Goal: Transaction & Acquisition: Download file/media

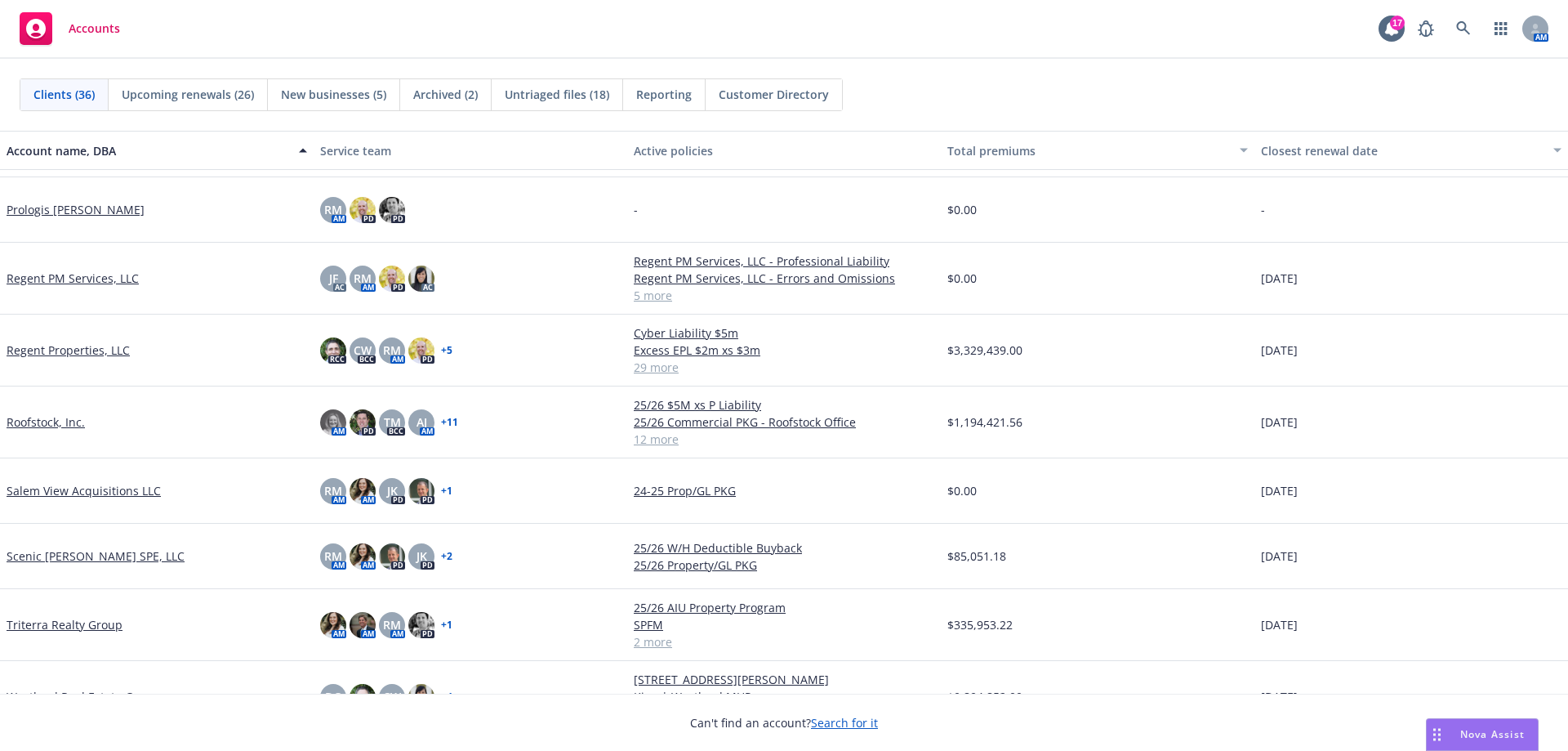
scroll to position [1868, 0]
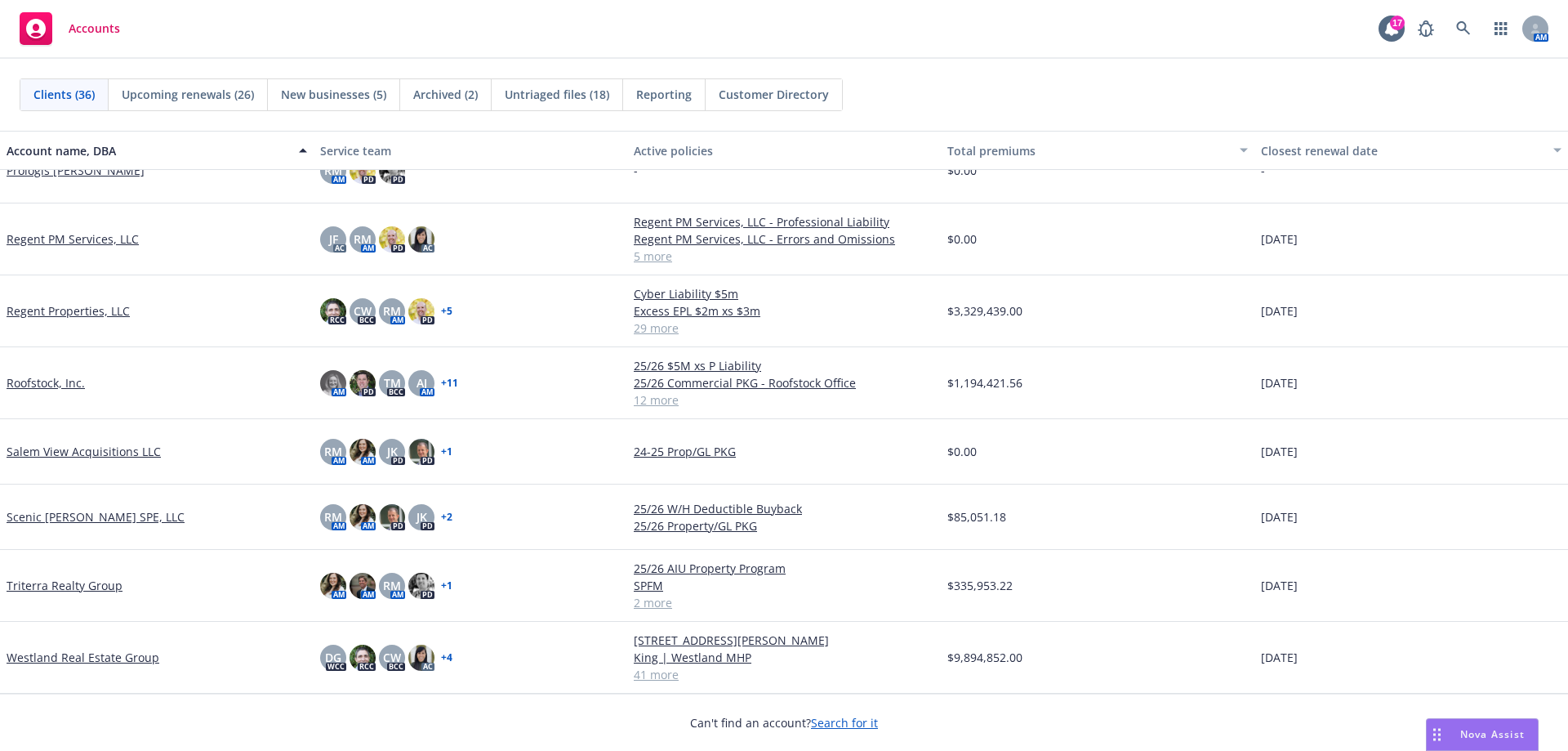
click at [71, 661] on link "Westland Real Estate Group" at bounding box center [83, 656] width 153 height 17
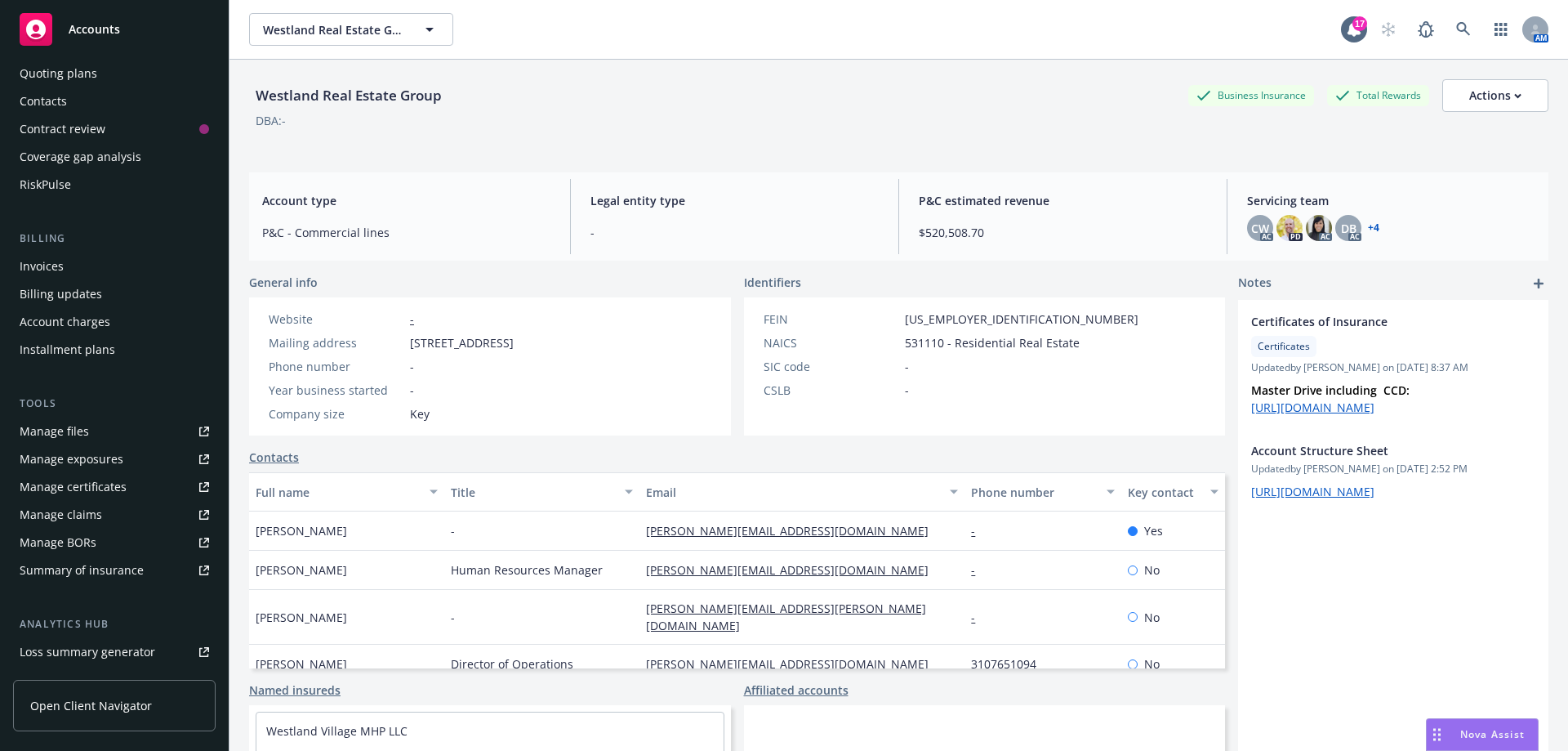
scroll to position [164, 0]
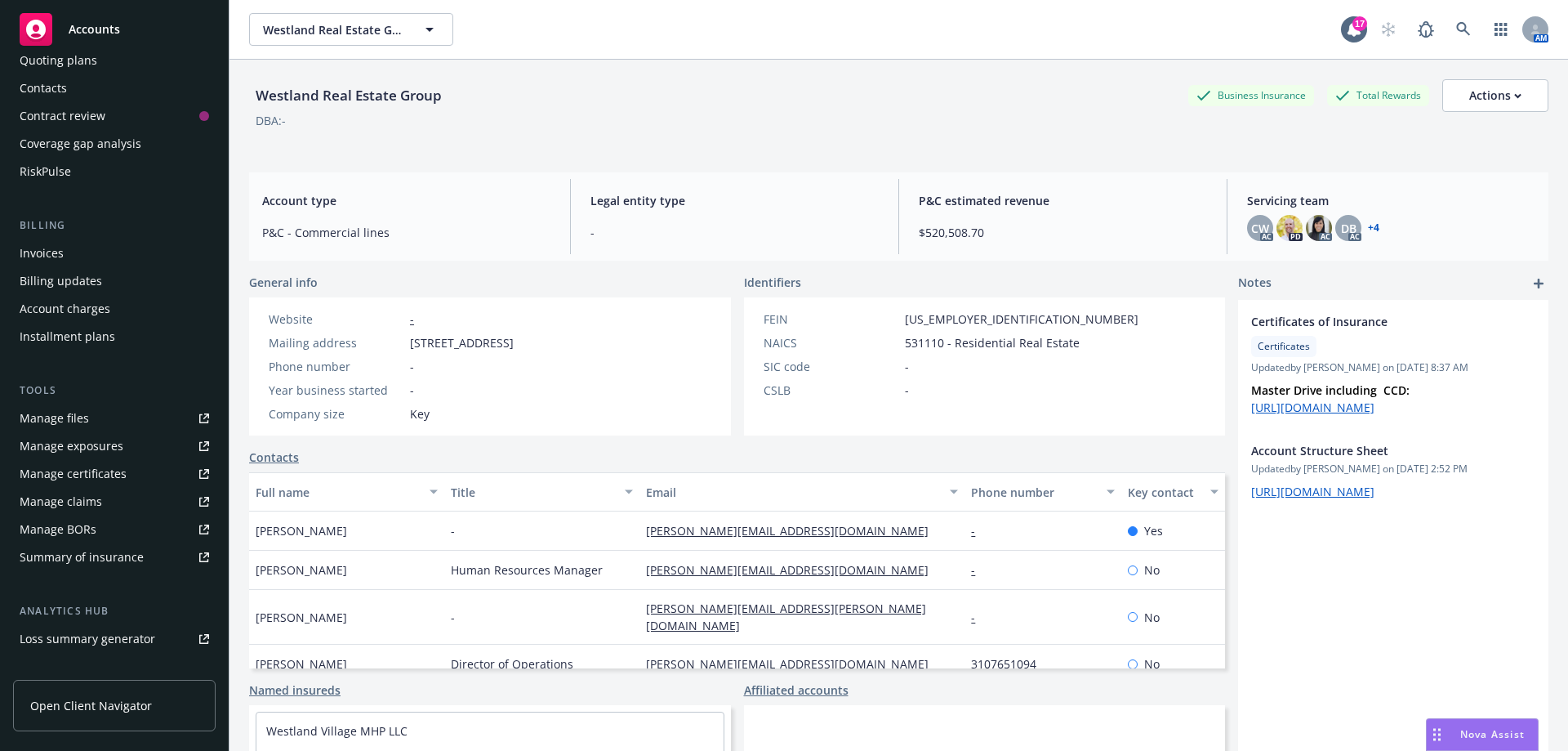
click at [104, 506] on link "Manage claims" at bounding box center [114, 501] width 202 height 26
click at [1460, 35] on link at bounding box center [1463, 29] width 33 height 33
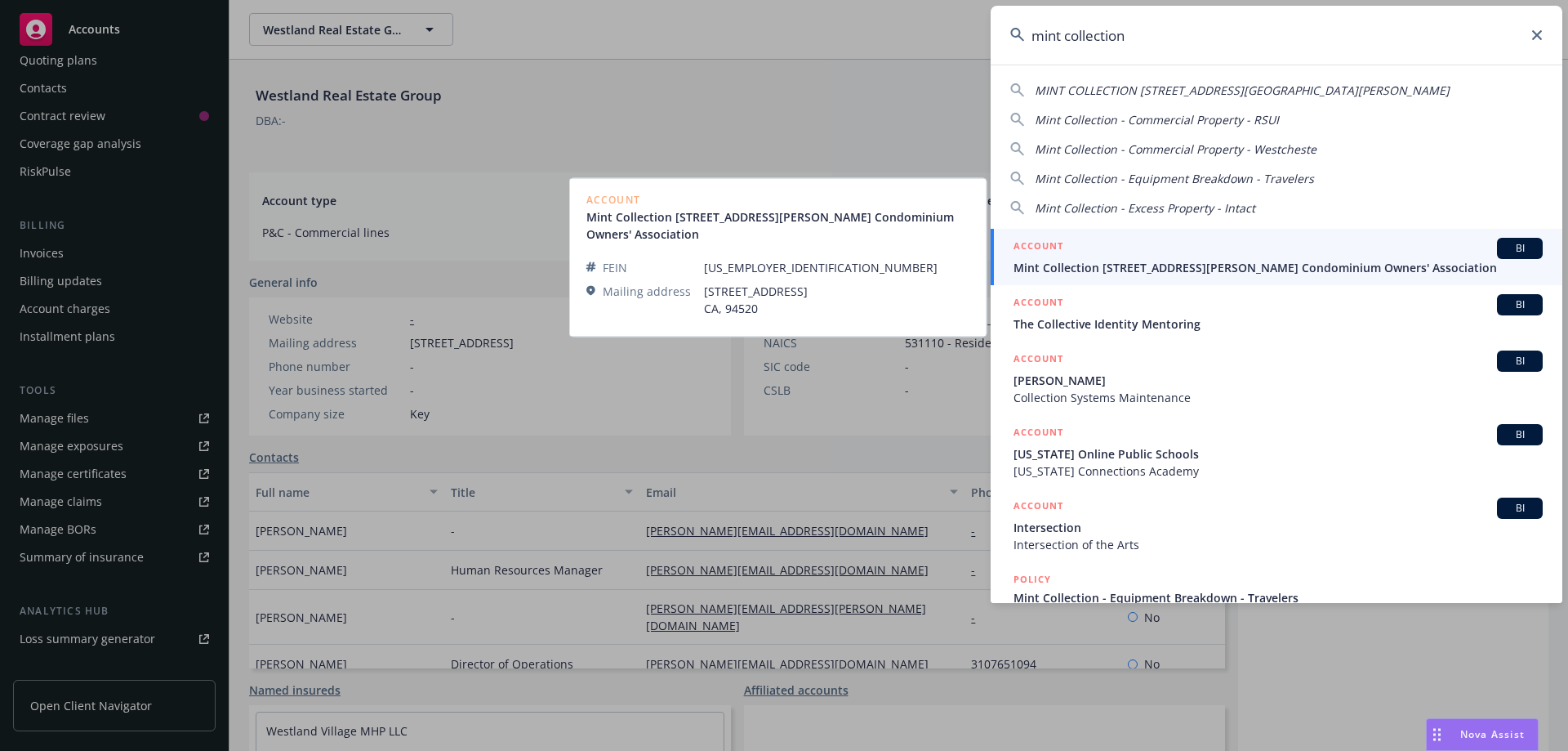
type input "mint collection"
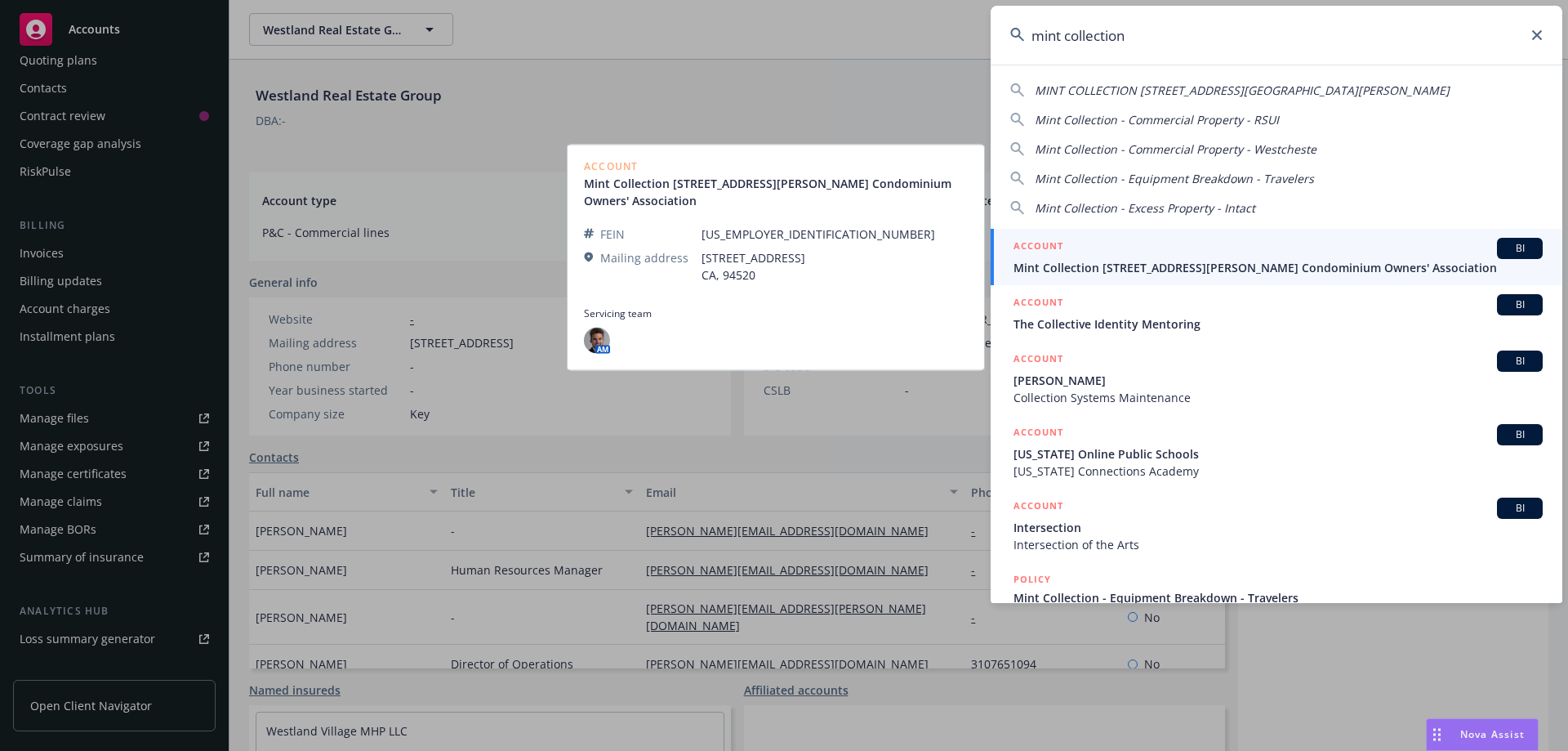
click at [1403, 254] on div "ACCOUNT BI" at bounding box center [1278, 248] width 529 height 21
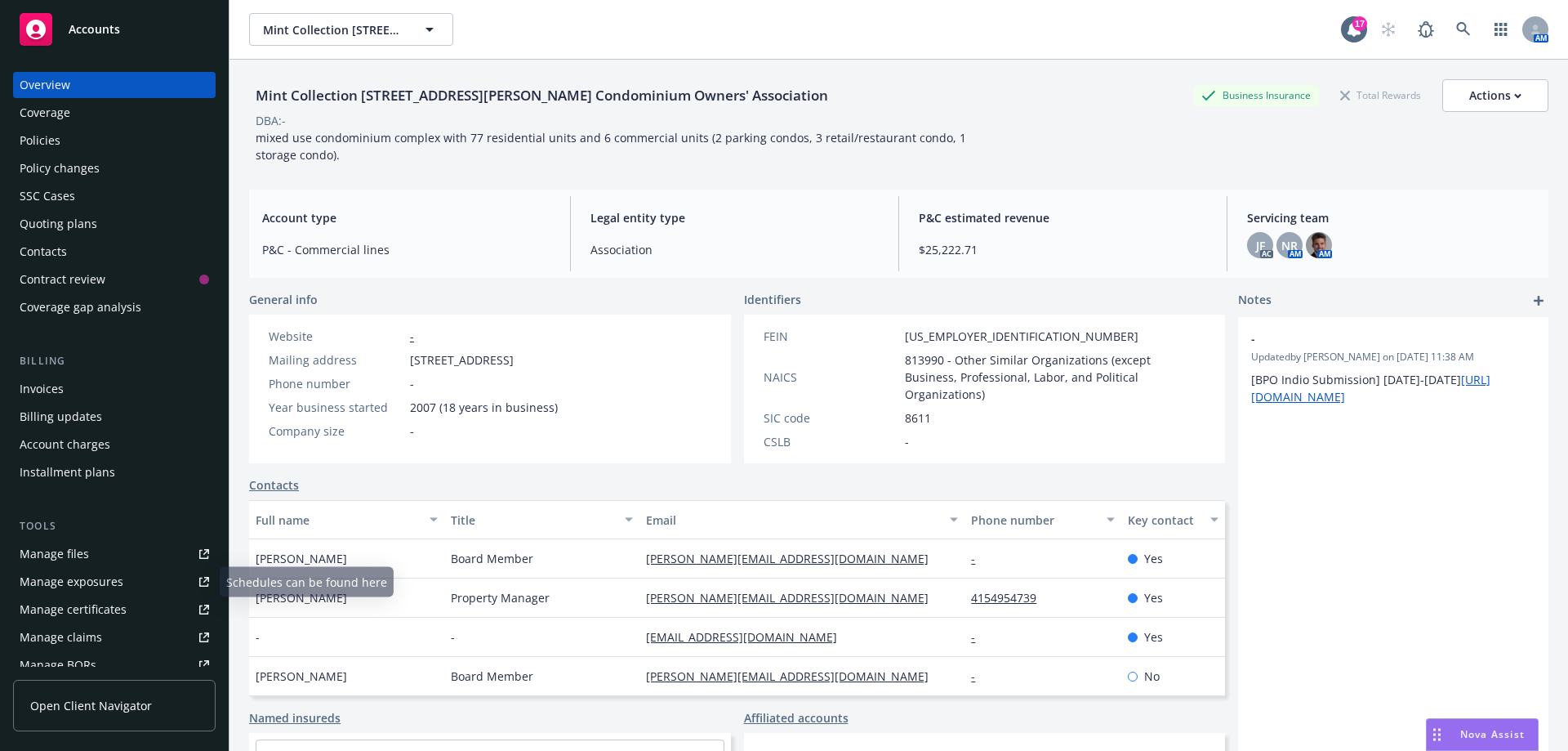
click at [74, 558] on div "Manage files" at bounding box center [54, 553] width 70 height 26
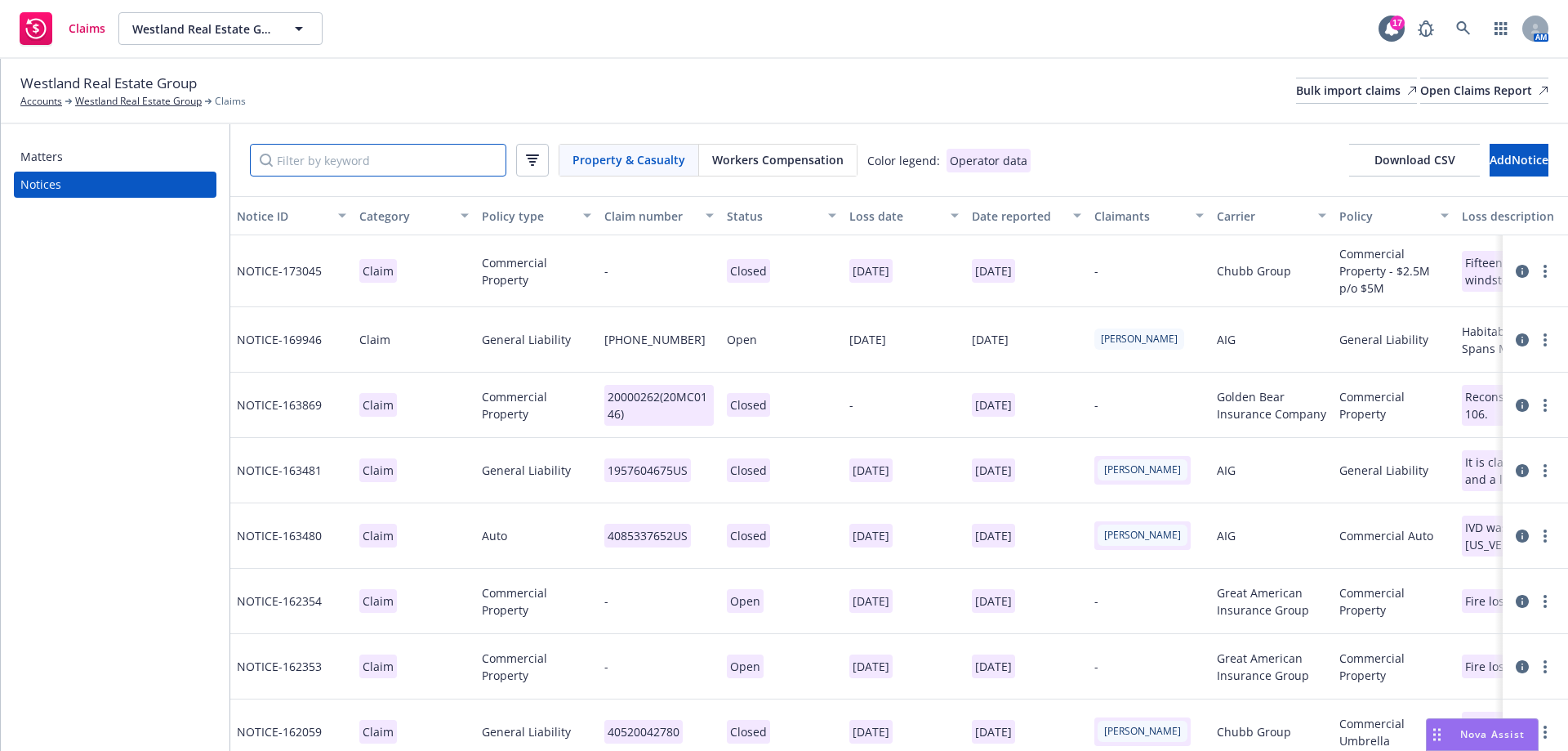
click at [339, 163] on input "Filter by keyword" at bounding box center [378, 160] width 256 height 33
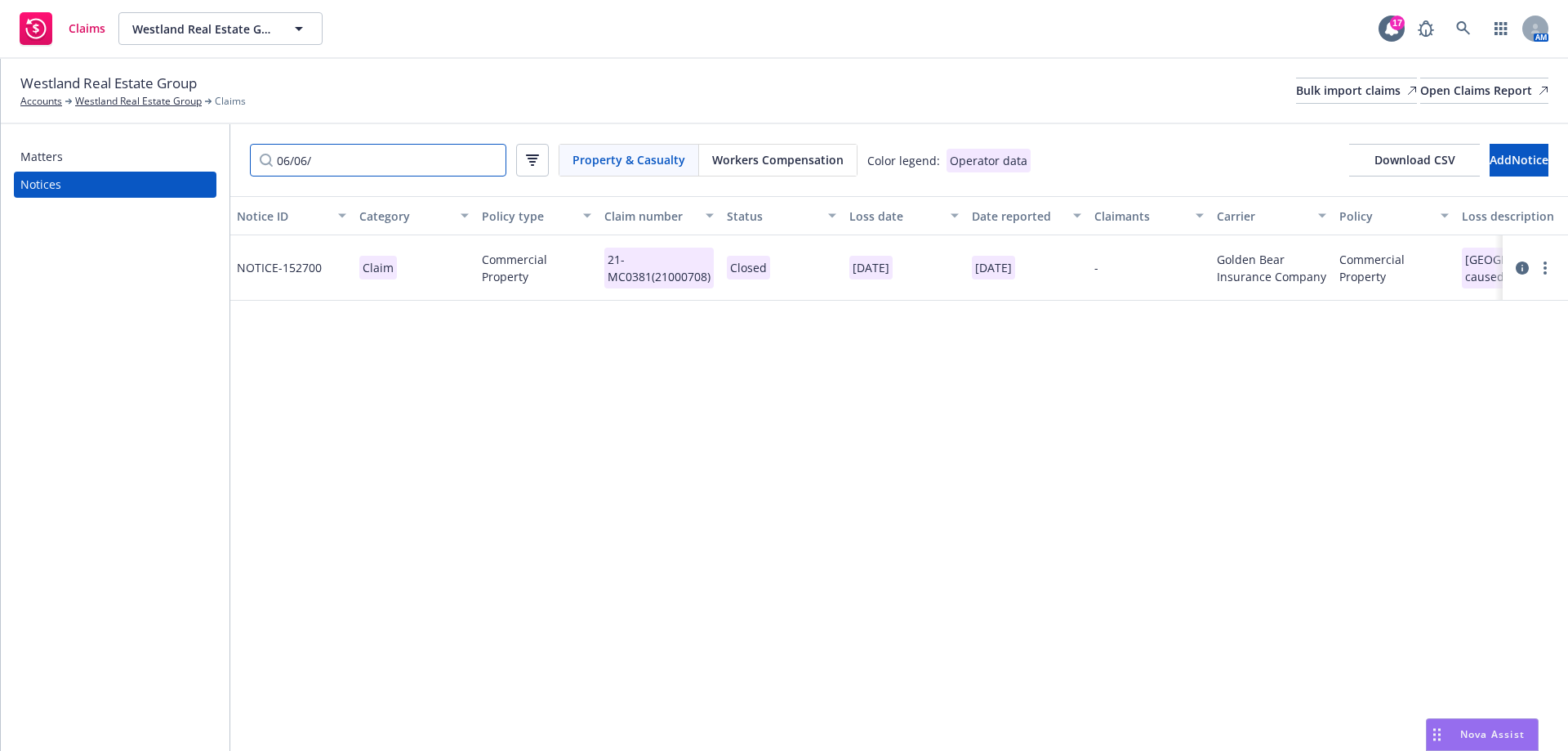
type input "06/06/"
click at [1519, 268] on icon at bounding box center [1522, 267] width 13 height 13
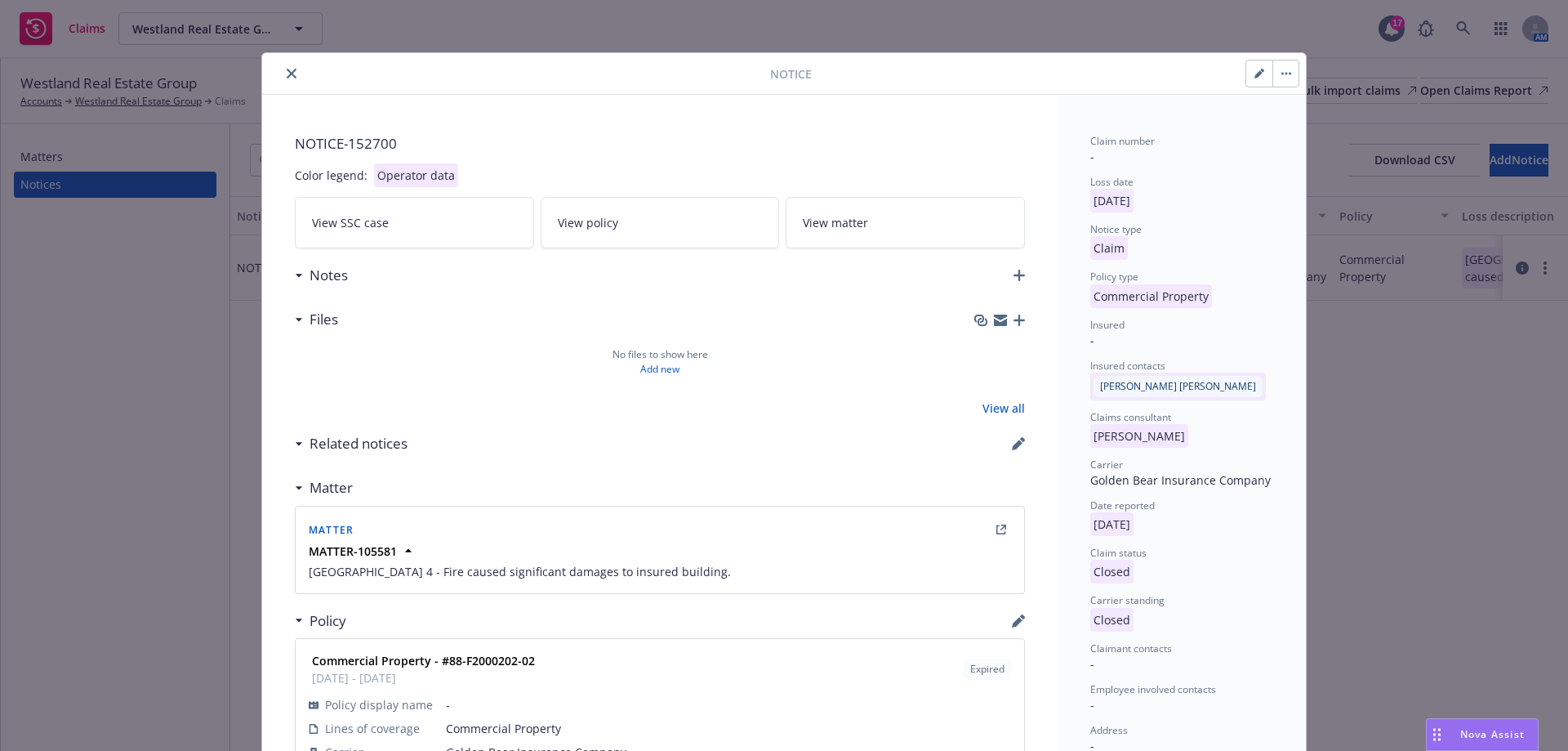
drag, startPoint x: 285, startPoint y: 80, endPoint x: 289, endPoint y: 63, distance: 17.5
click at [285, 80] on button "close" at bounding box center [291, 73] width 19 height 19
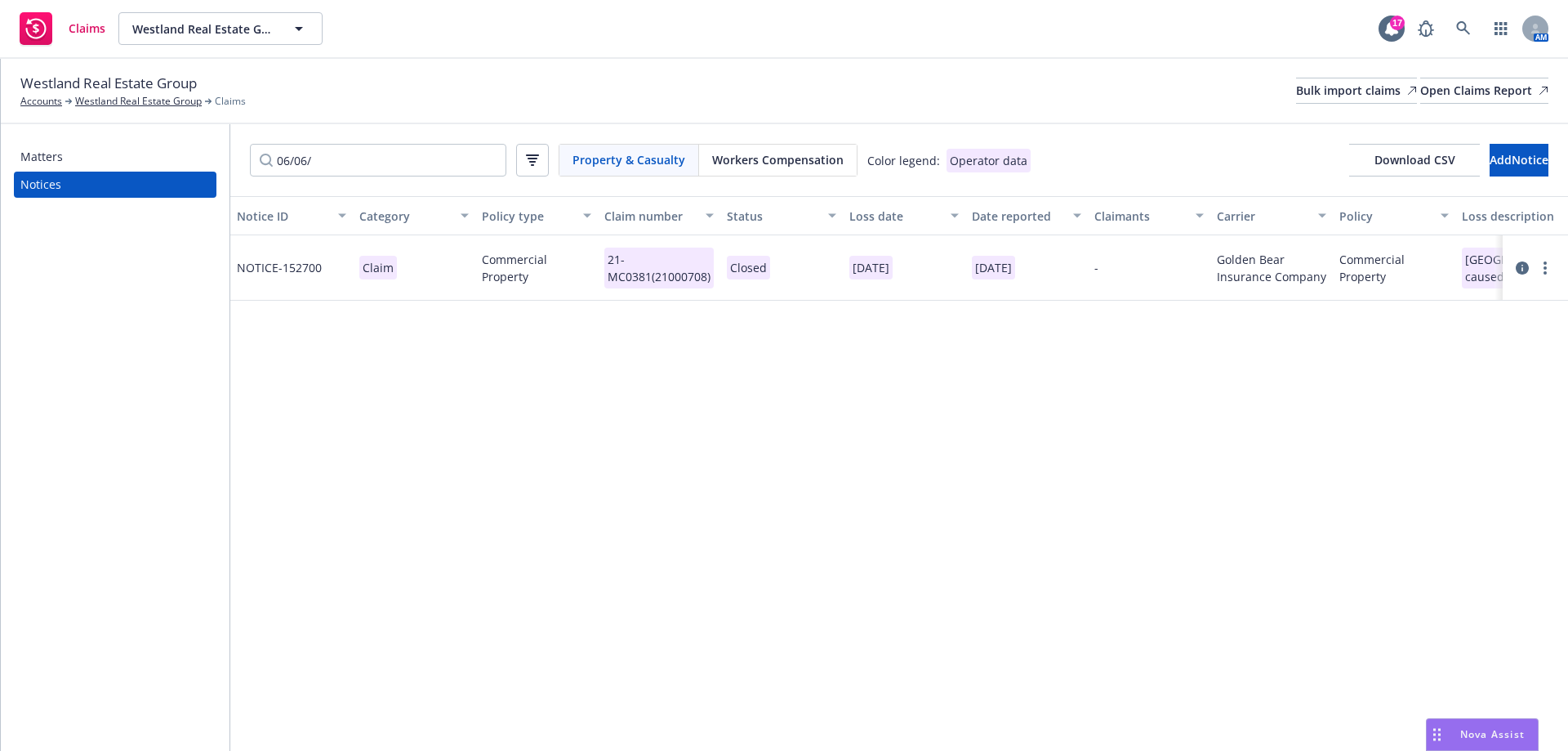
click at [1524, 267] on icon at bounding box center [1522, 267] width 13 height 13
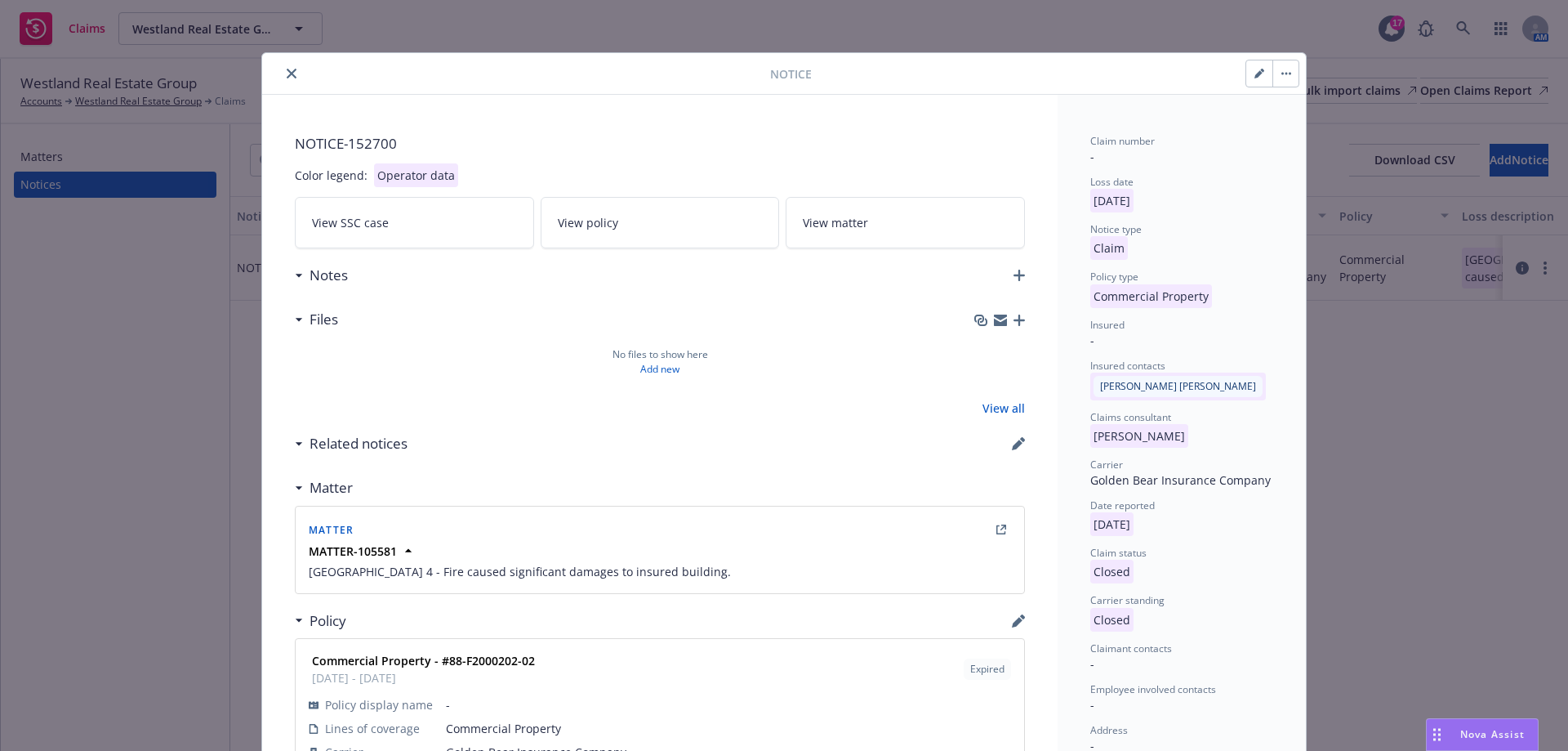
click at [287, 77] on icon "close" at bounding box center [291, 74] width 10 height 10
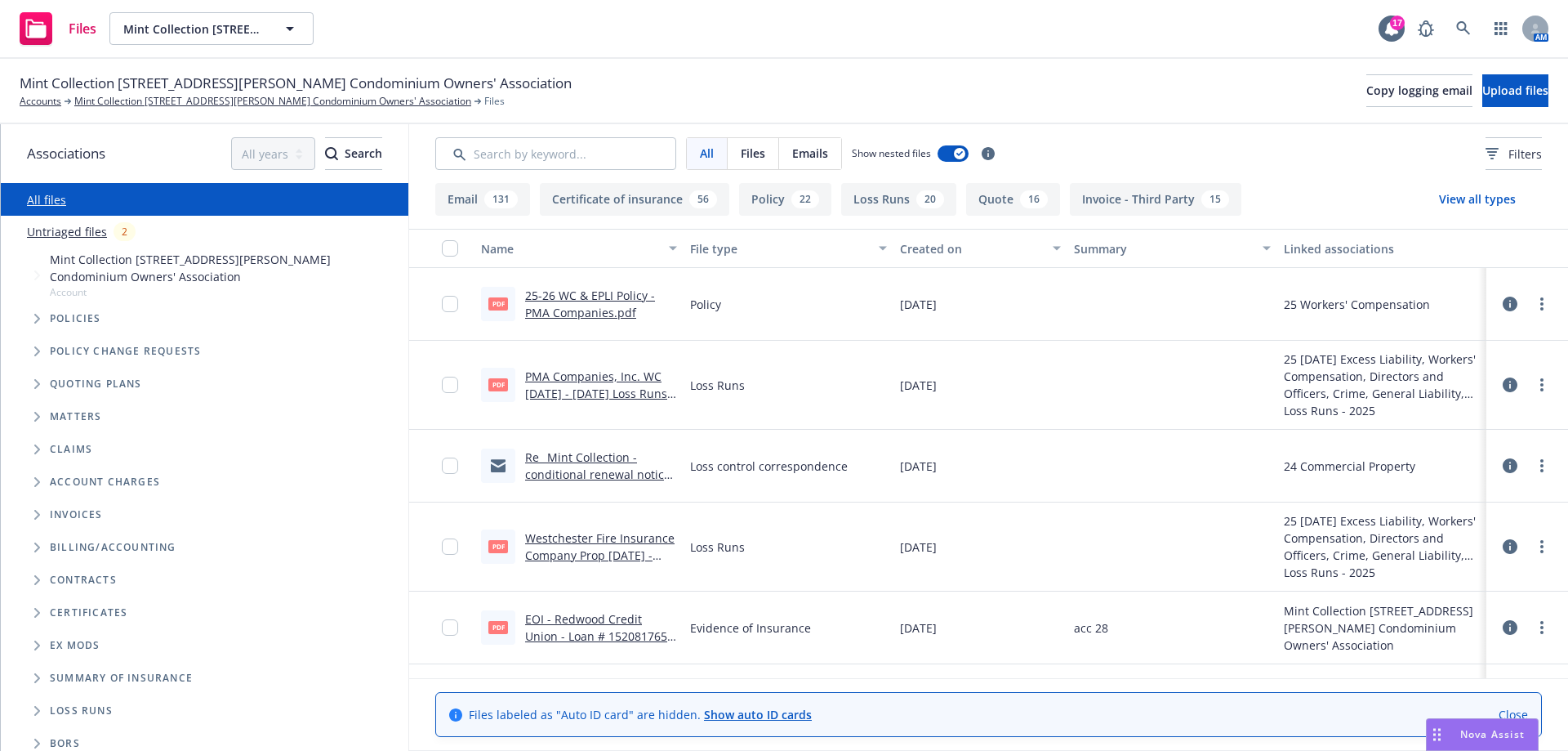
click at [480, 200] on button "Email 131" at bounding box center [483, 199] width 95 height 33
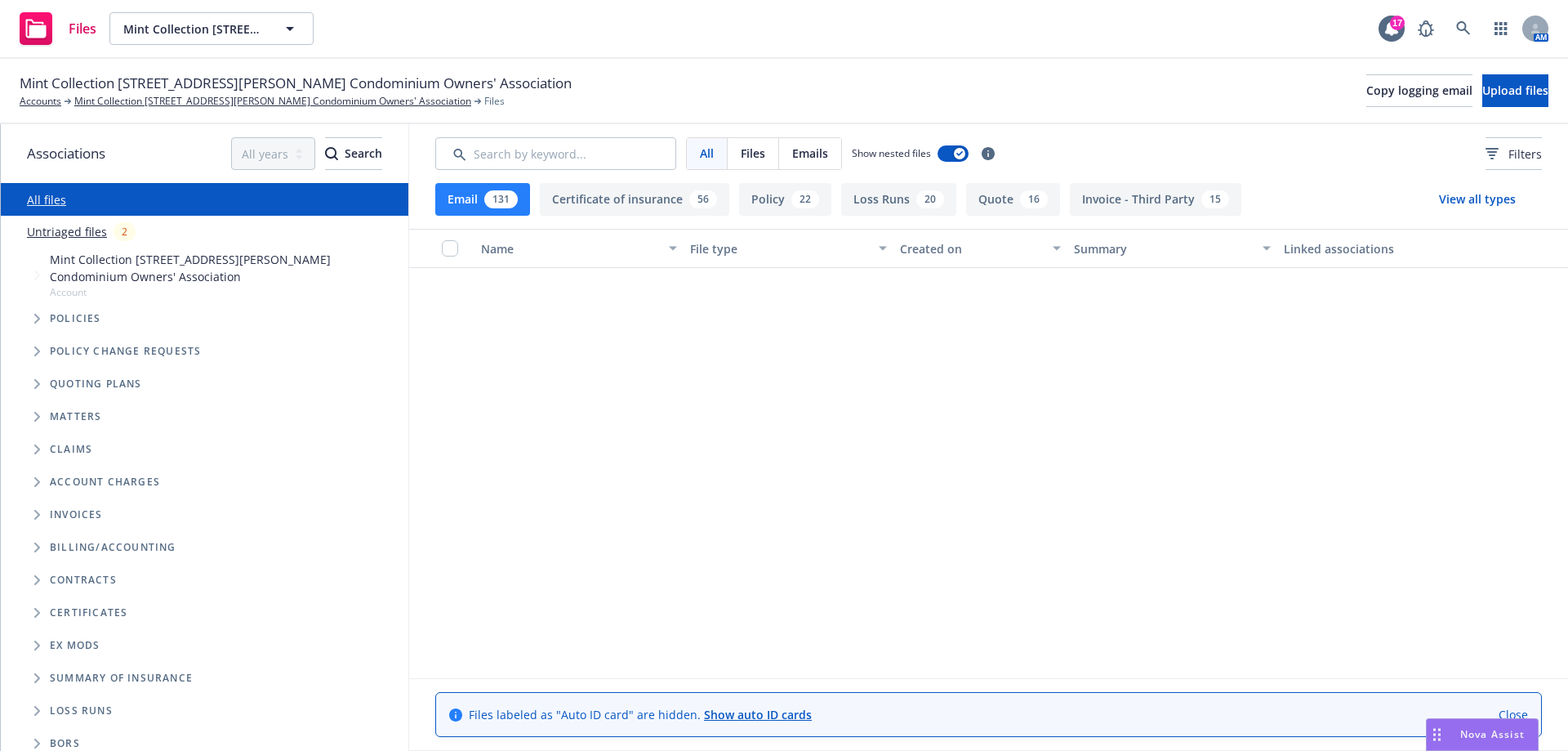
scroll to position [3675, 0]
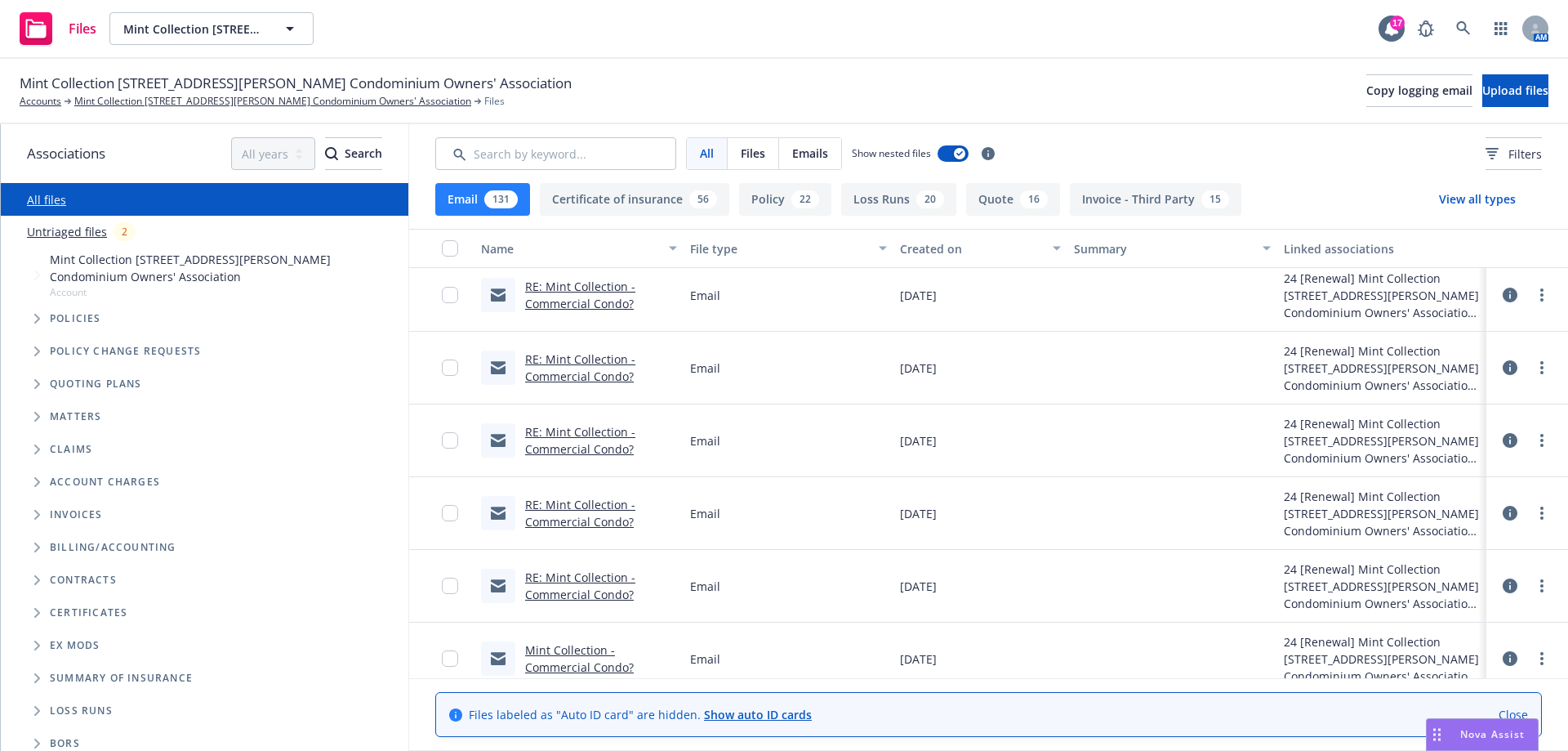
click at [583, 516] on link "RE: Mint Collection - Commercial Condo?" at bounding box center [580, 513] width 110 height 33
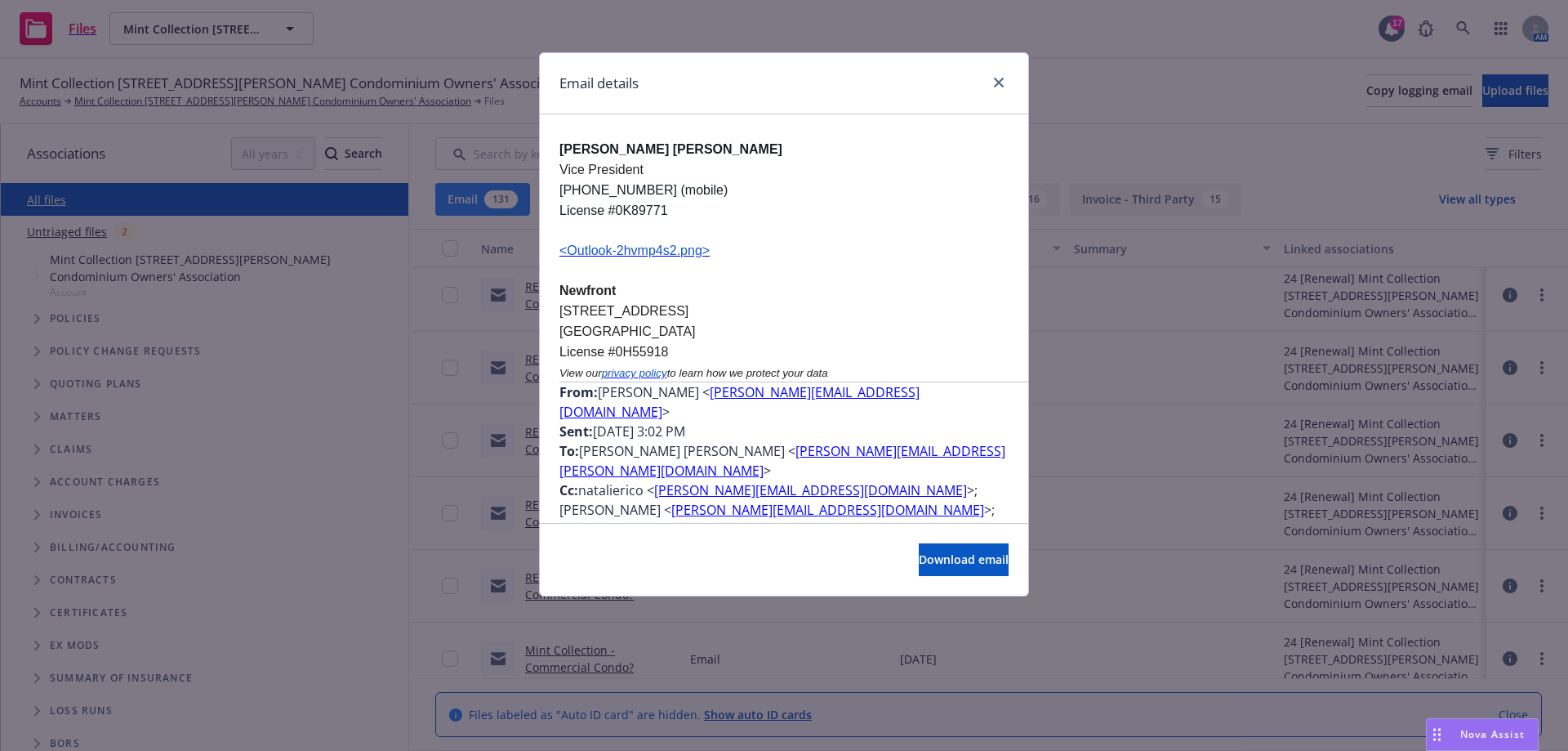
scroll to position [10259, 0]
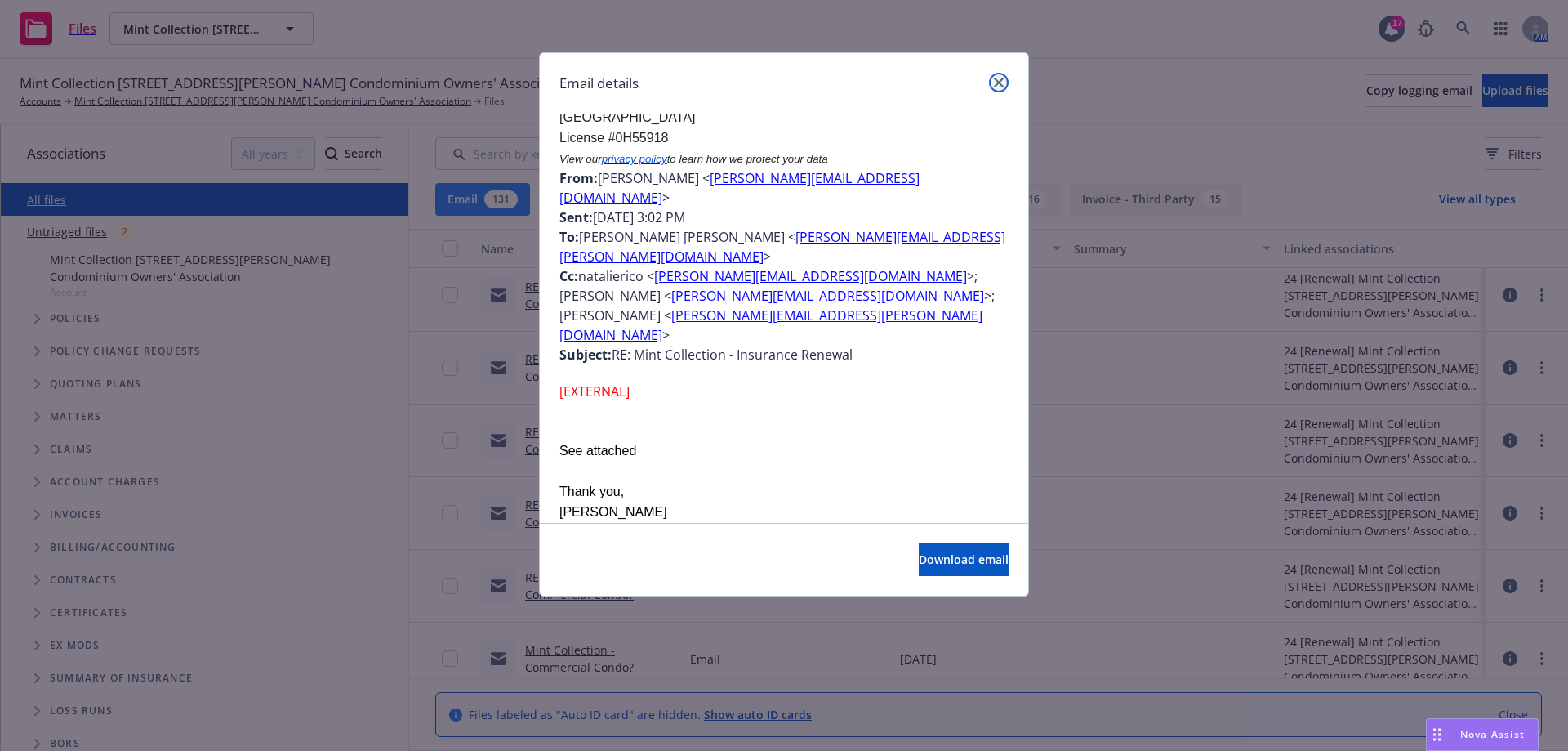
click at [1000, 85] on icon "close" at bounding box center [998, 82] width 10 height 10
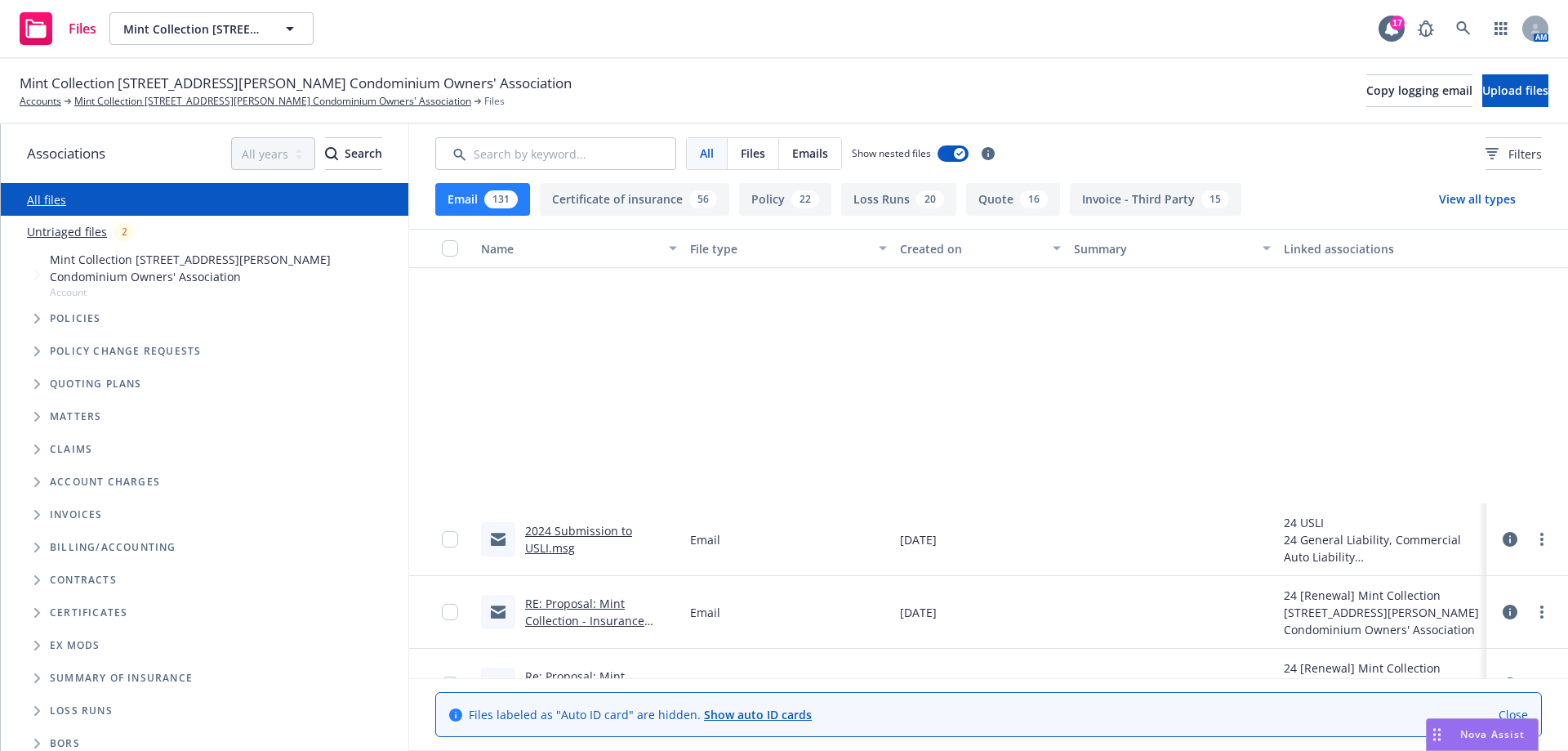
scroll to position [4900, 0]
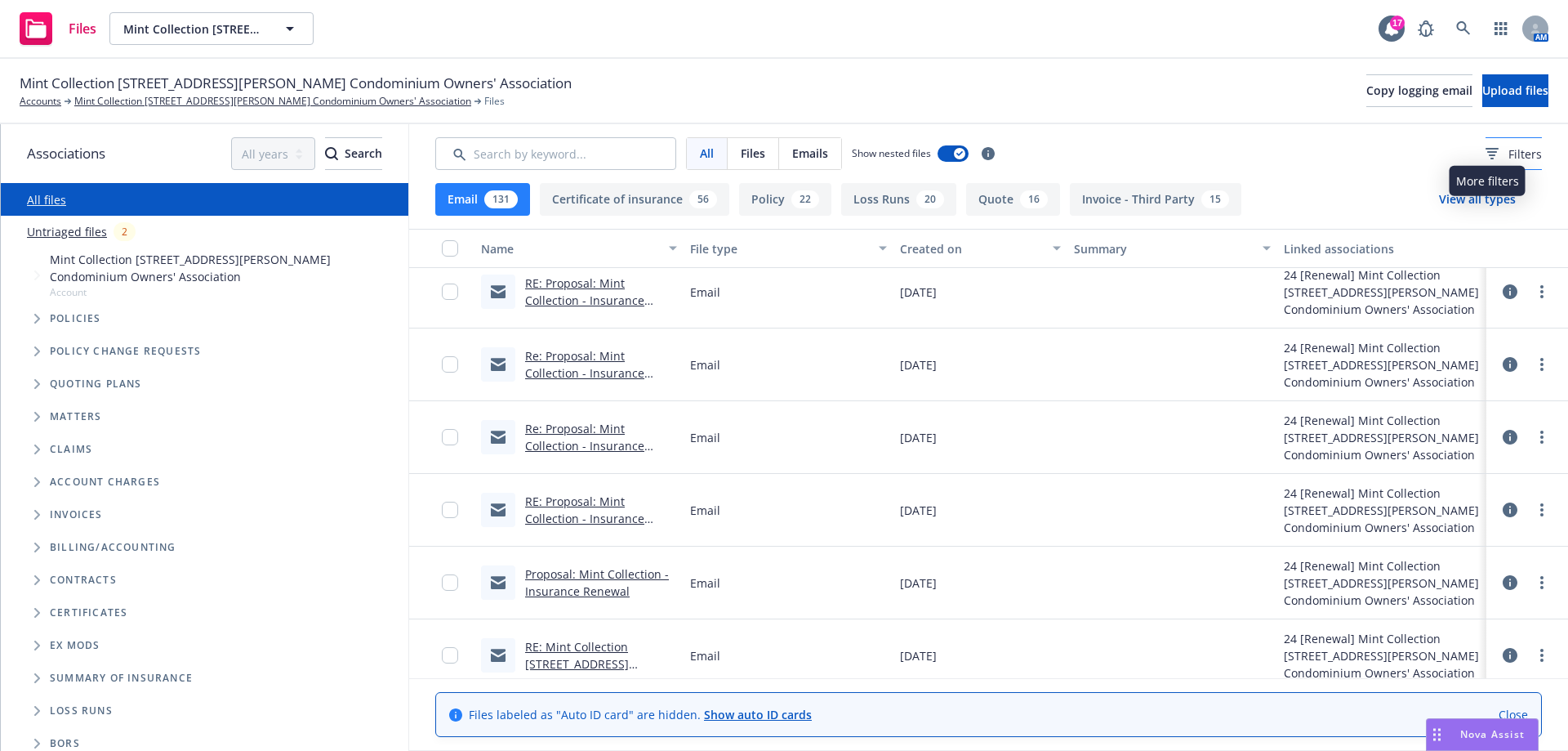
click at [1508, 157] on span "Filters" at bounding box center [1525, 154] width 33 height 17
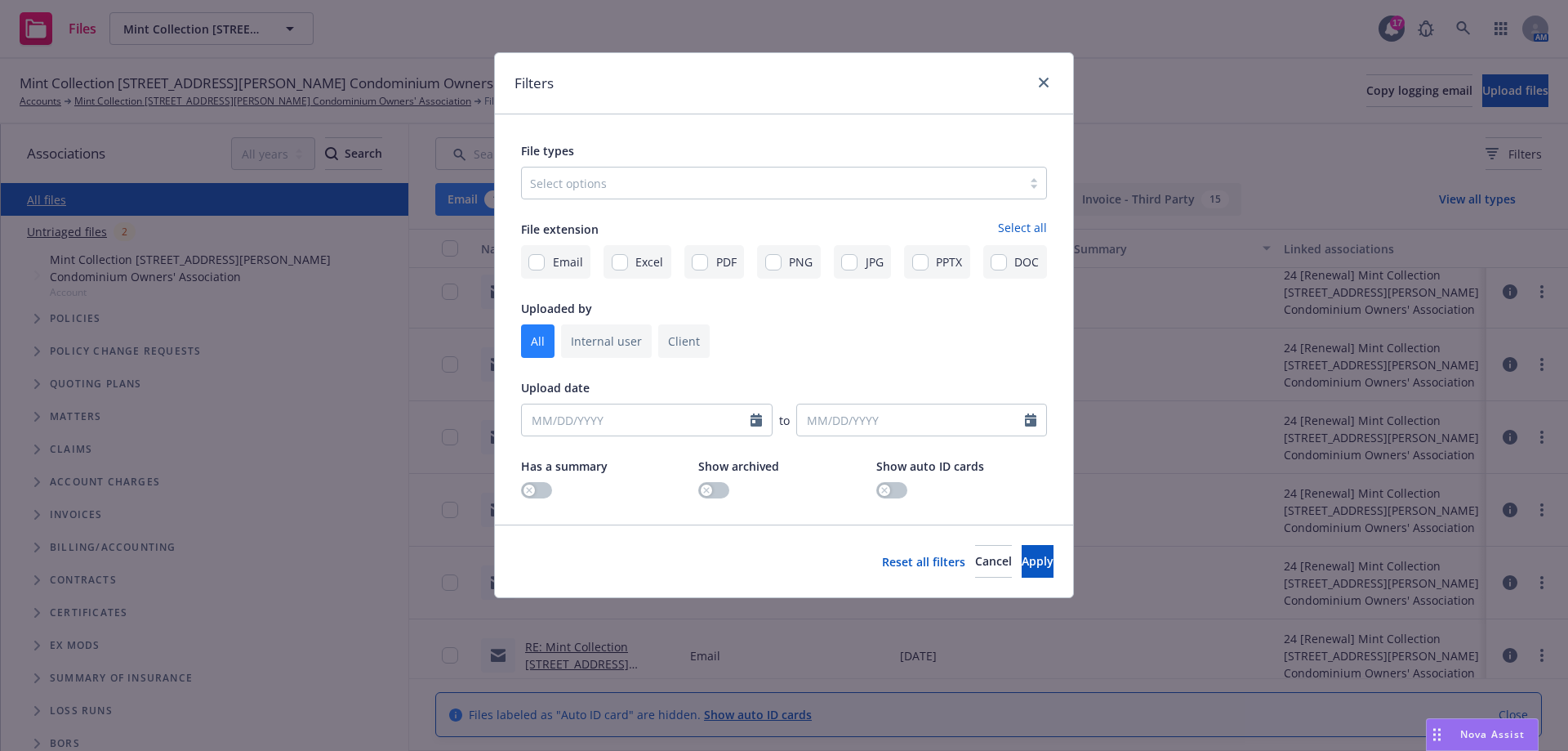
click at [577, 187] on div at bounding box center [772, 182] width 483 height 19
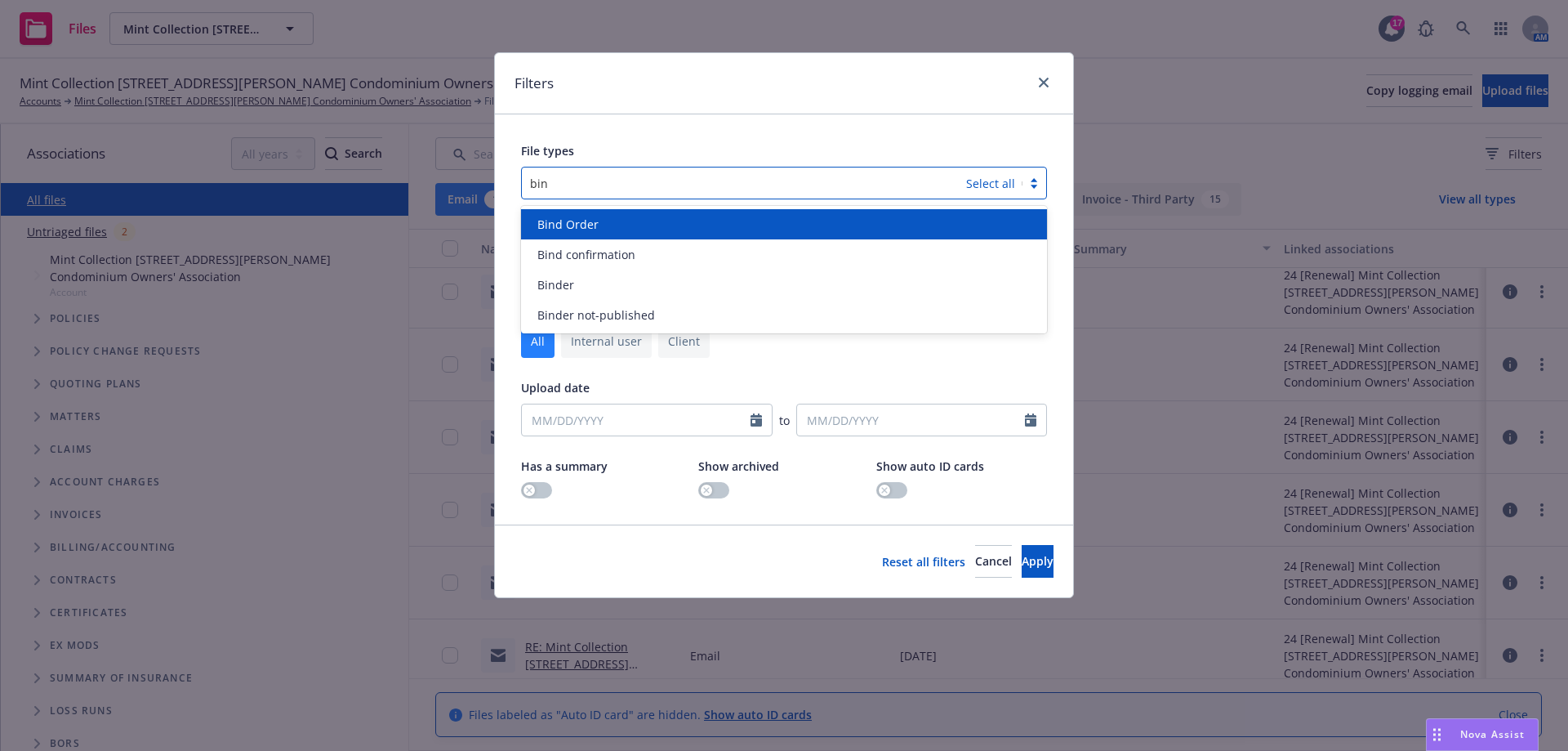
type input "bind"
click at [592, 231] on span "Bind Order" at bounding box center [568, 224] width 62 height 17
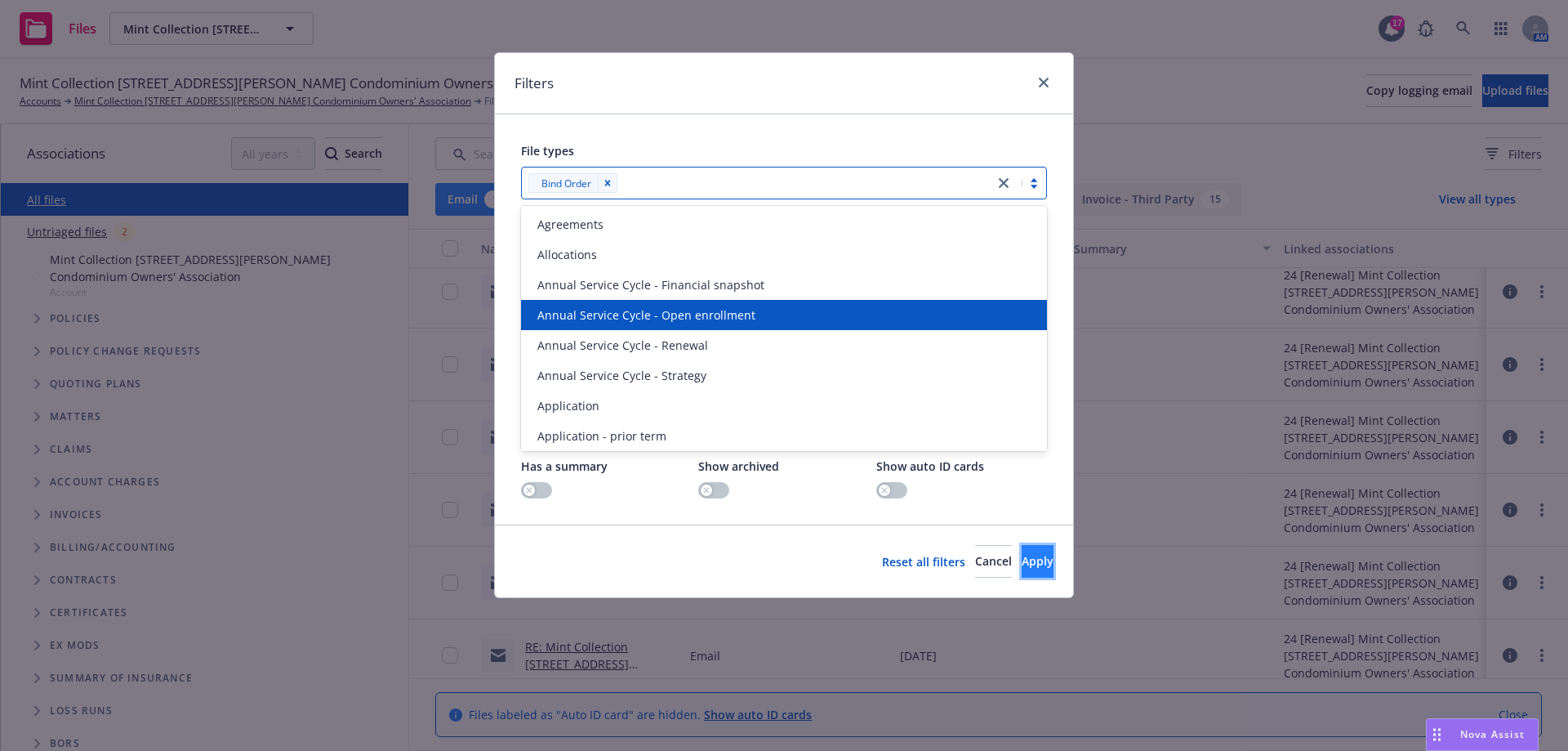
click at [1022, 567] on span "Apply" at bounding box center [1038, 561] width 32 height 16
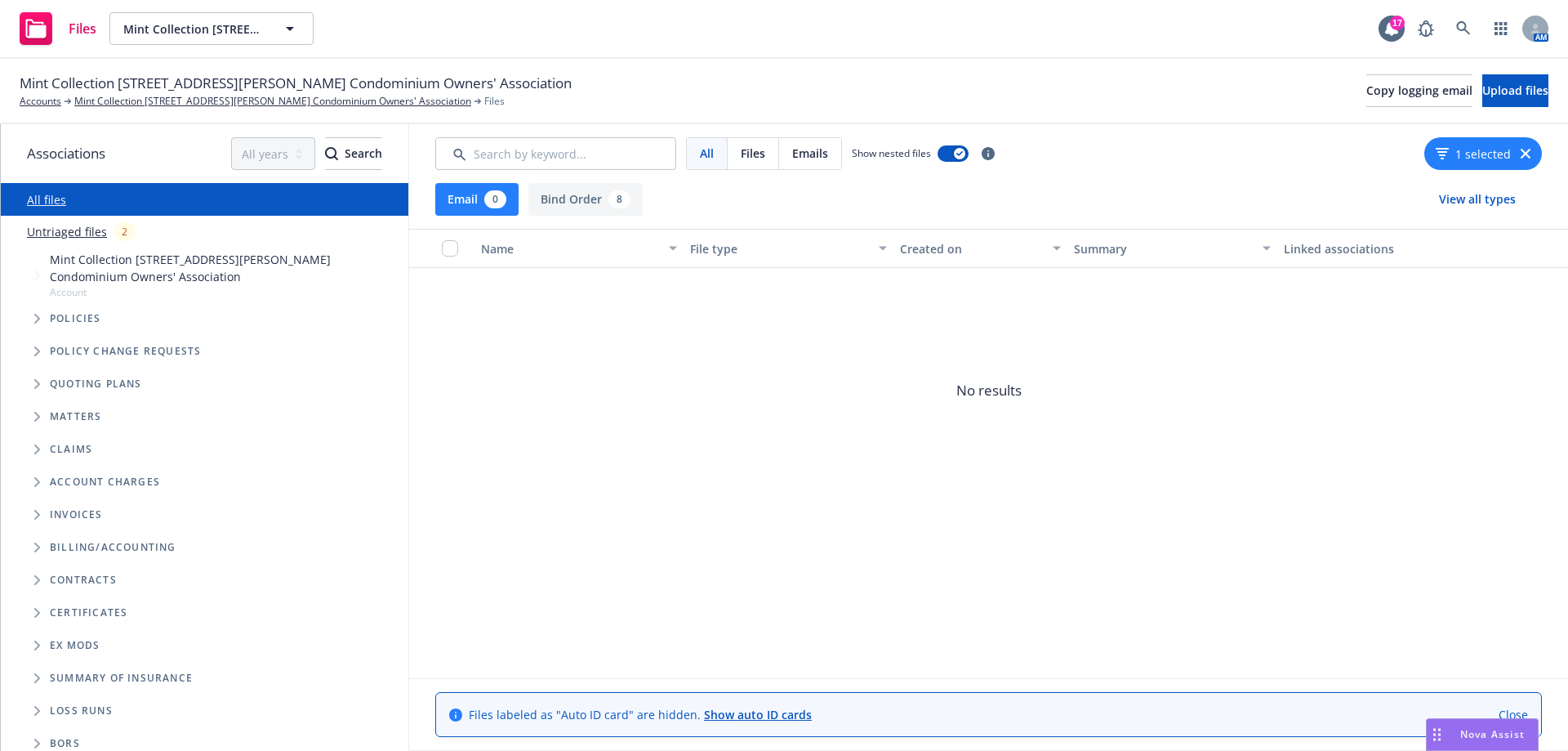
click at [572, 196] on button "Bind Order 8" at bounding box center [585, 199] width 114 height 33
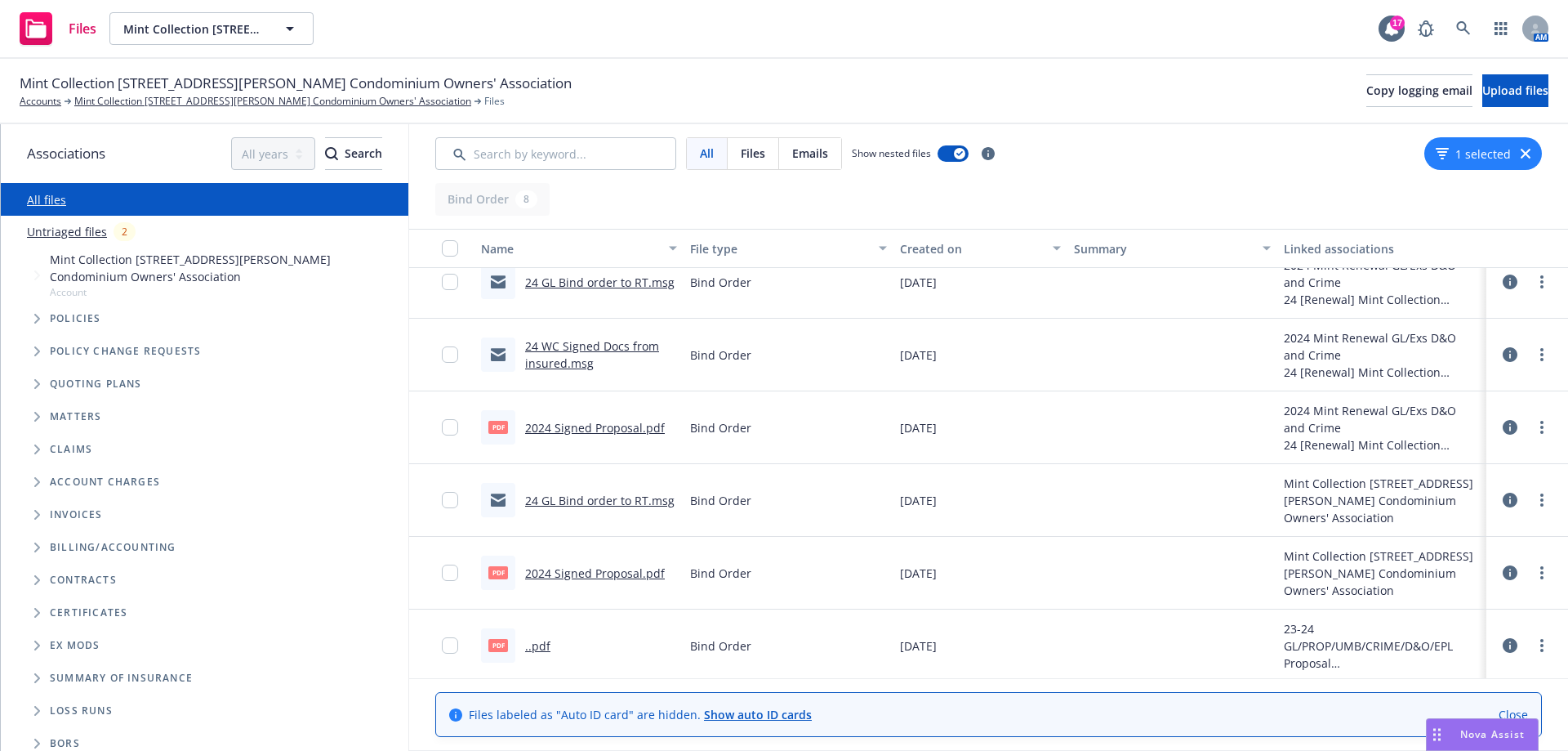
scroll to position [171, 0]
click at [533, 648] on link "..pdf" at bounding box center [538, 641] width 26 height 16
click at [632, 568] on link "2024 Signed Proposal.pdf" at bounding box center [595, 568] width 140 height 16
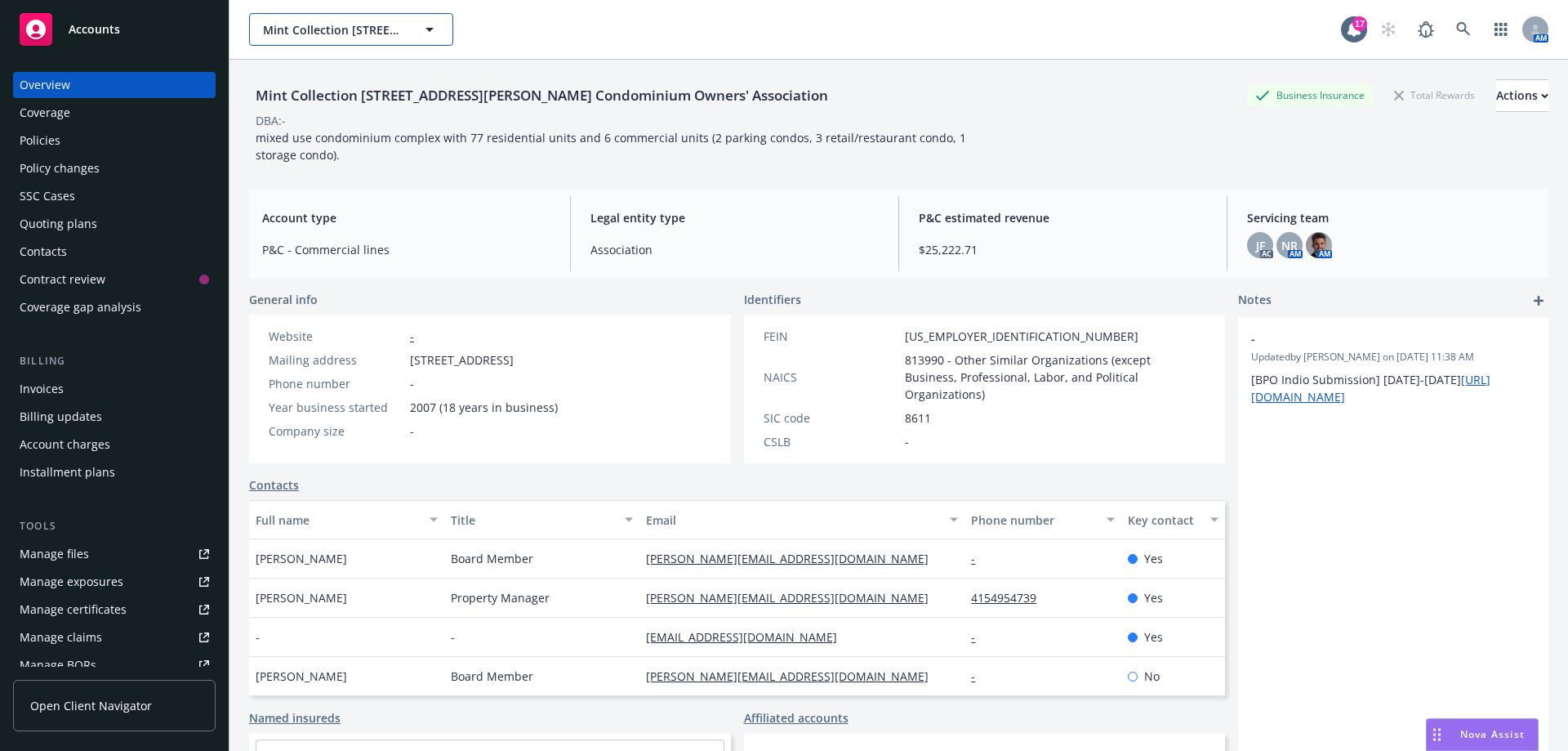
click at [432, 33] on icon "button" at bounding box center [429, 28] width 19 height 19
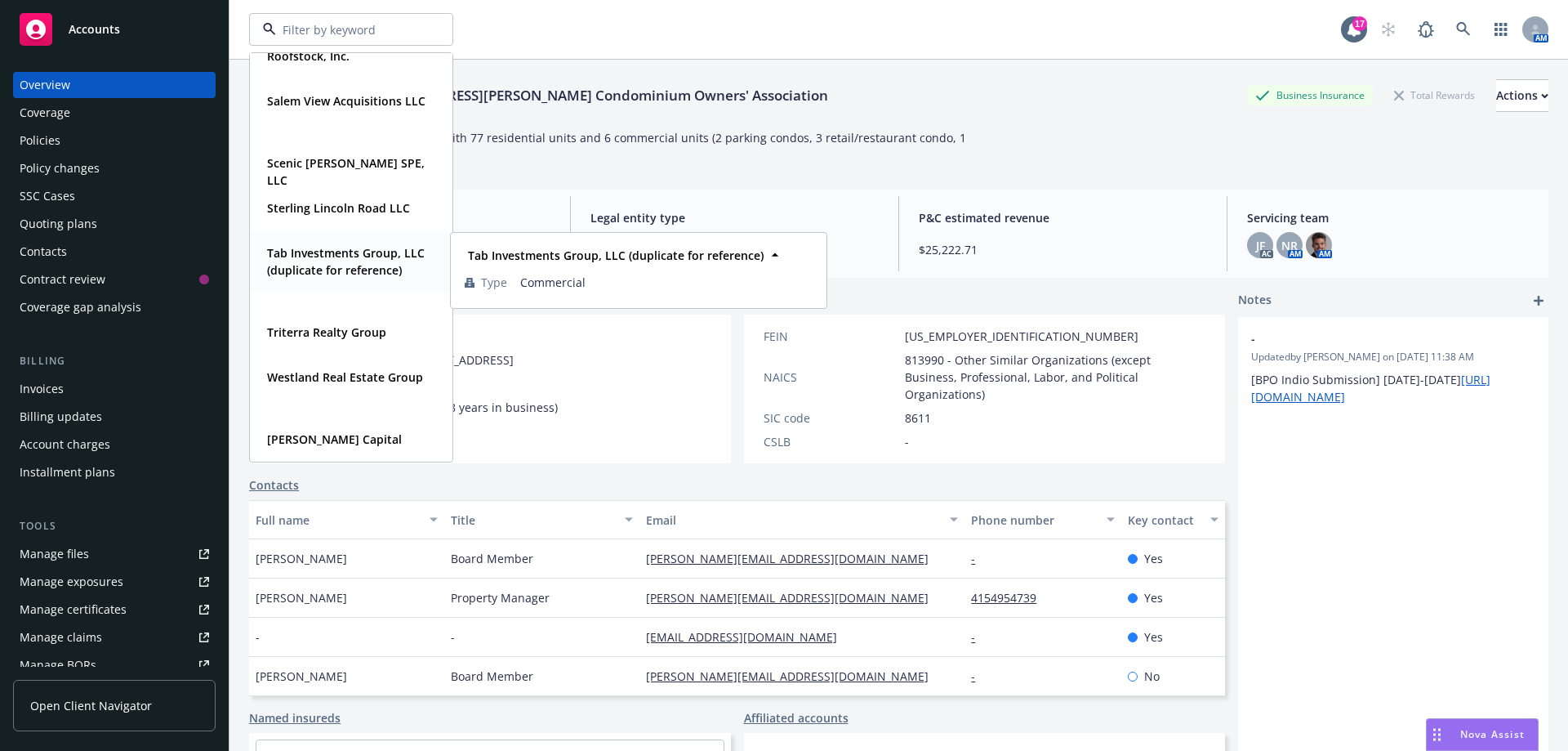
scroll to position [1434, 0]
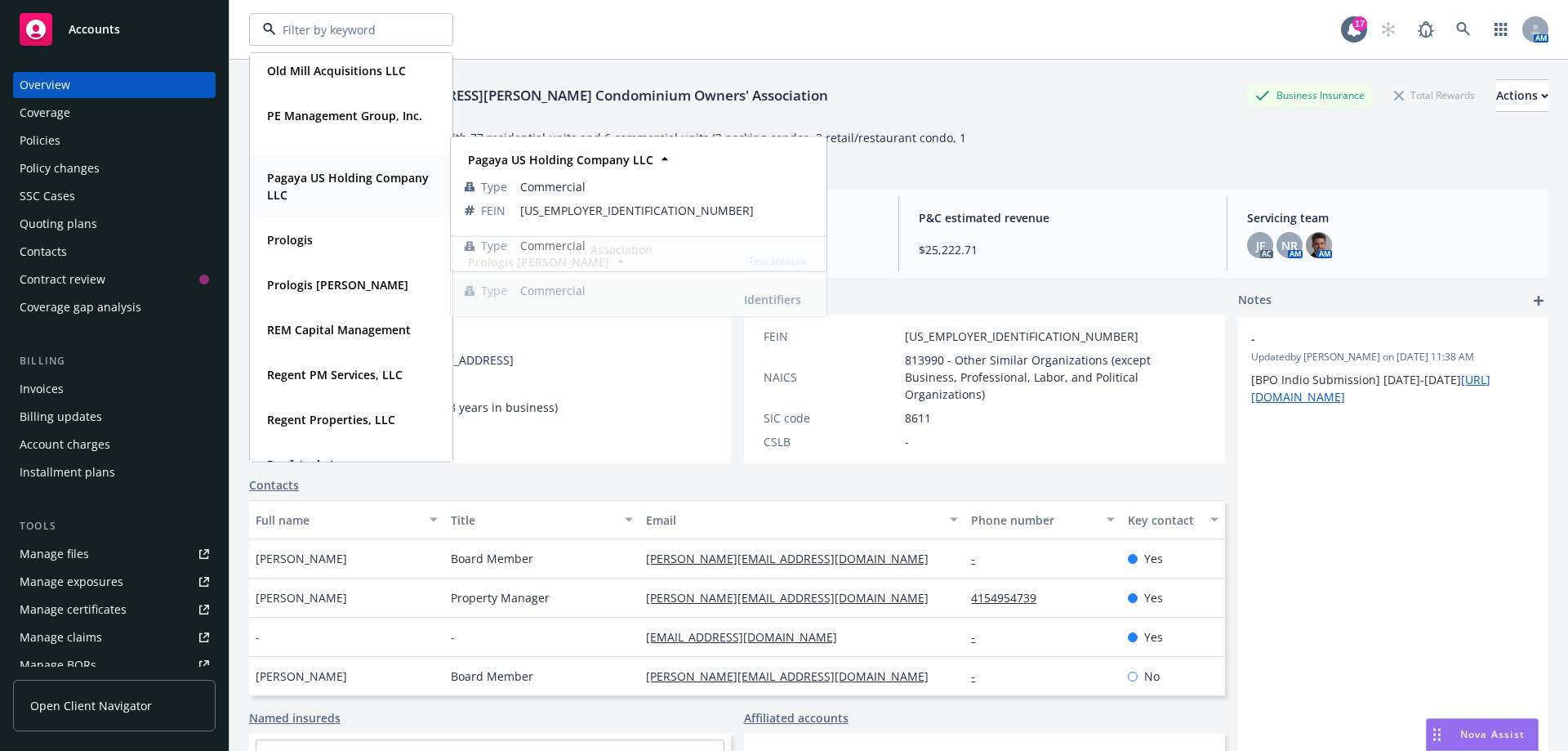
click at [375, 183] on span "Pagaya US Holding Company LLC" at bounding box center [349, 186] width 165 height 34
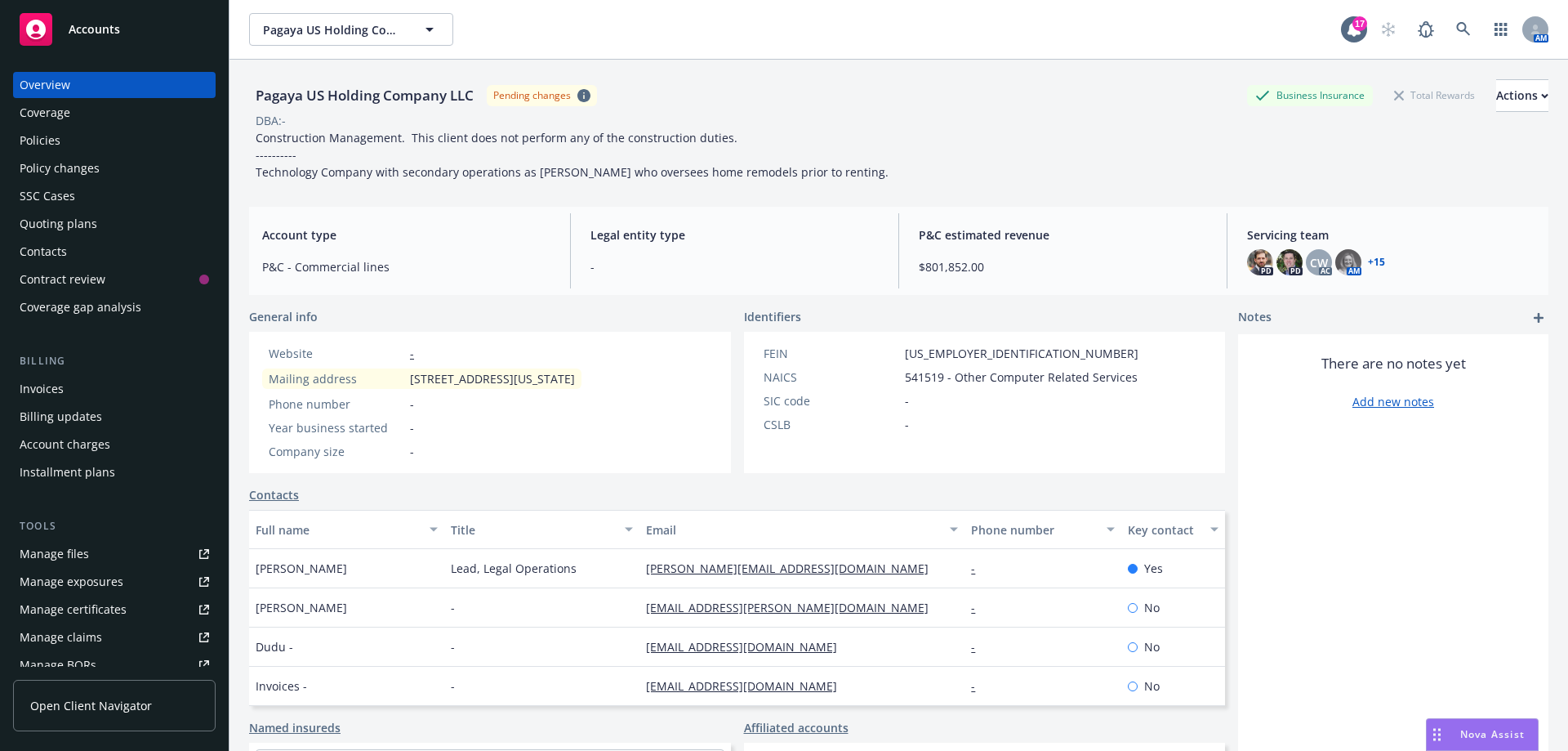
click at [54, 553] on div "Manage files" at bounding box center [54, 553] width 70 height 26
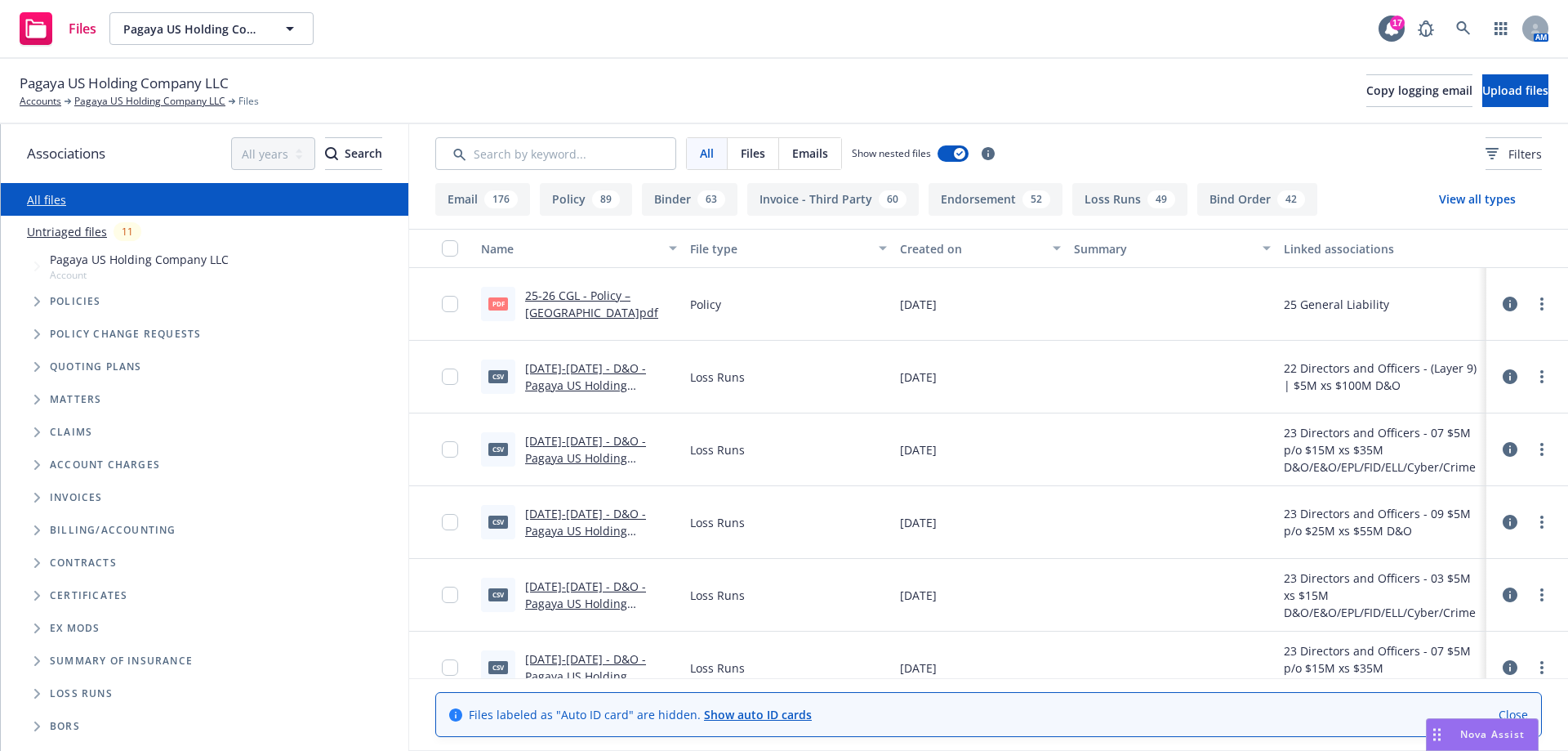
click at [1110, 199] on button "Loss Runs 49" at bounding box center [1130, 199] width 115 height 33
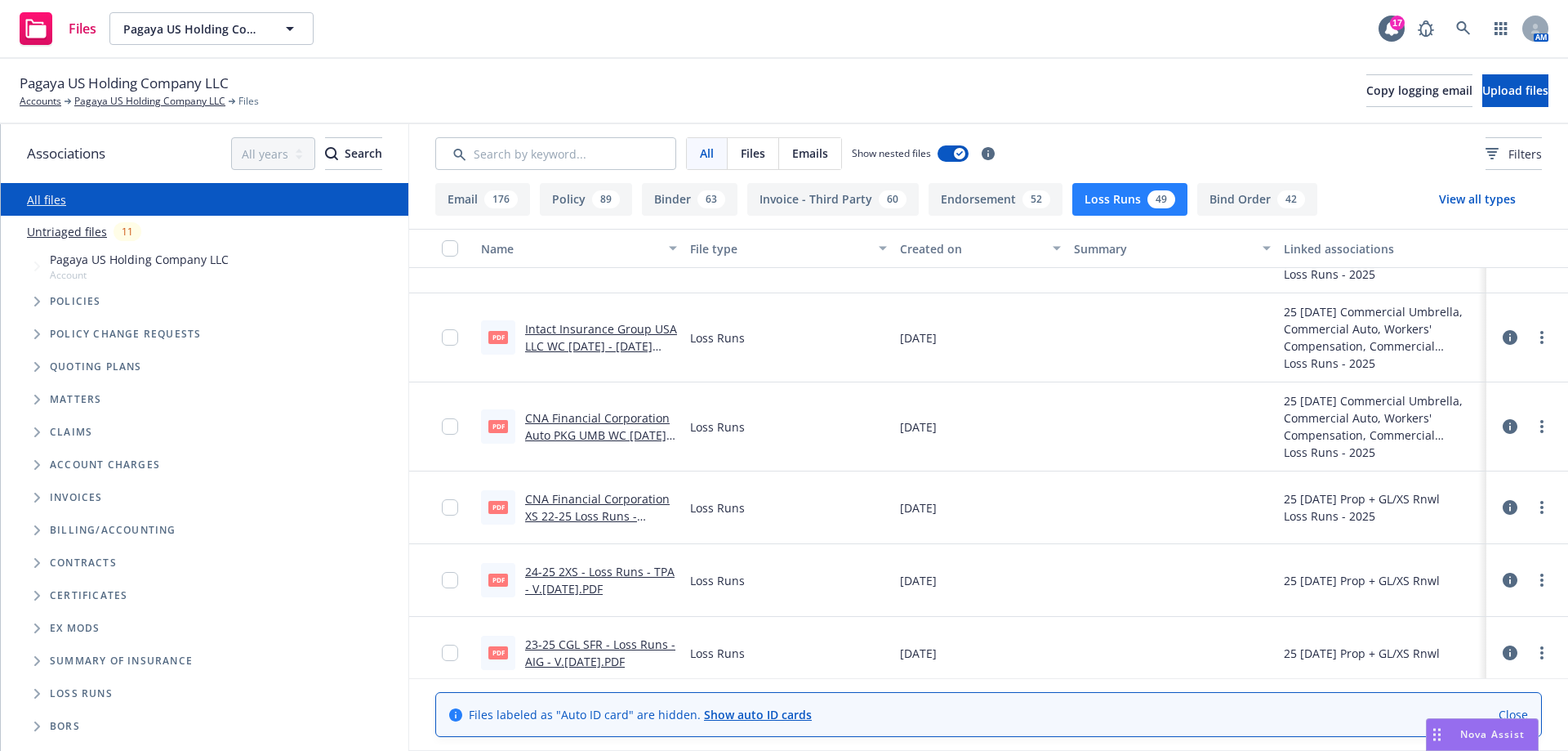
scroll to position [1797, 0]
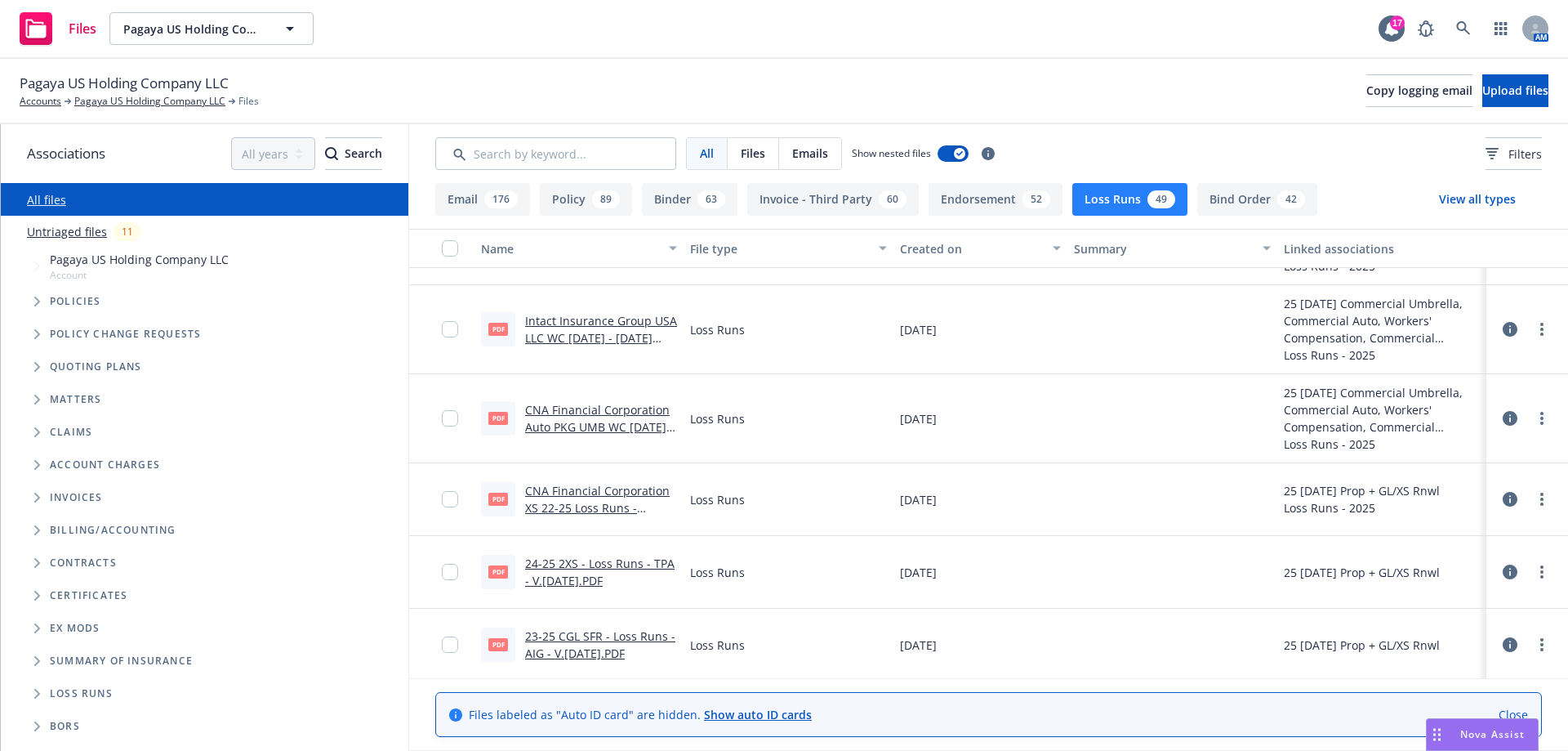
click at [584, 427] on link "CNA Financial Corporation Auto PKG UMB WC 2022 - 2025 Loss Runs - Valued 2025-0…" at bounding box center [599, 435] width 149 height 67
click at [122, 344] on div "Policy change requests" at bounding box center [213, 335] width 392 height 33
click at [126, 338] on span "Policy change requests" at bounding box center [125, 334] width 151 height 10
click at [37, 336] on icon "Tree Example" at bounding box center [37, 334] width 6 height 10
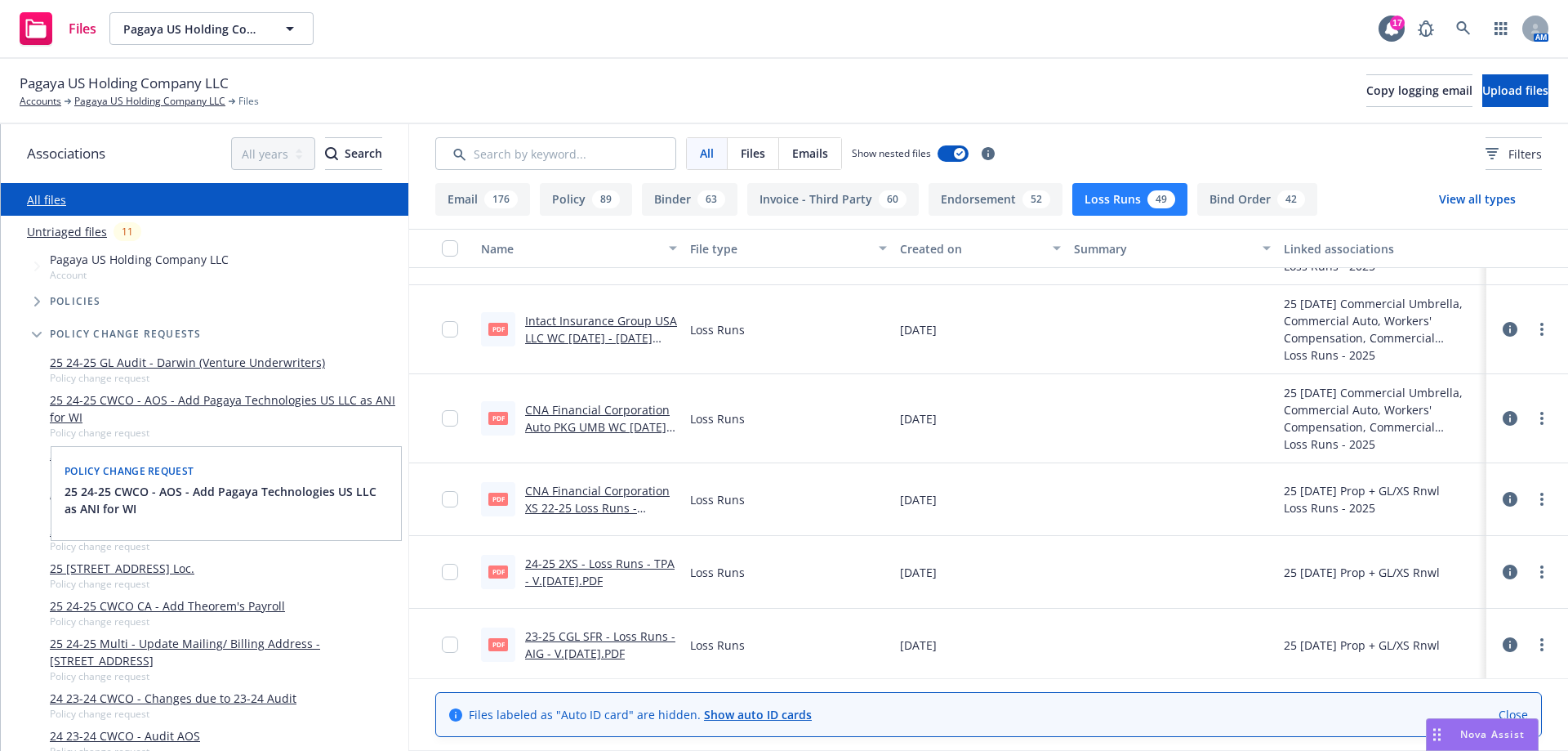
click at [234, 402] on link "25 24-25 CWCO - AOS - Add Pagaya Technologies US LLC as ANI for WI" at bounding box center [225, 408] width 352 height 34
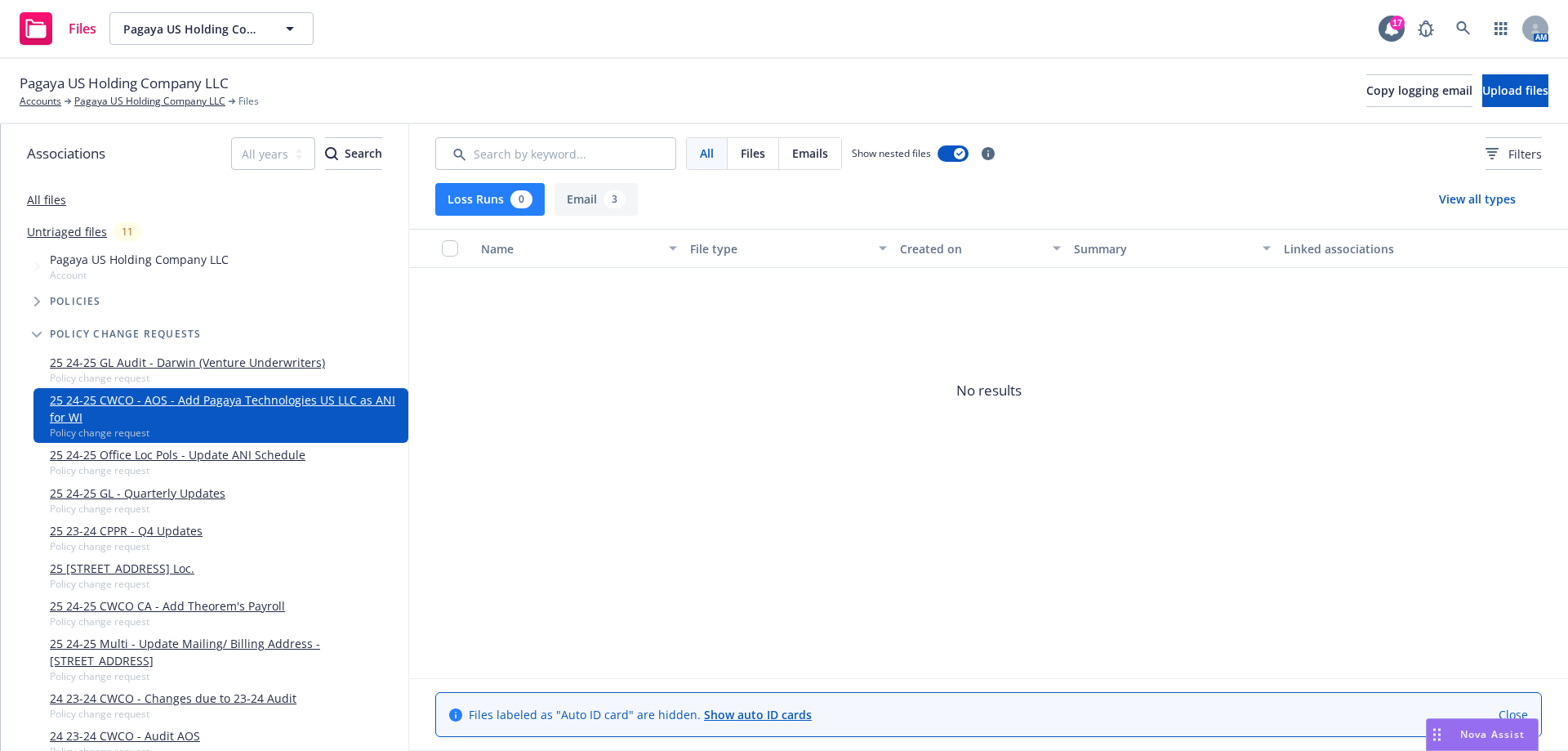
scroll to position [82, 0]
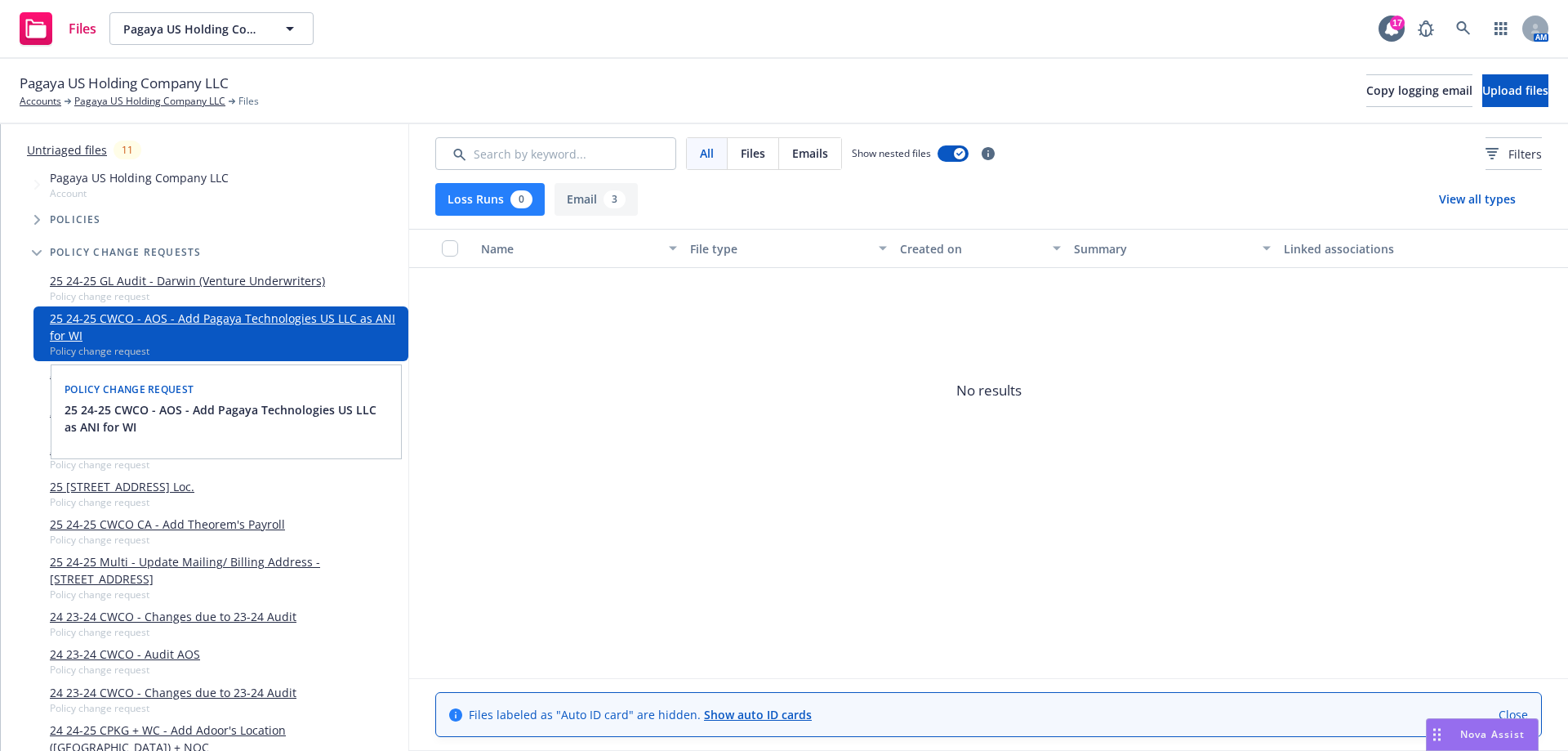
click at [587, 199] on button "Email 3" at bounding box center [596, 199] width 84 height 33
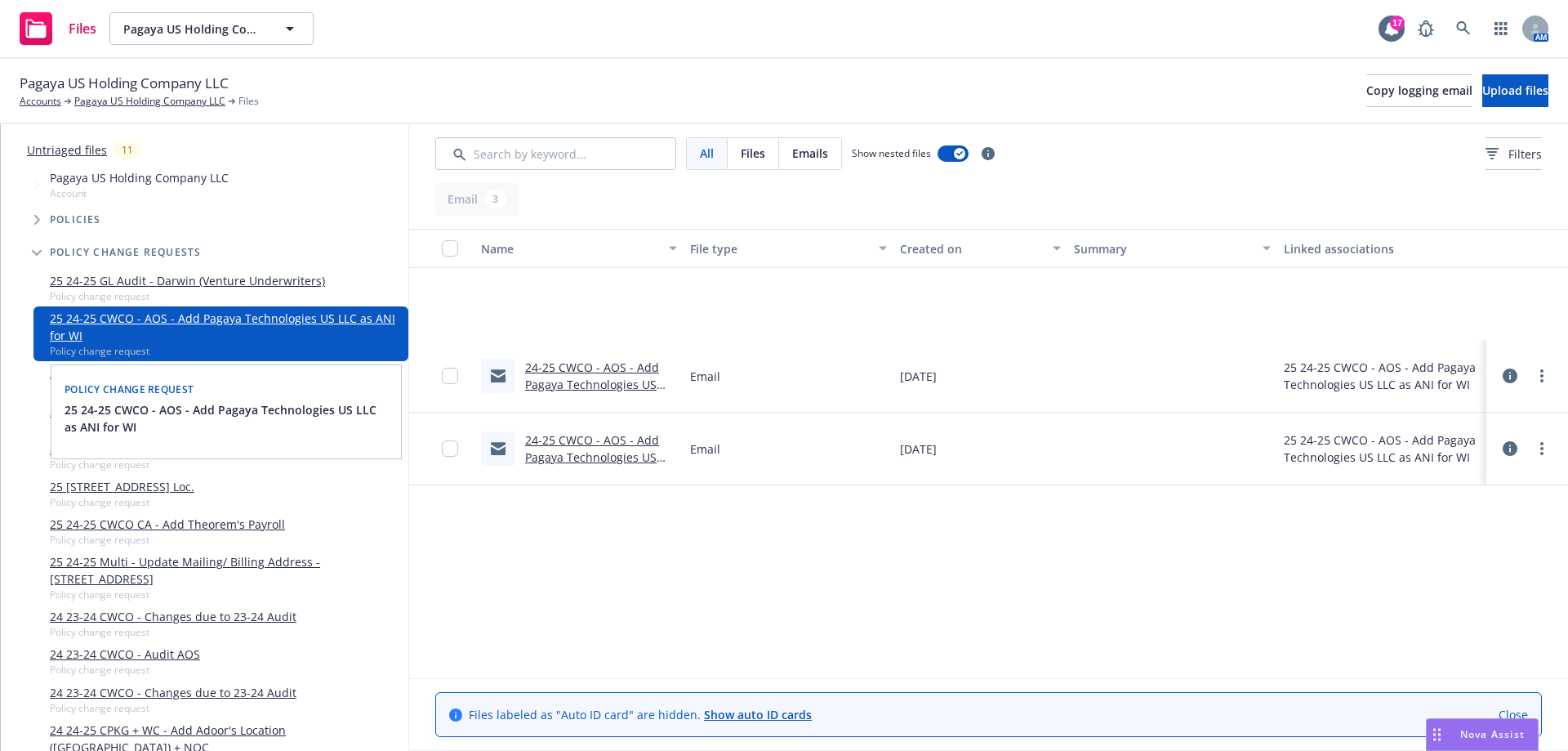
click at [603, 453] on link "24-25 CWCO - AOS - Add Pagaya Technologies US LLC as ANI for WI - Confirm to CN…" at bounding box center [598, 465] width 147 height 67
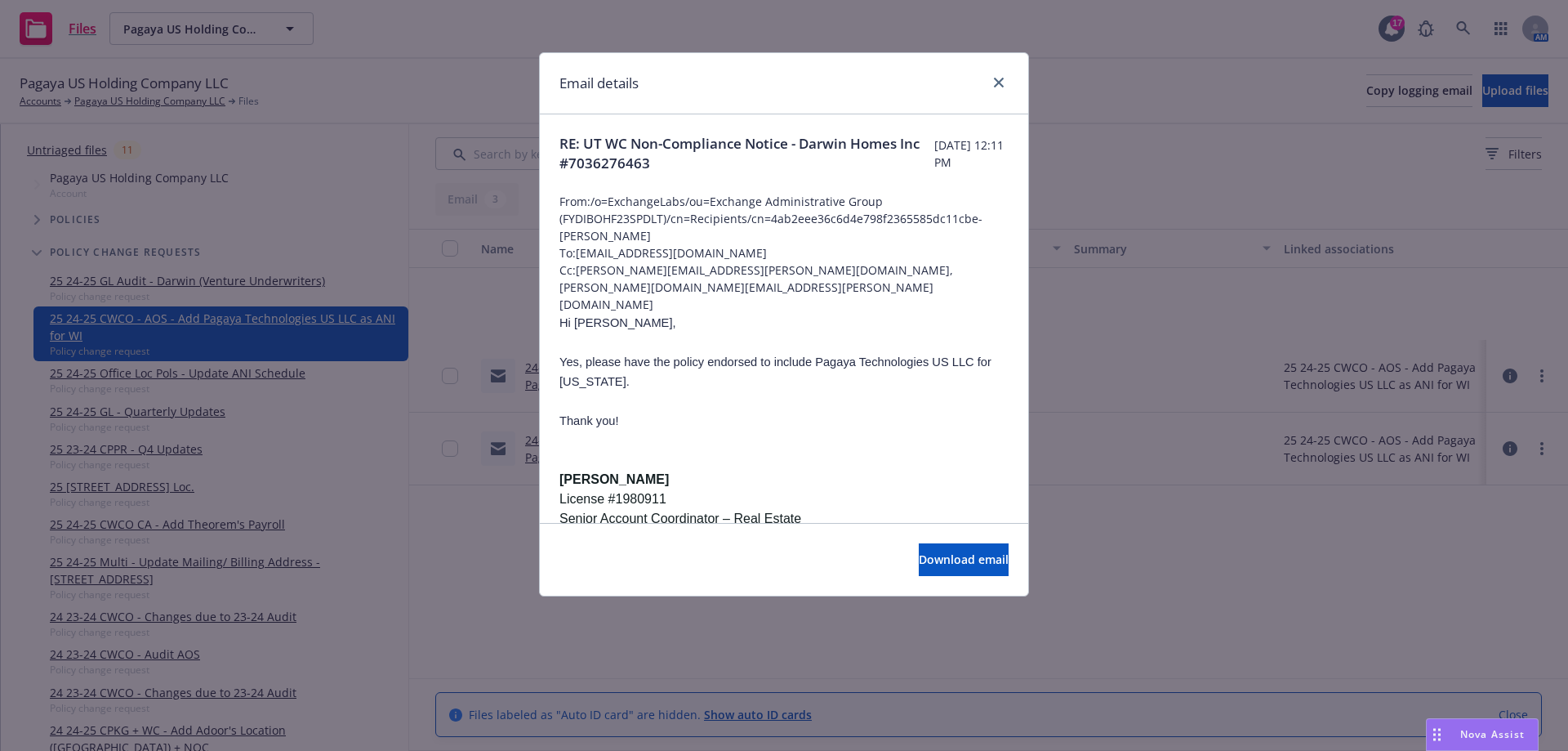
click at [1008, 89] on div "Email details" at bounding box center [783, 84] width 488 height 62
click at [992, 79] on link "close" at bounding box center [998, 82] width 19 height 19
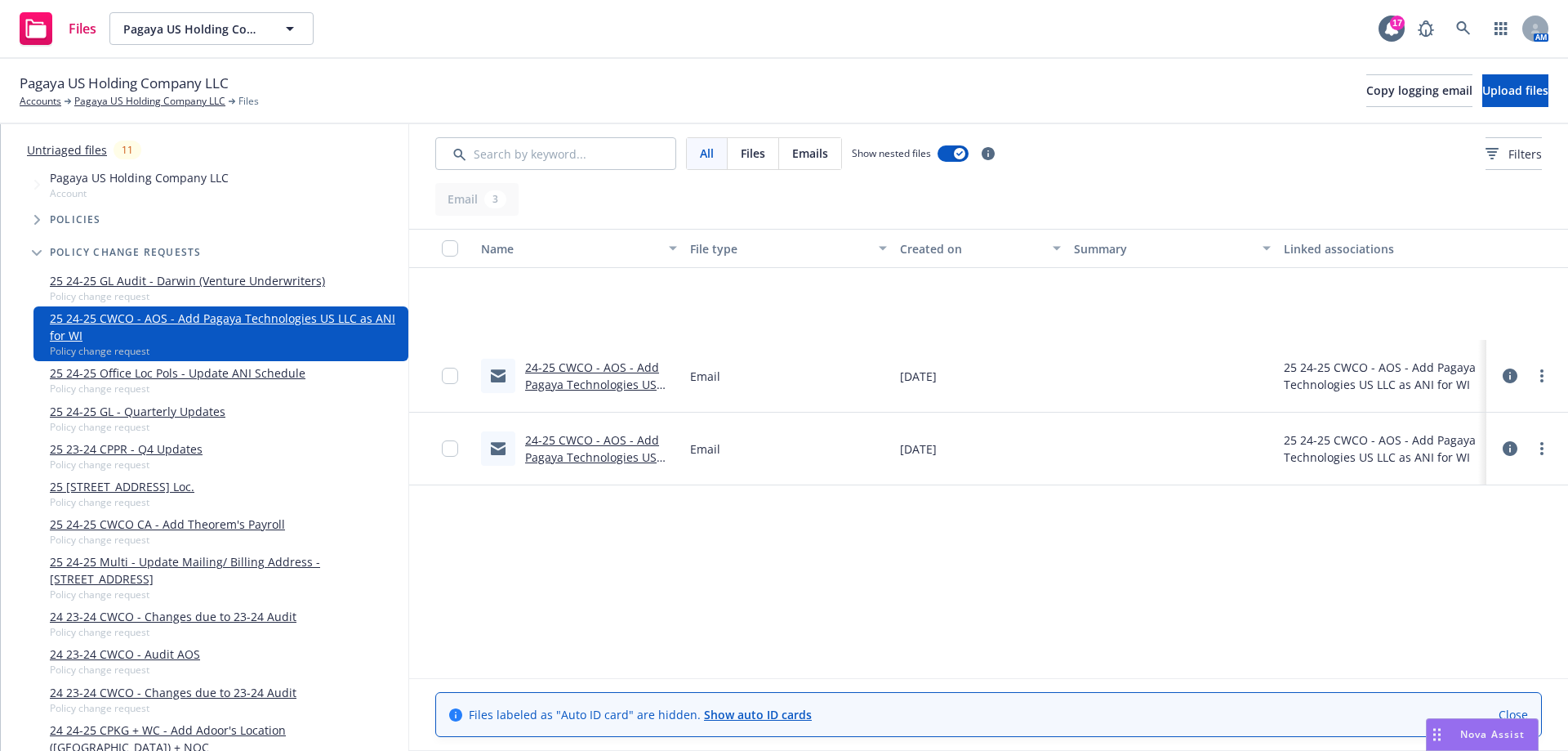
click at [1506, 711] on link "Close" at bounding box center [1513, 714] width 29 height 17
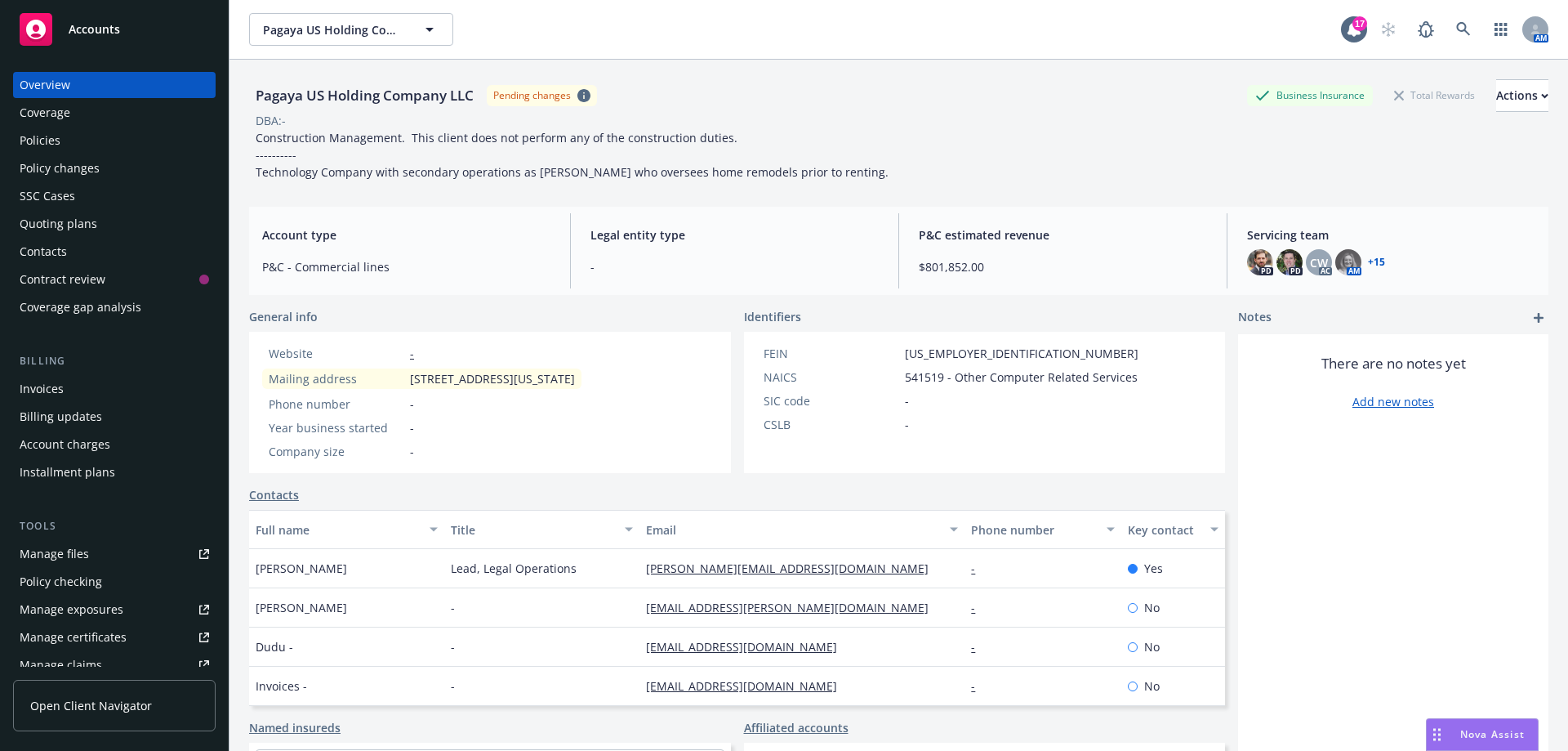
click at [39, 142] on div "Policies" at bounding box center [40, 141] width 40 height 26
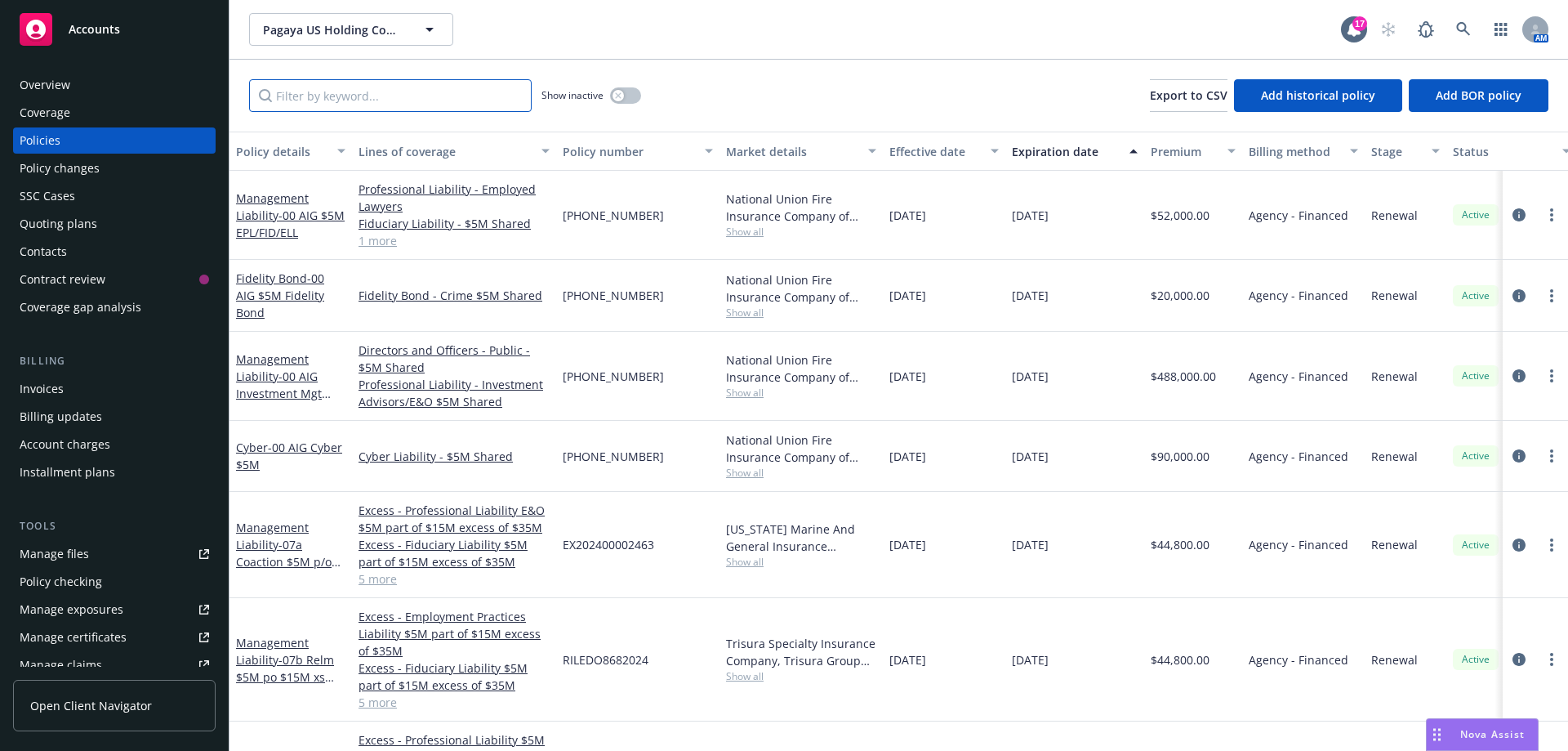
click at [335, 103] on input "Filter by keyword..." at bounding box center [390, 96] width 282 height 33
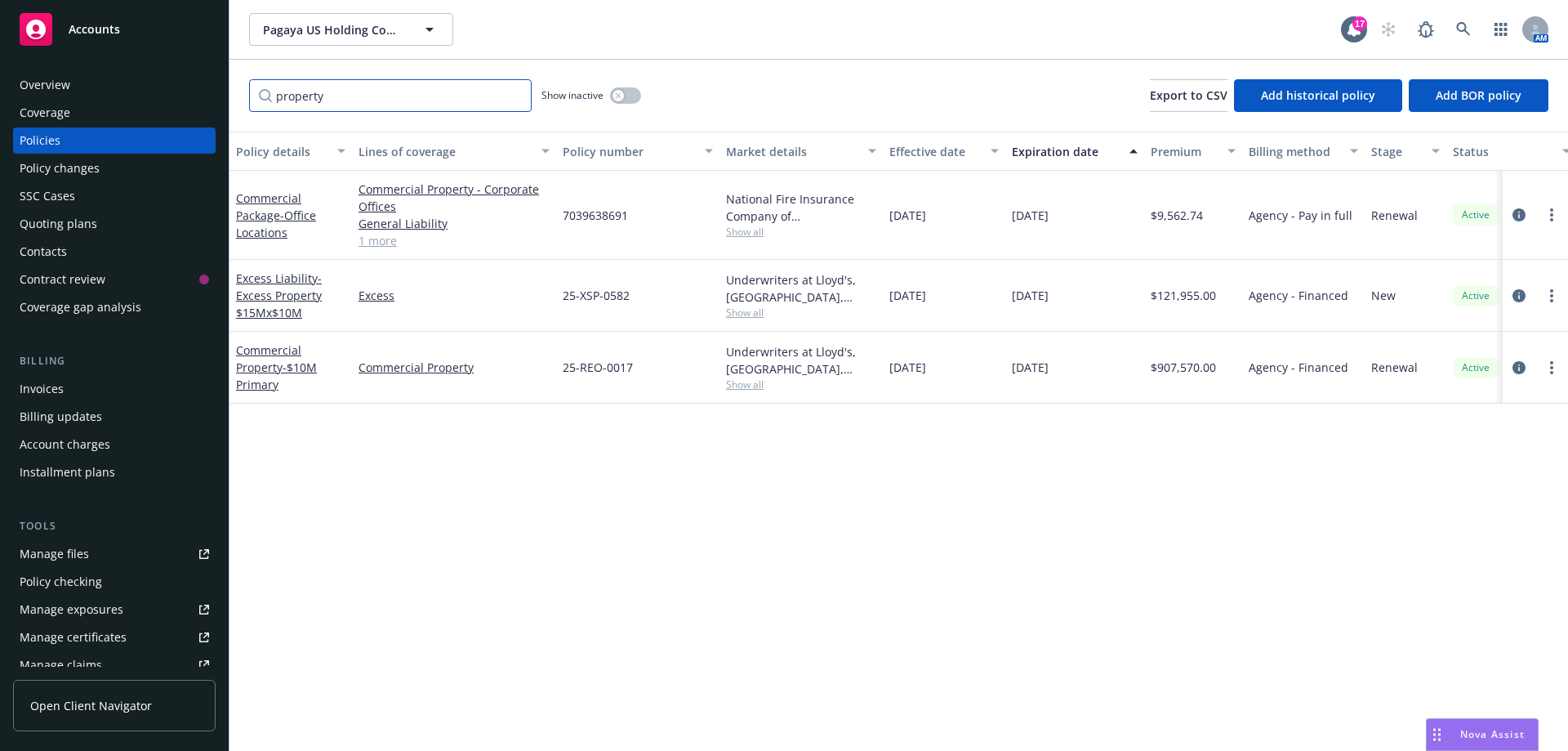
type input "property"
click at [747, 387] on span "Show all" at bounding box center [801, 383] width 150 height 14
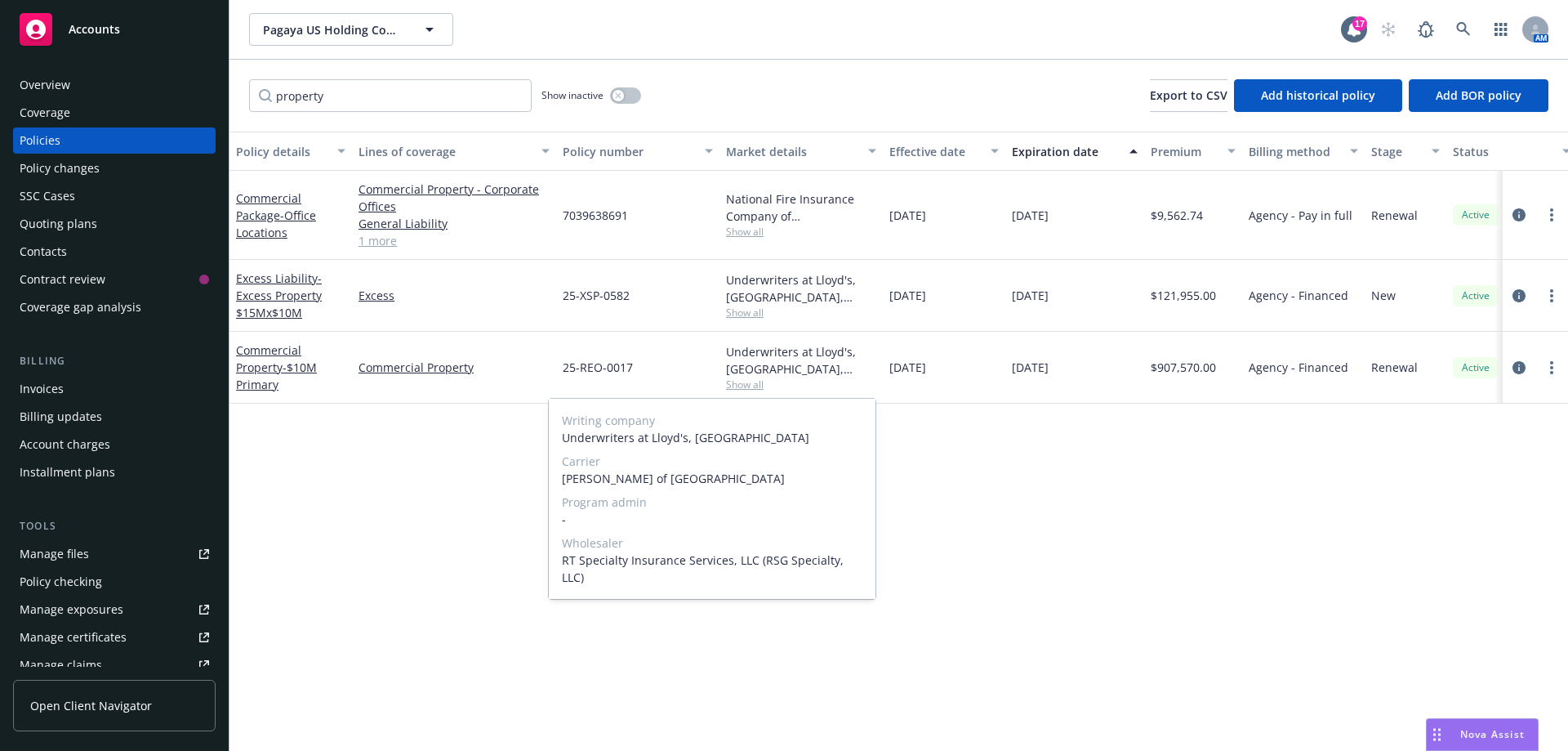
click at [727, 381] on span "Show all" at bounding box center [801, 383] width 150 height 14
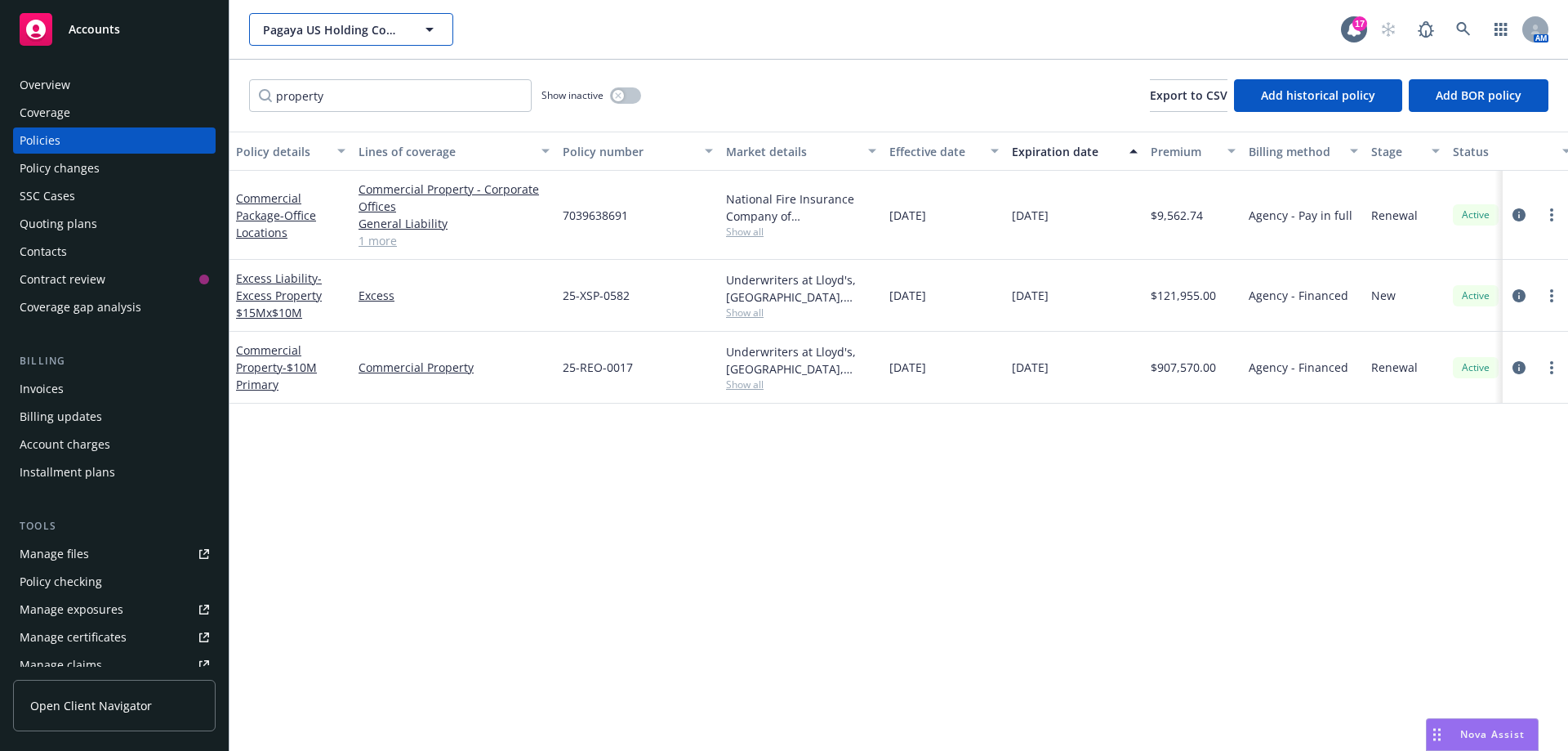
click at [428, 38] on icon "button" at bounding box center [429, 28] width 19 height 19
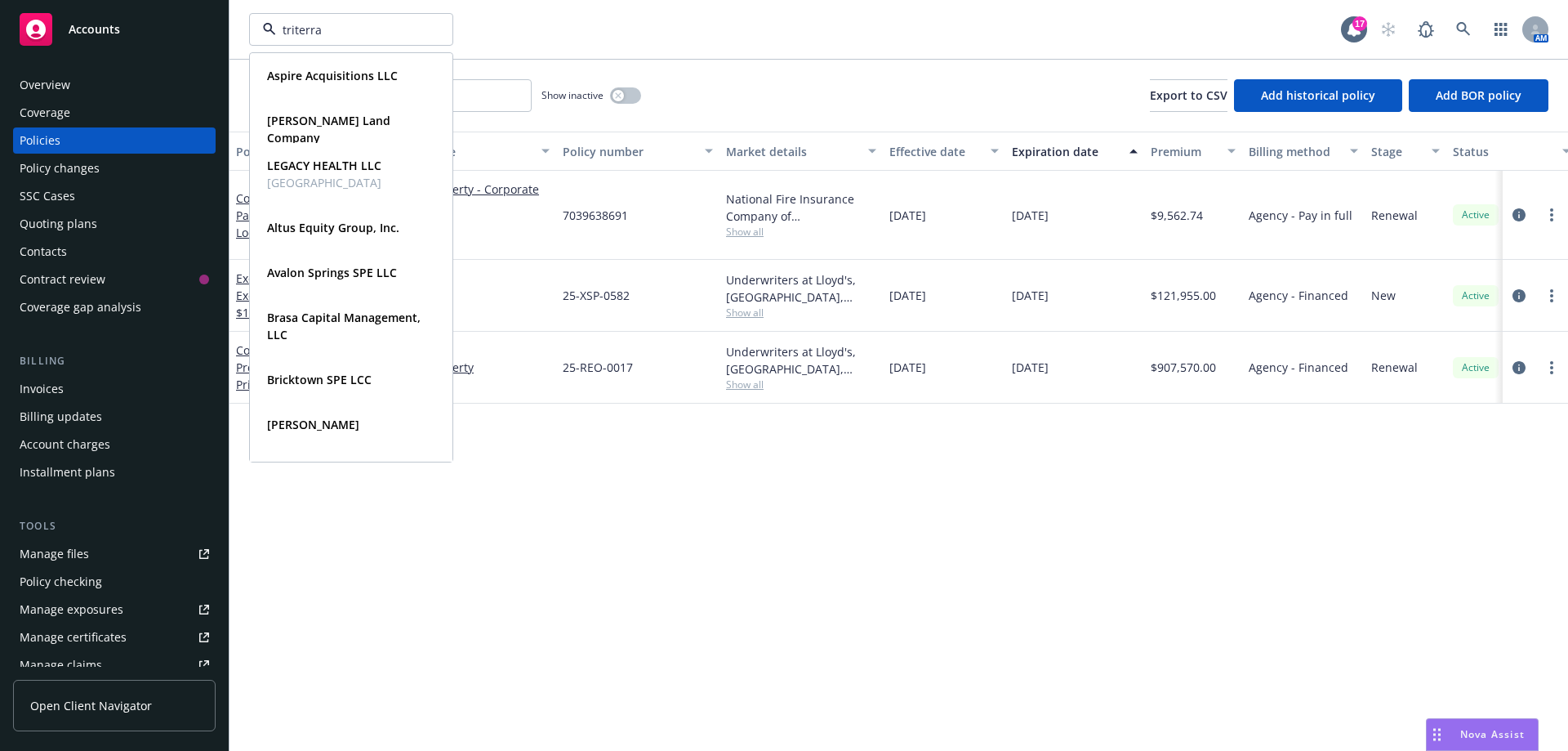
type input "triterra"
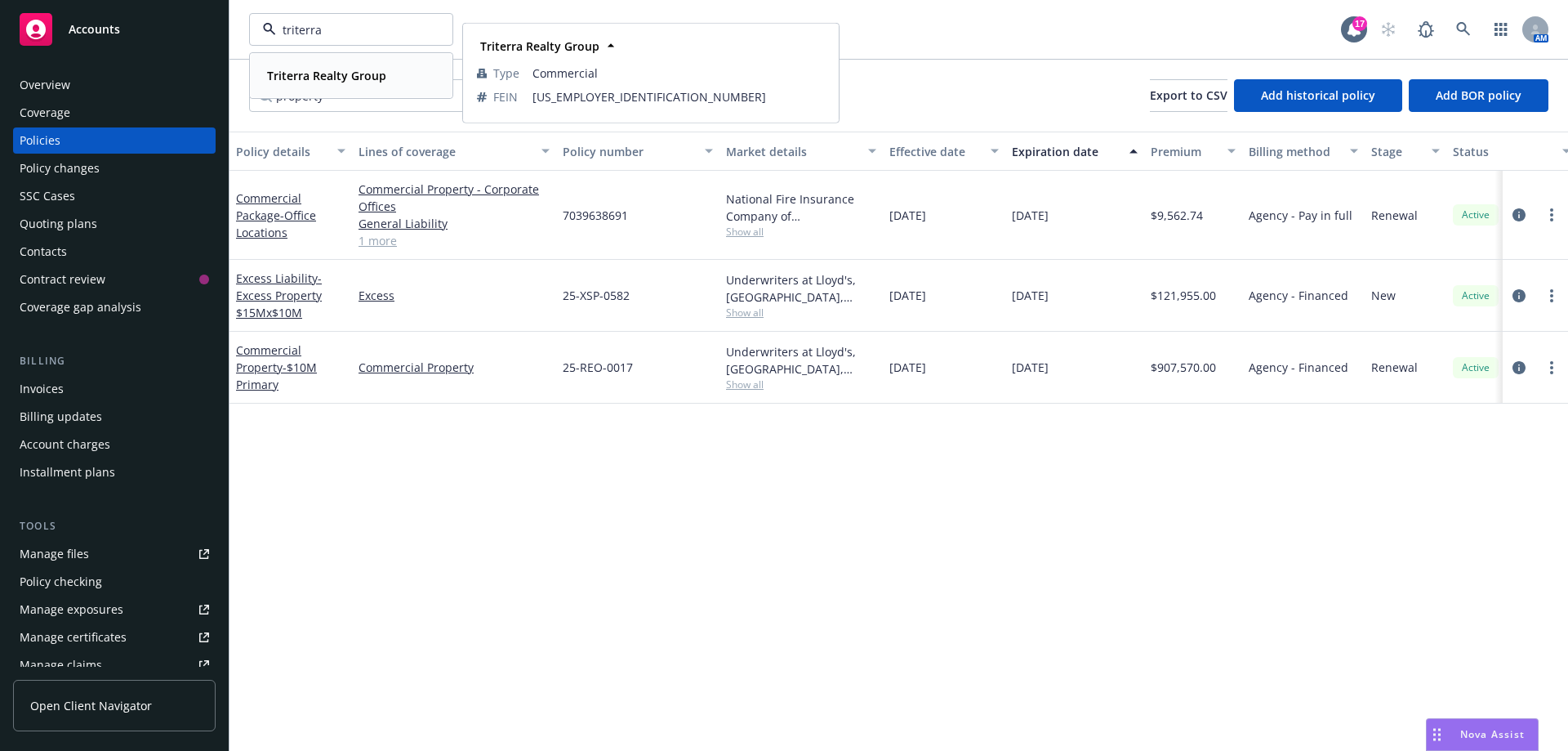
click at [347, 69] on strong "Triterra Realty Group" at bounding box center [327, 75] width 119 height 16
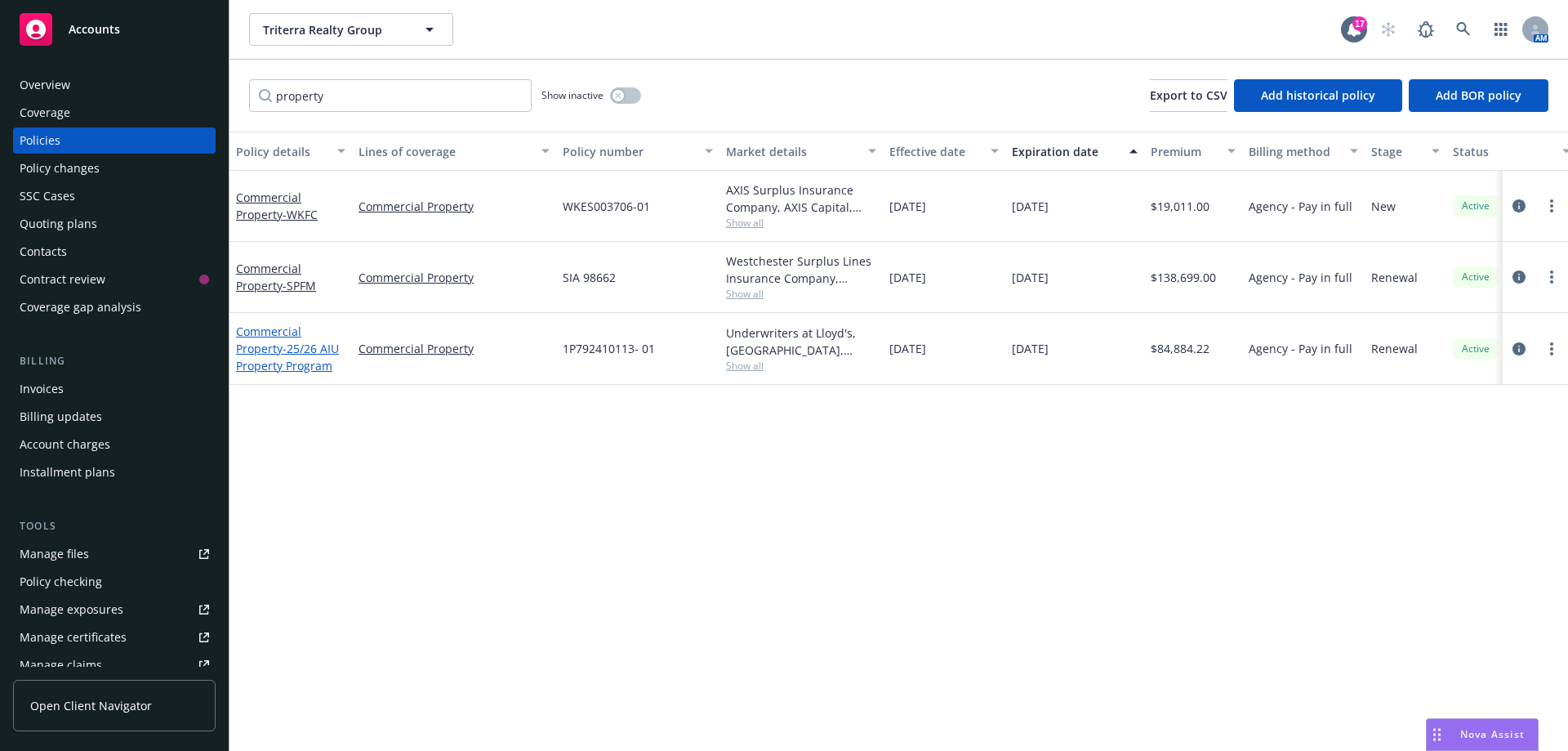
click at [320, 343] on span "- 25/26 AIU Property Program" at bounding box center [288, 358] width 103 height 33
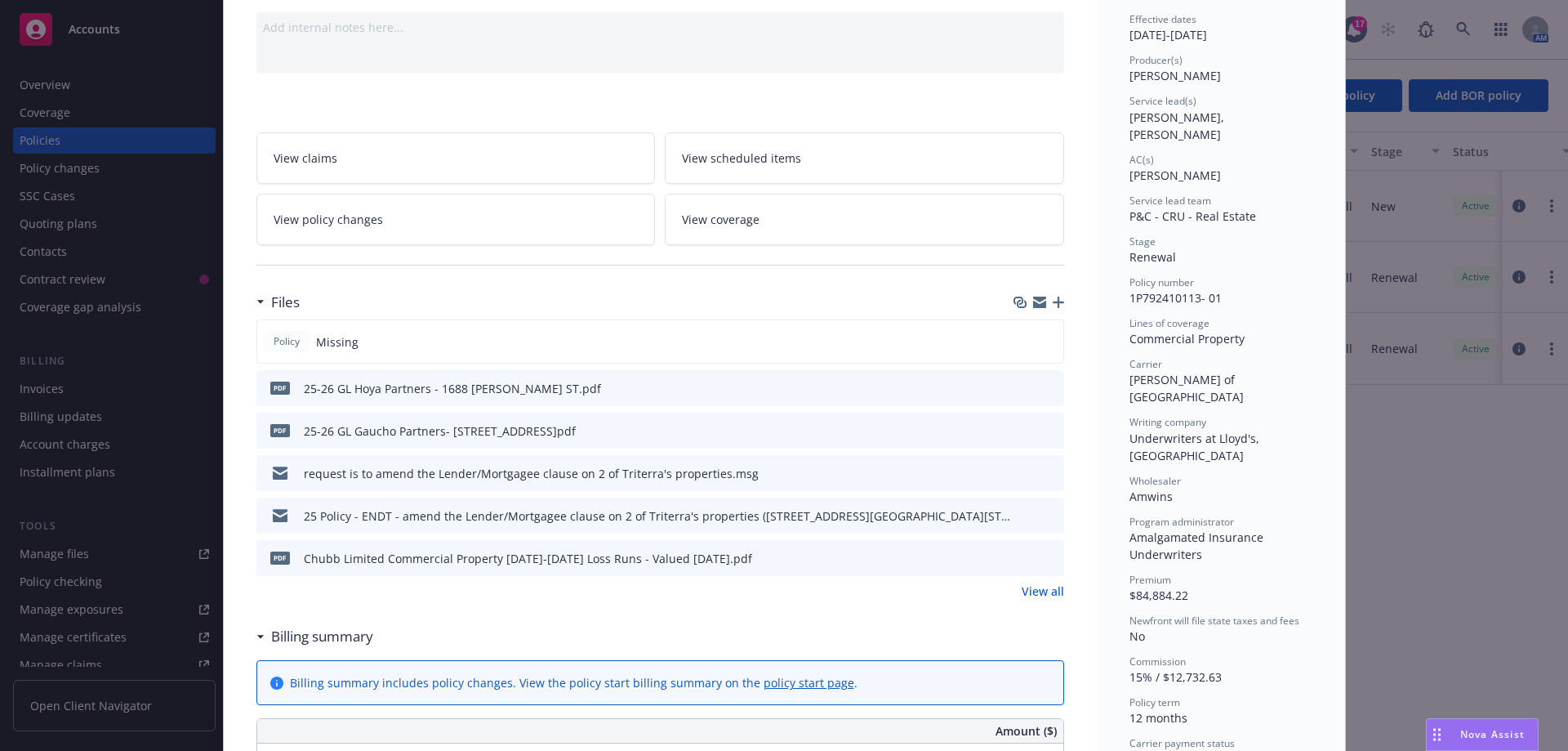
scroll to position [164, 0]
click at [1042, 591] on link "View all" at bounding box center [1043, 590] width 42 height 17
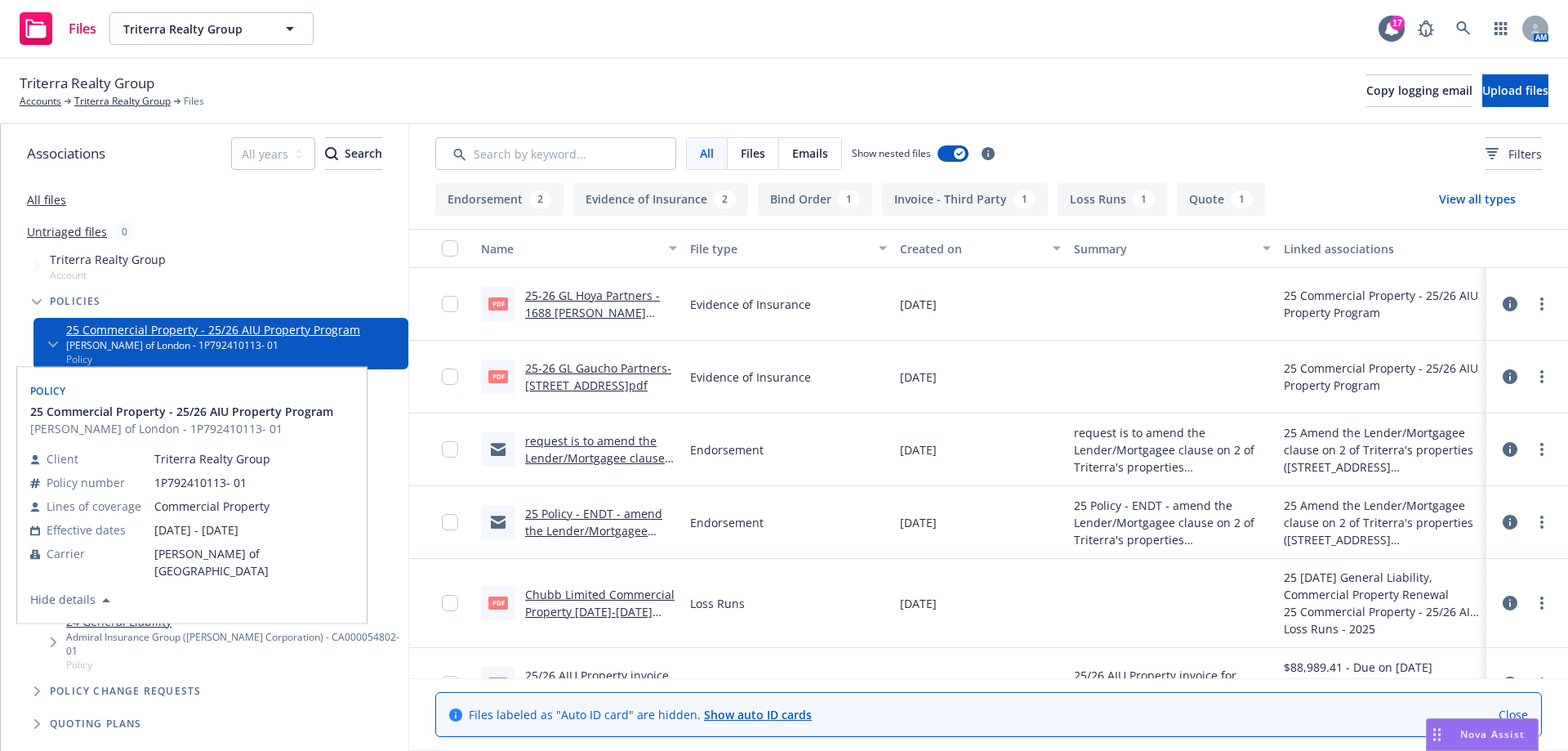
click at [34, 201] on link "All files" at bounding box center [46, 199] width 40 height 16
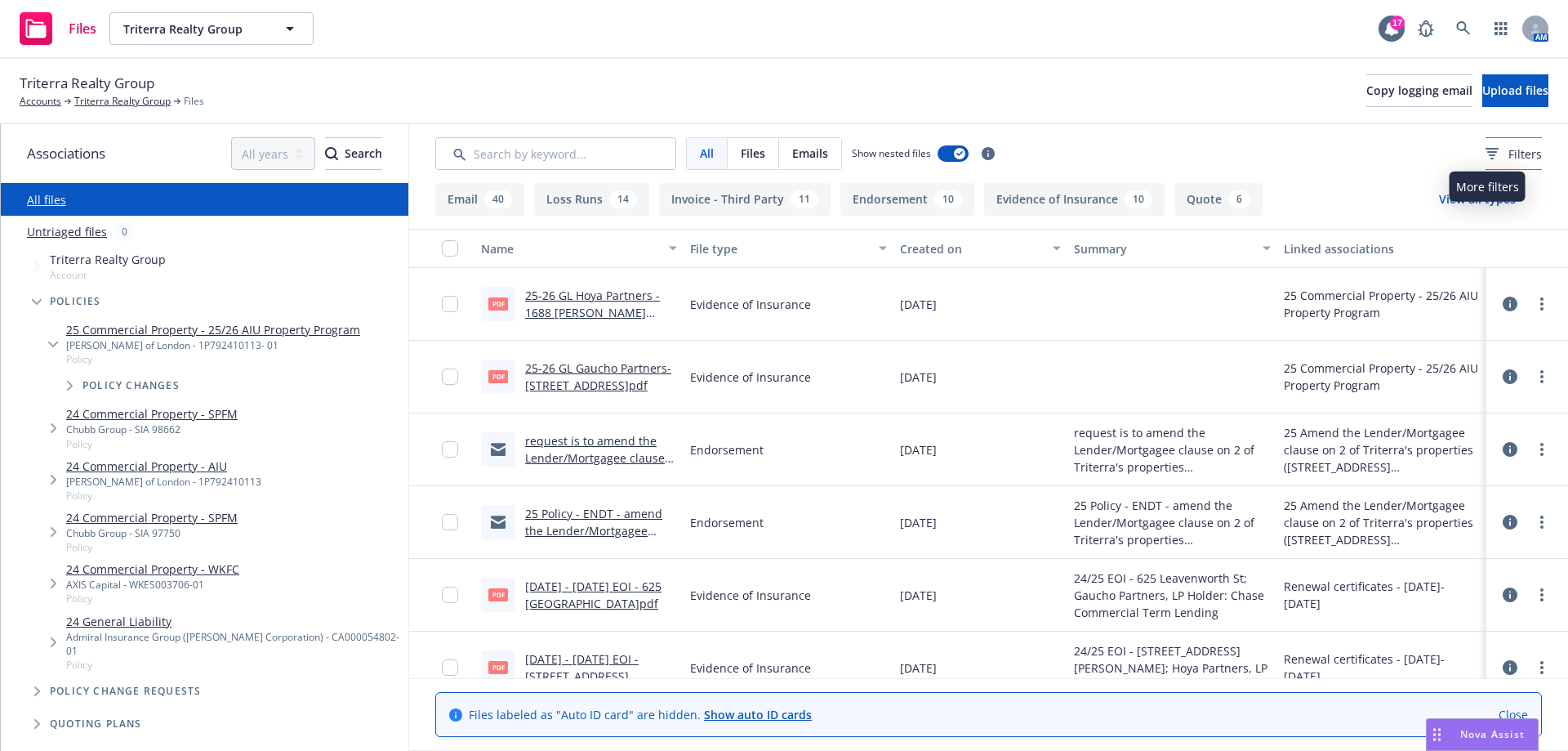
click at [1508, 155] on span "Filters" at bounding box center [1525, 154] width 33 height 17
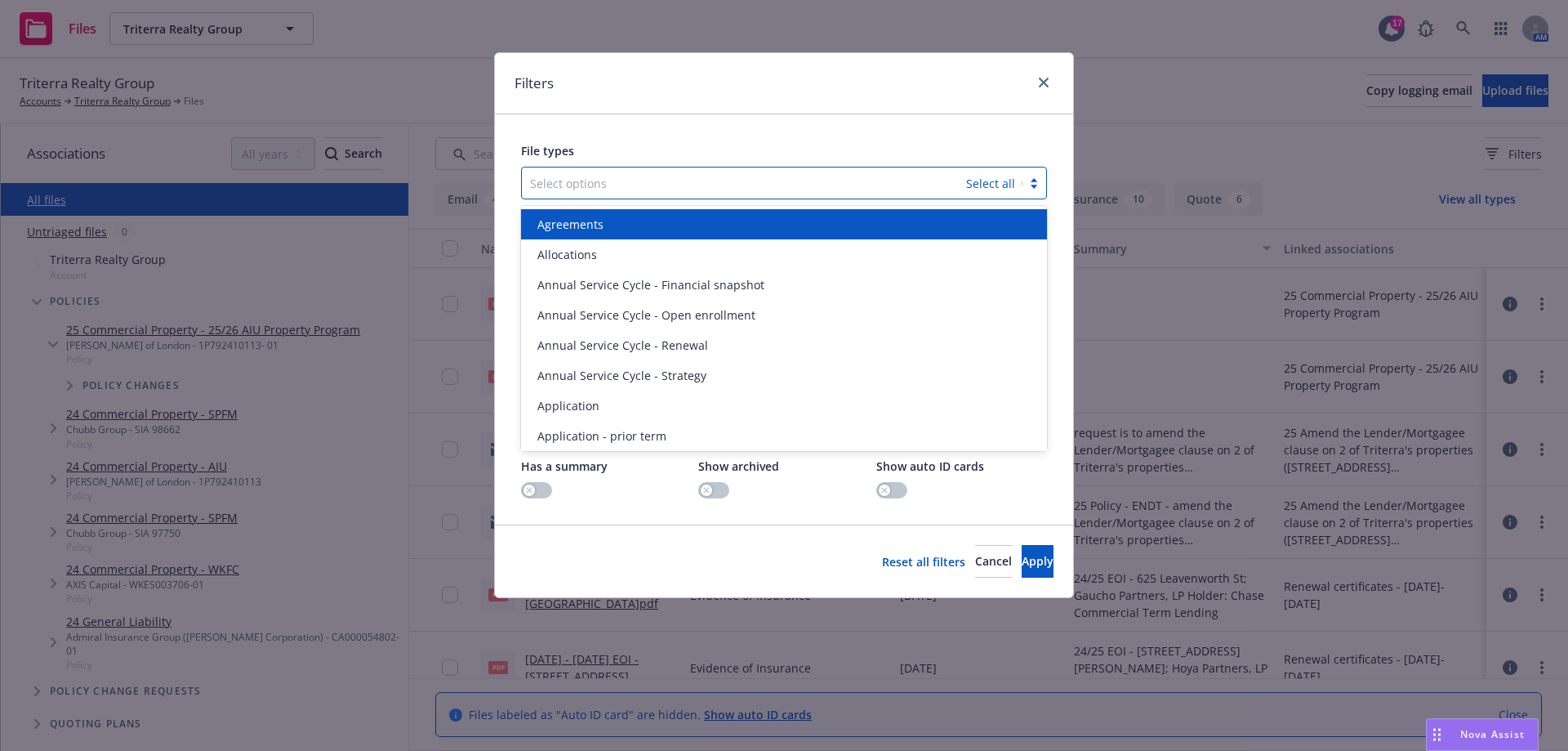
click at [1018, 181] on div "Select options Select all" at bounding box center [784, 183] width 526 height 33
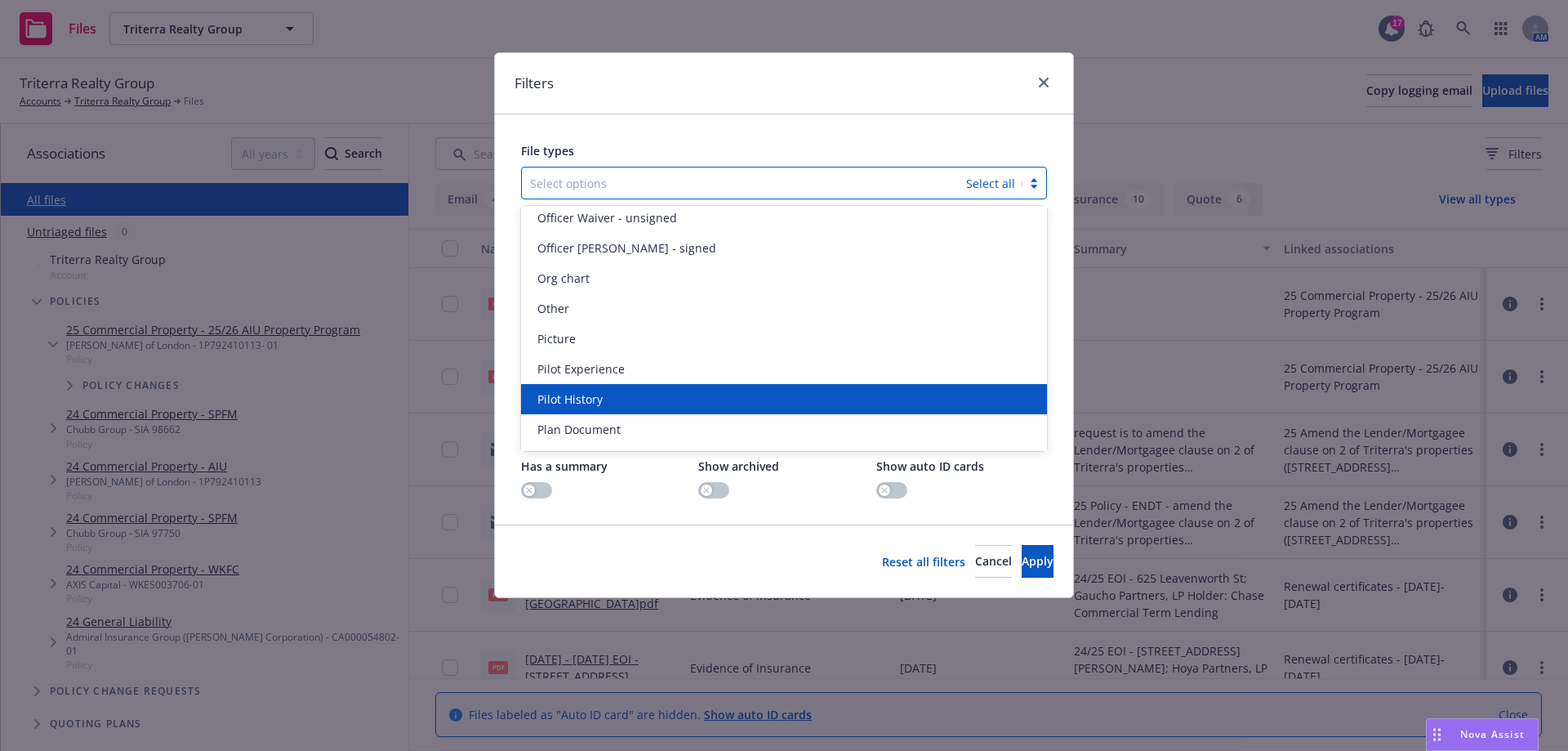
scroll to position [3593, 0]
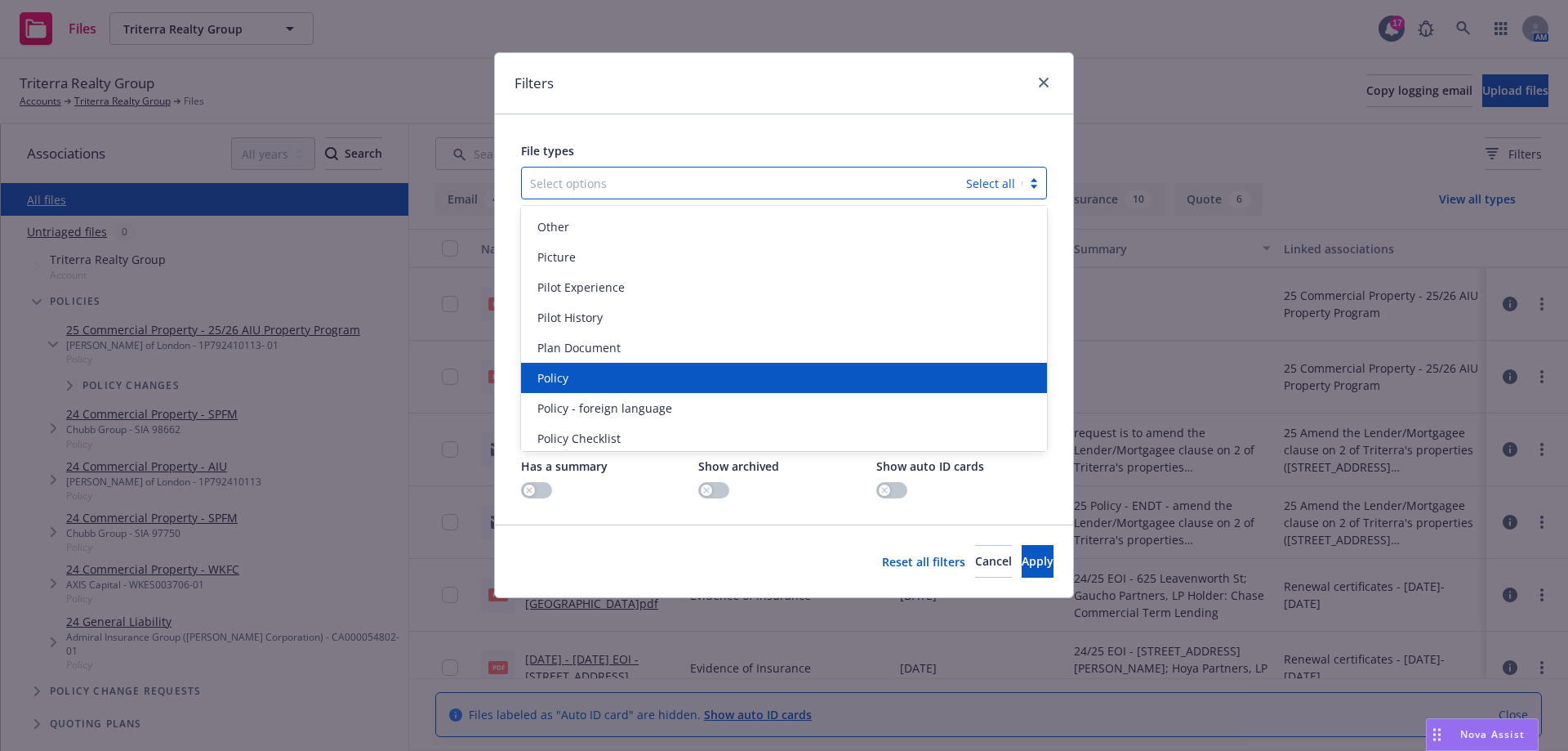
click at [576, 379] on div "Policy" at bounding box center [784, 378] width 506 height 17
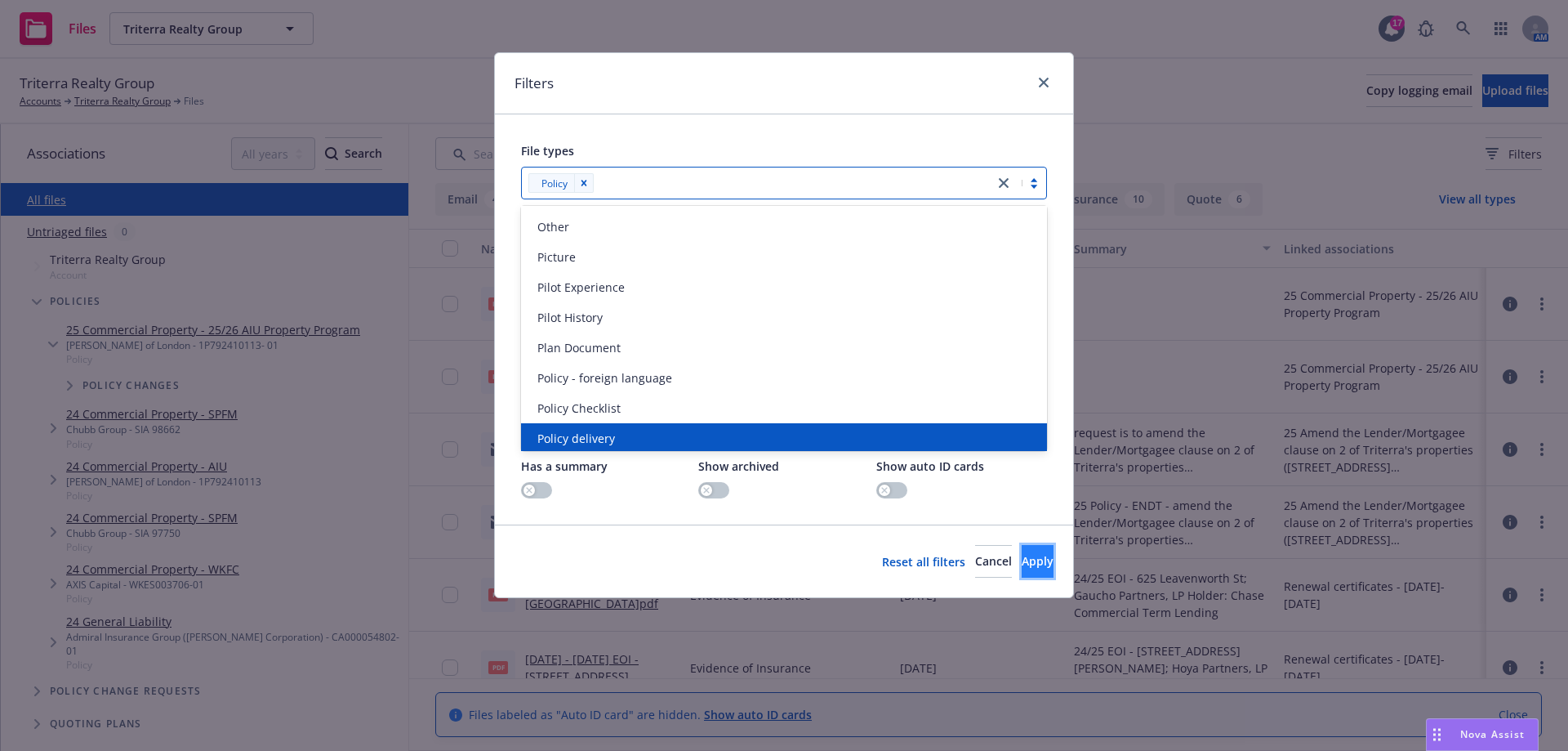
click at [1022, 559] on span "Apply" at bounding box center [1038, 561] width 32 height 16
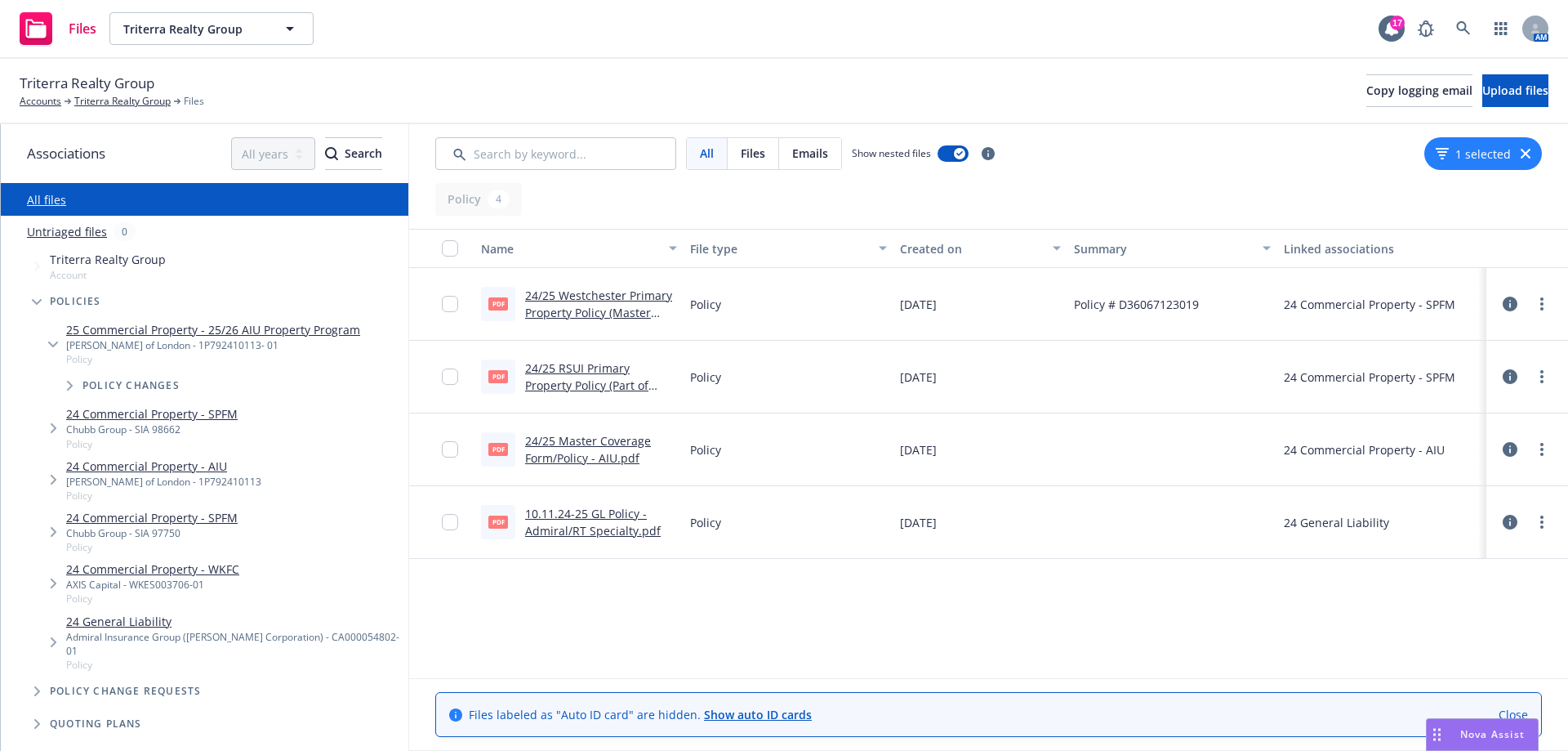
click at [607, 458] on link "24/25 Master Coverage Form/Policy - AIU.pdf" at bounding box center [587, 449] width 126 height 33
click at [452, 450] on input "checkbox" at bounding box center [450, 449] width 17 height 17
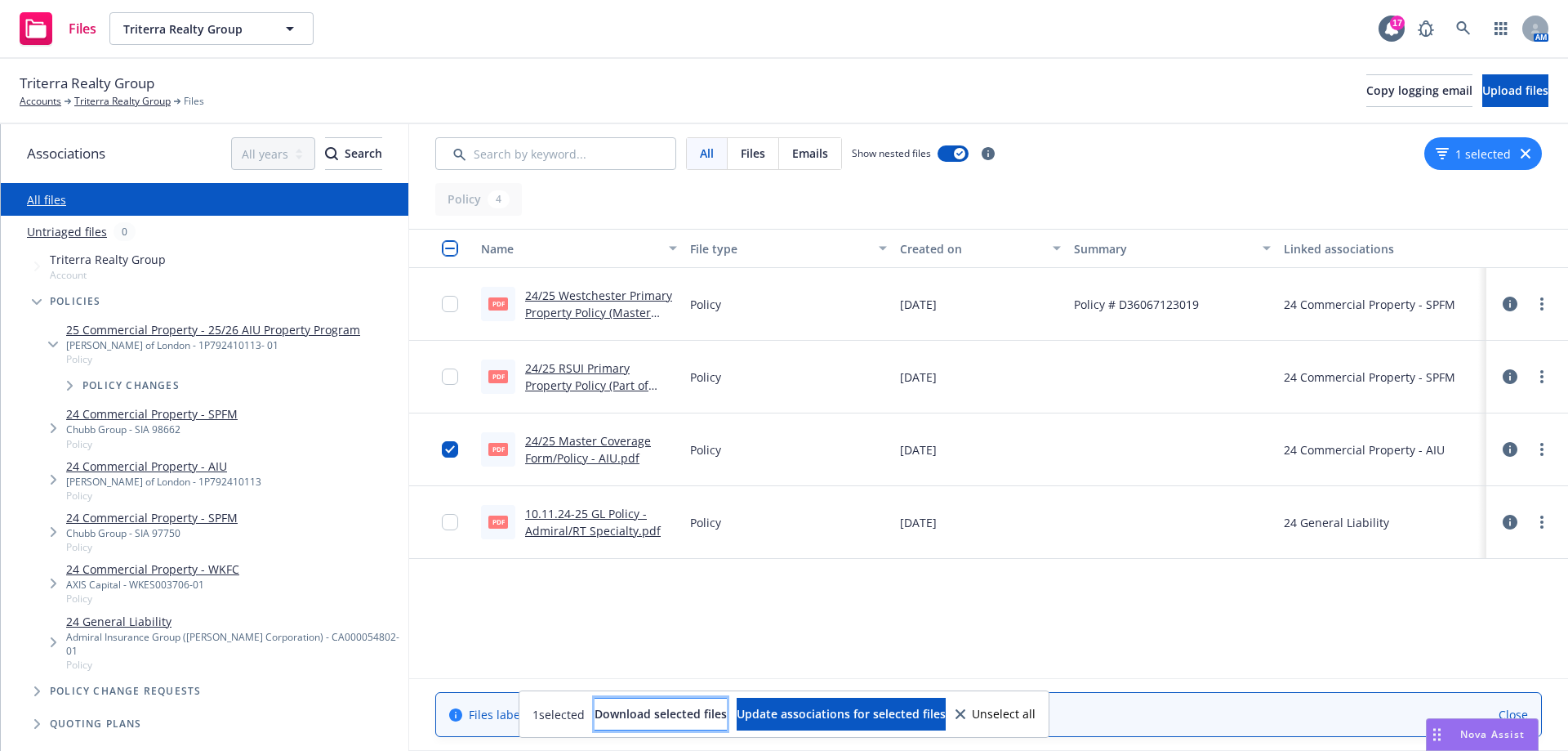
click at [629, 721] on span "Download selected files" at bounding box center [661, 713] width 132 height 16
click at [1500, 153] on button "1 selected" at bounding box center [1473, 154] width 75 height 17
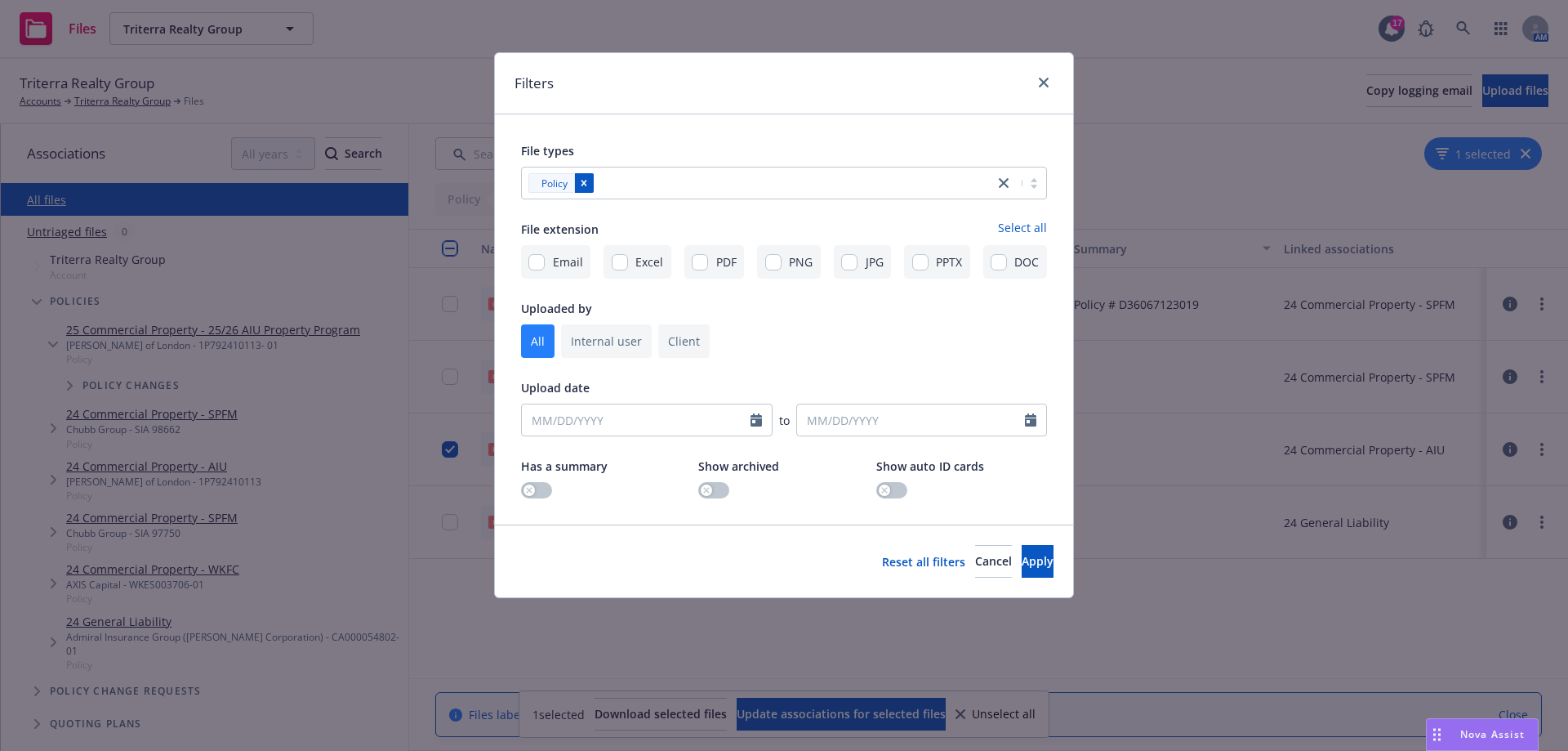
click at [588, 179] on icon "Remove [object Object]" at bounding box center [584, 183] width 11 height 11
click at [587, 179] on div at bounding box center [772, 182] width 483 height 19
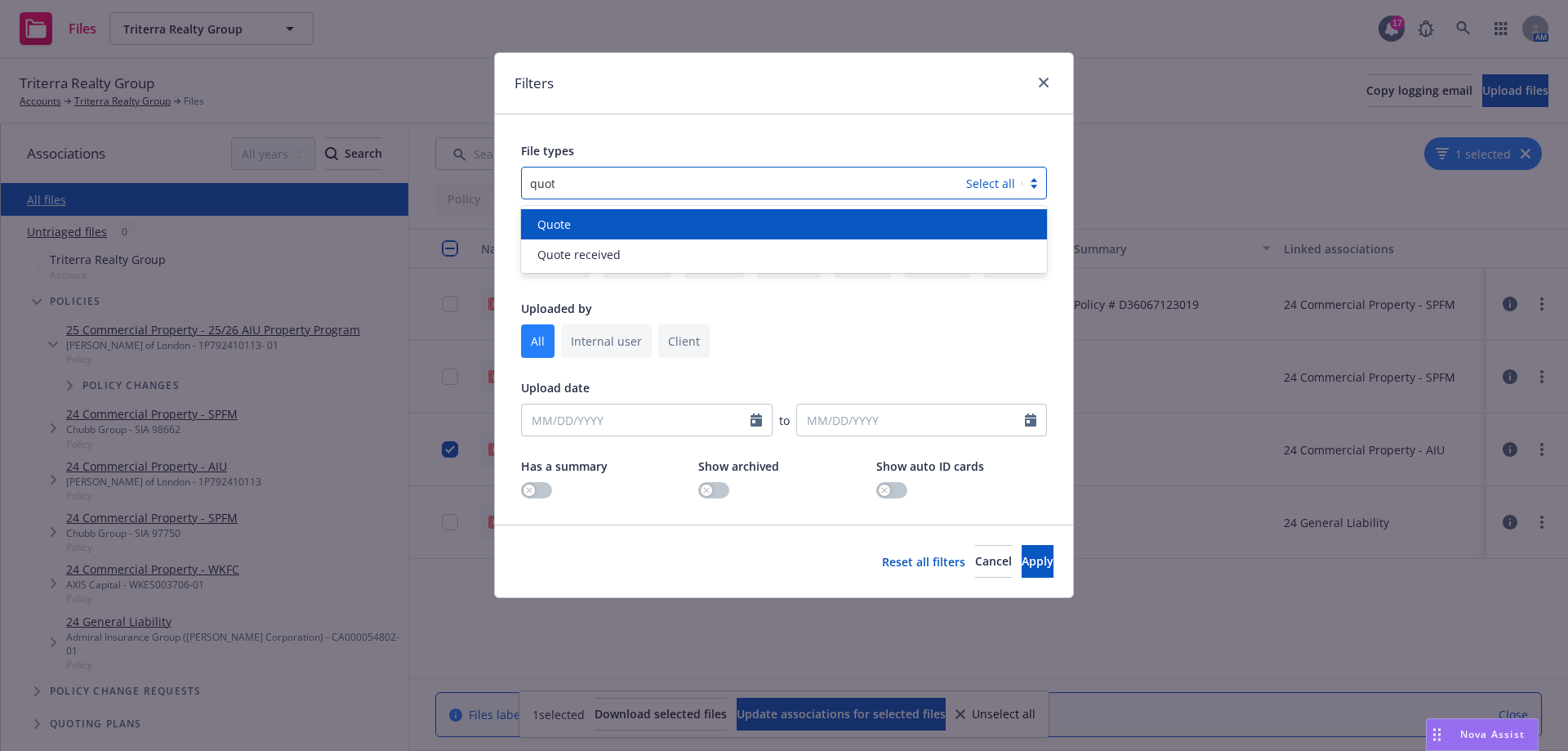
type input "quote"
click at [578, 230] on div "Quote" at bounding box center [784, 224] width 506 height 17
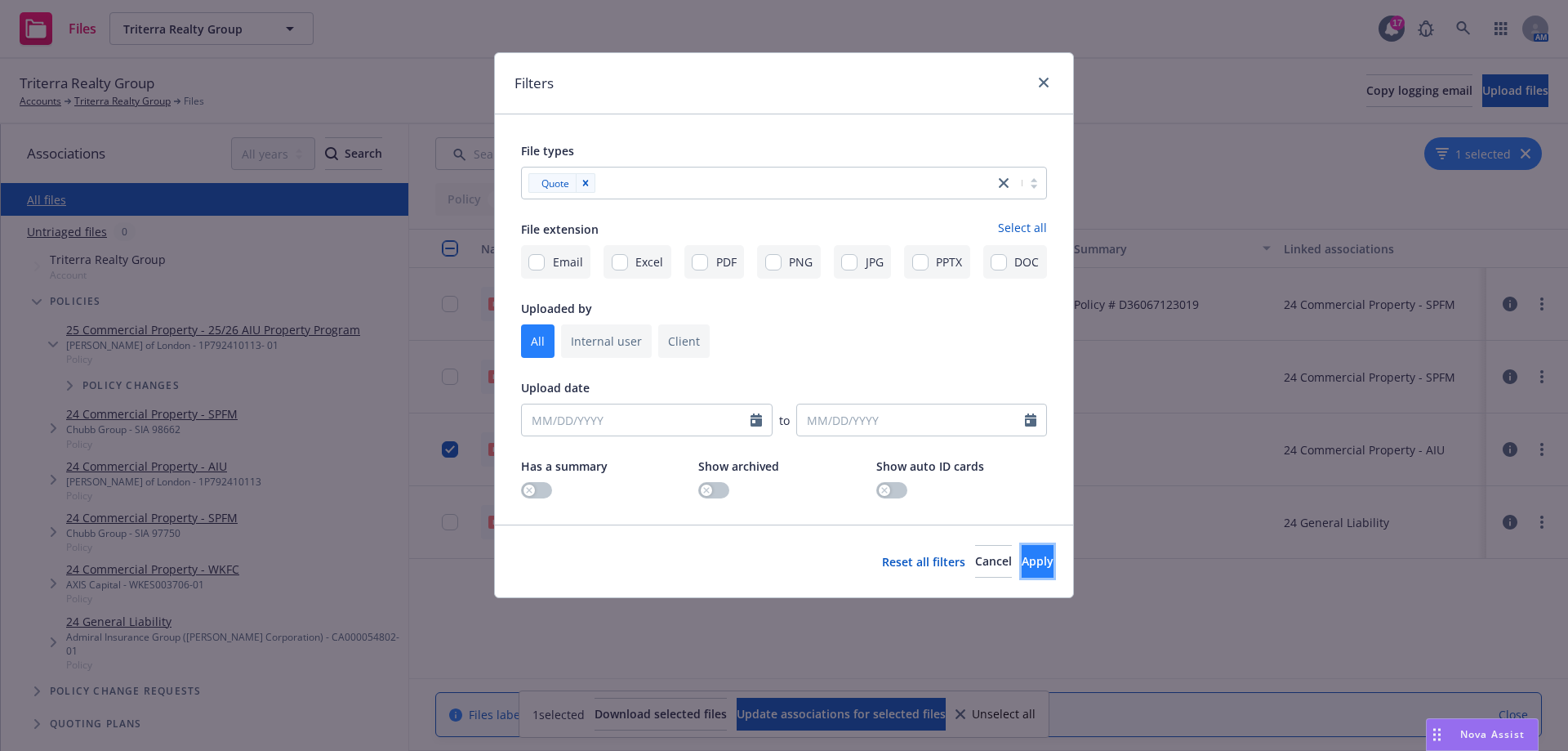
click at [1022, 559] on span "Apply" at bounding box center [1038, 561] width 32 height 16
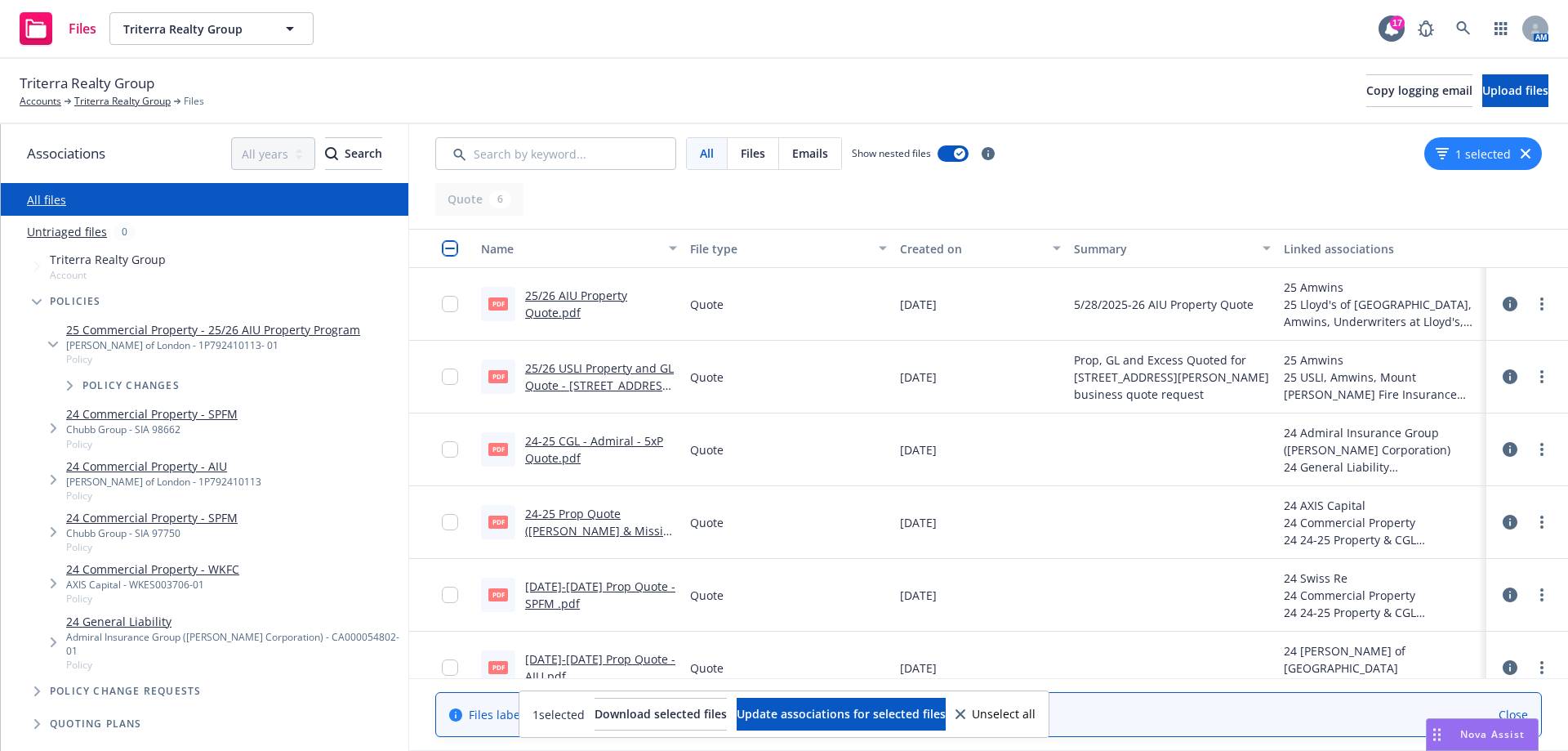
click at [560, 291] on link "25/26 AIU Property Quote.pdf" at bounding box center [575, 304] width 102 height 33
click at [1529, 152] on icon "button" at bounding box center [1525, 154] width 10 height 10
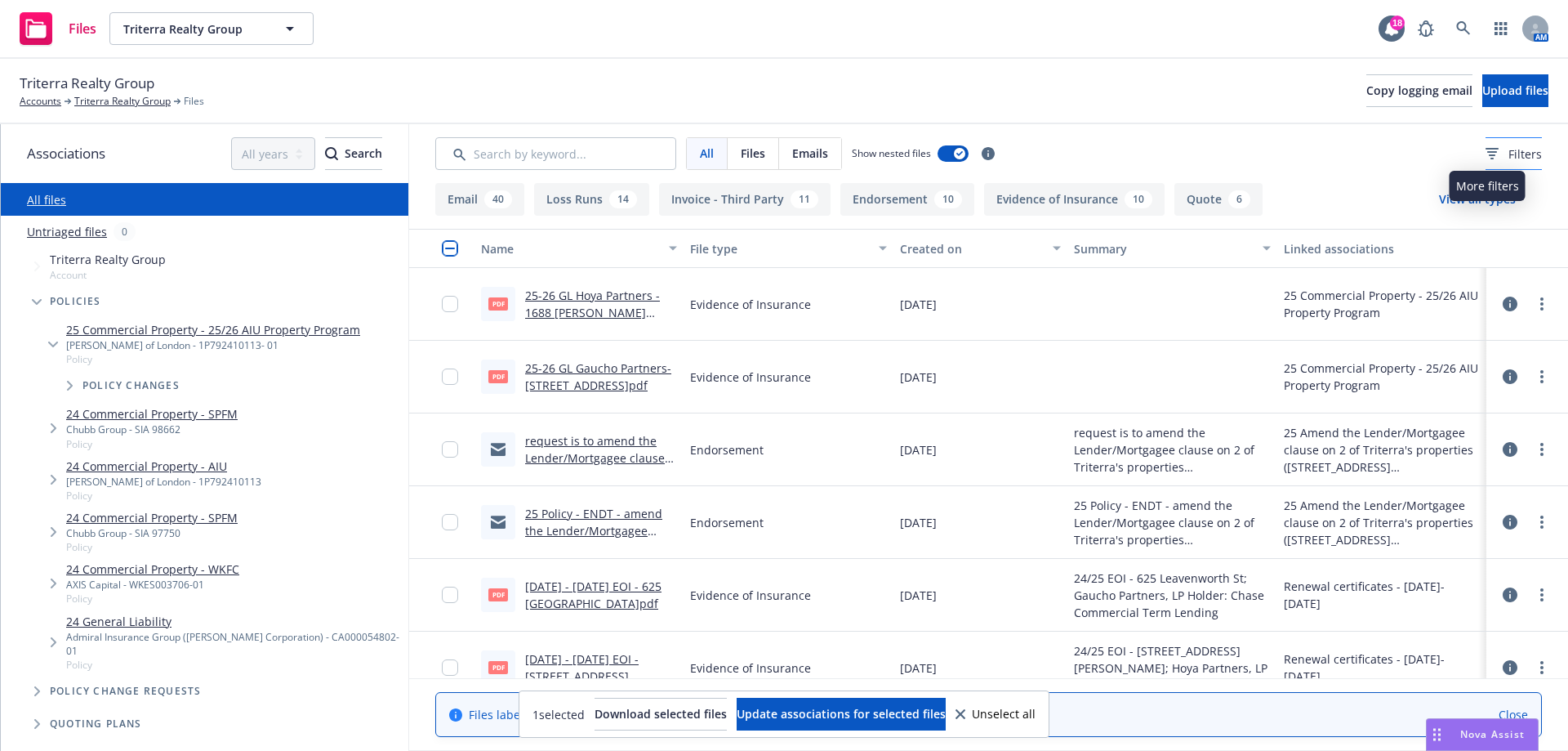
click at [1508, 153] on span "Filters" at bounding box center [1525, 154] width 33 height 17
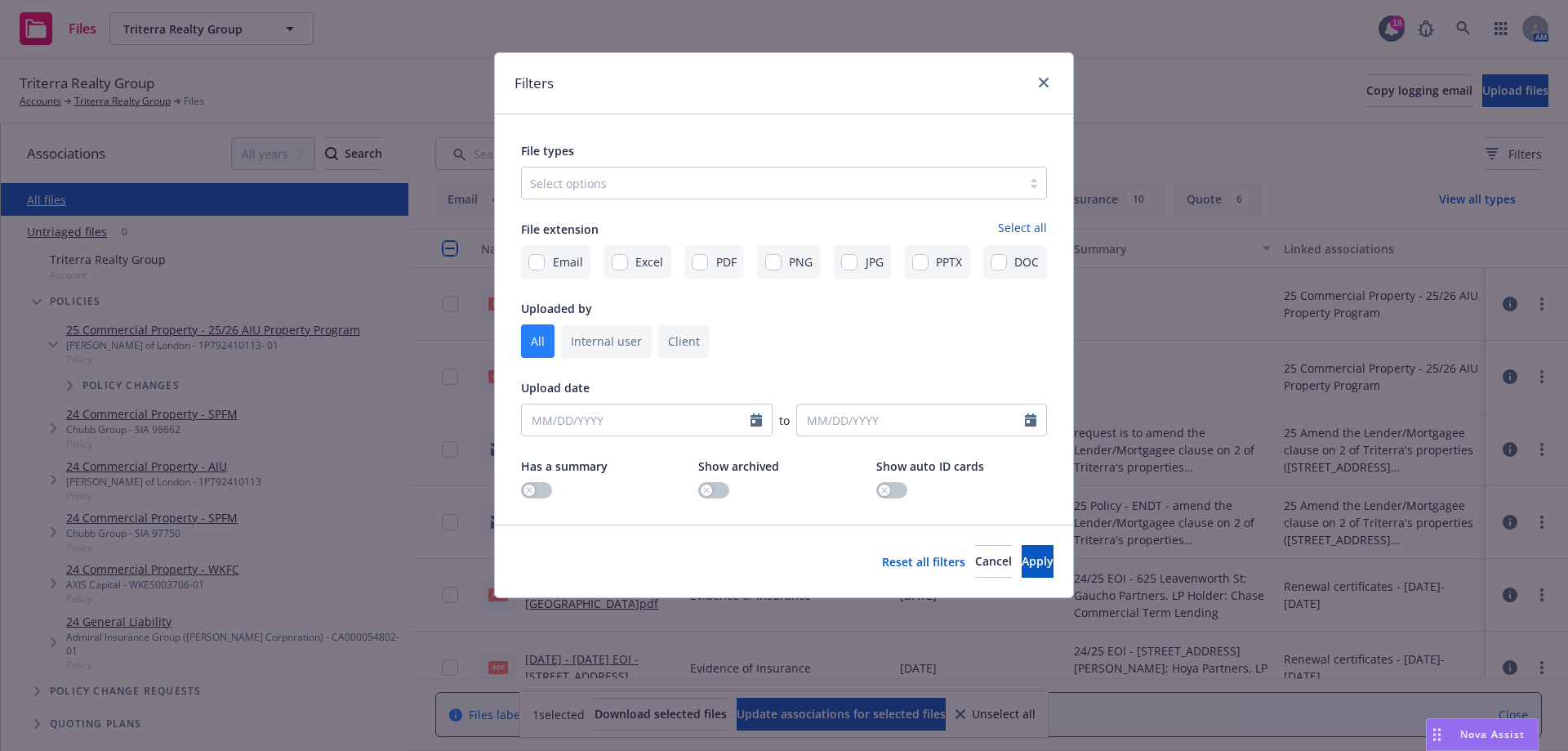
click at [564, 180] on div at bounding box center [772, 182] width 483 height 19
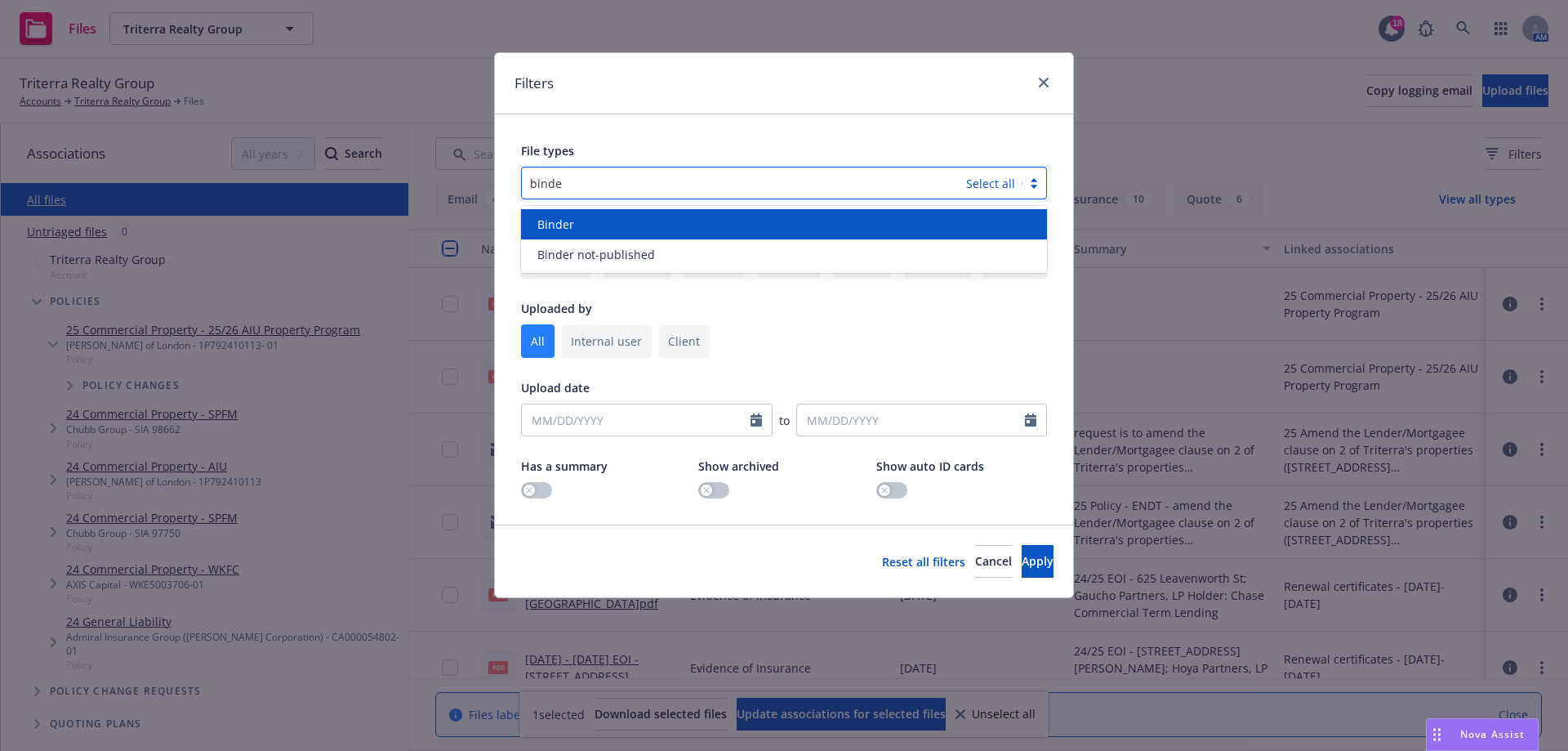
type input "binder"
click at [557, 231] on span "Binder" at bounding box center [556, 224] width 37 height 17
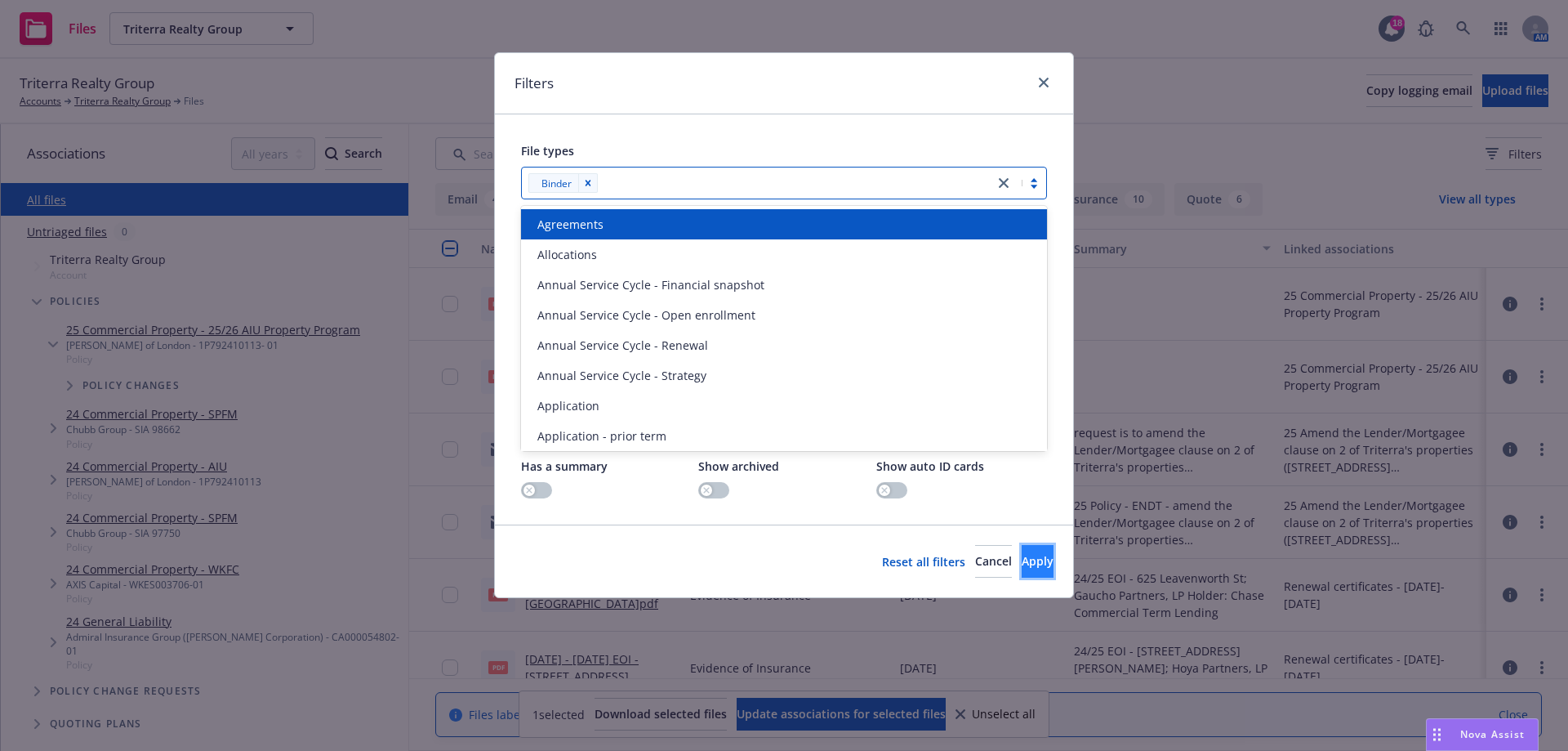
click at [1022, 567] on span "Apply" at bounding box center [1038, 561] width 32 height 16
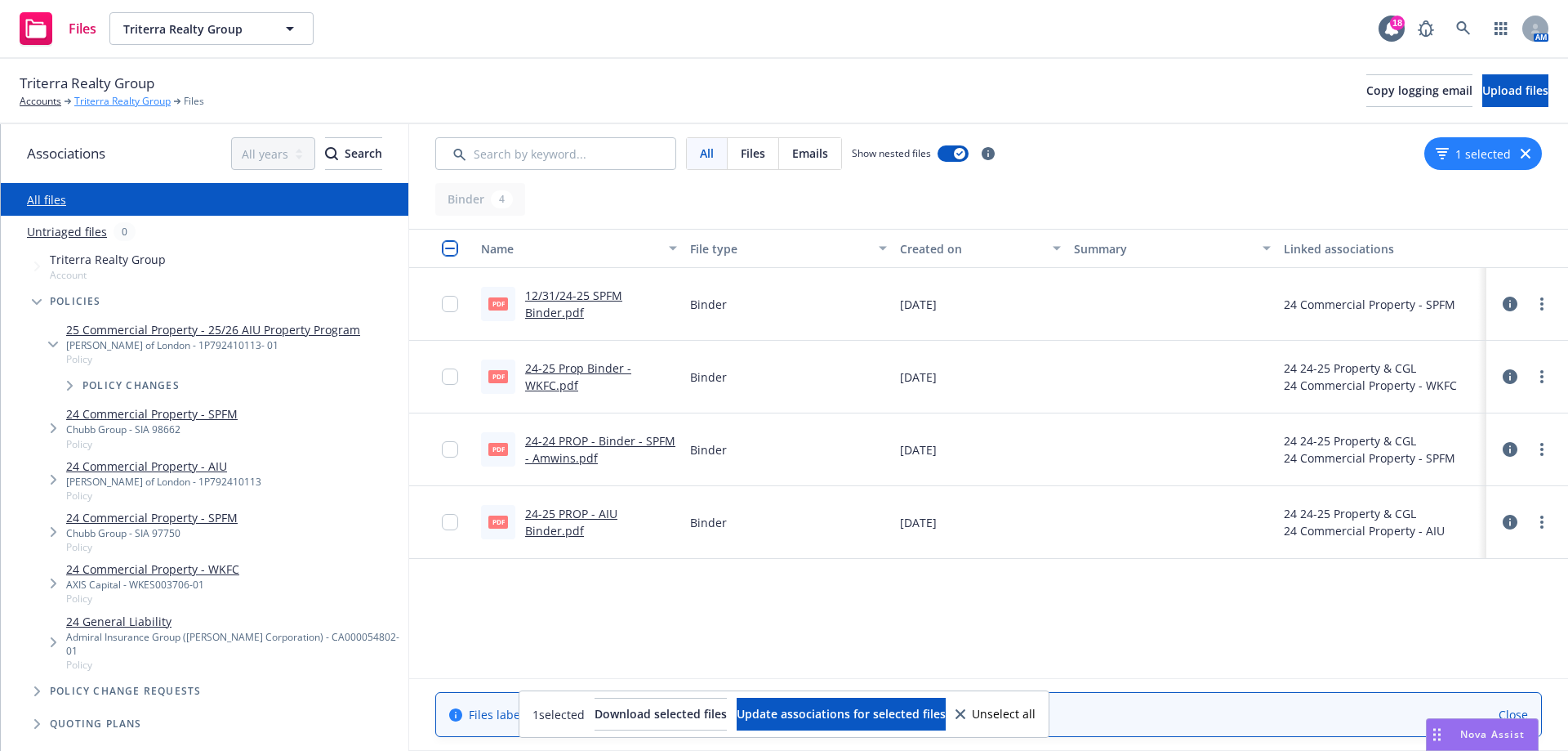
click at [157, 101] on link "Triterra Realty Group" at bounding box center [122, 101] width 97 height 15
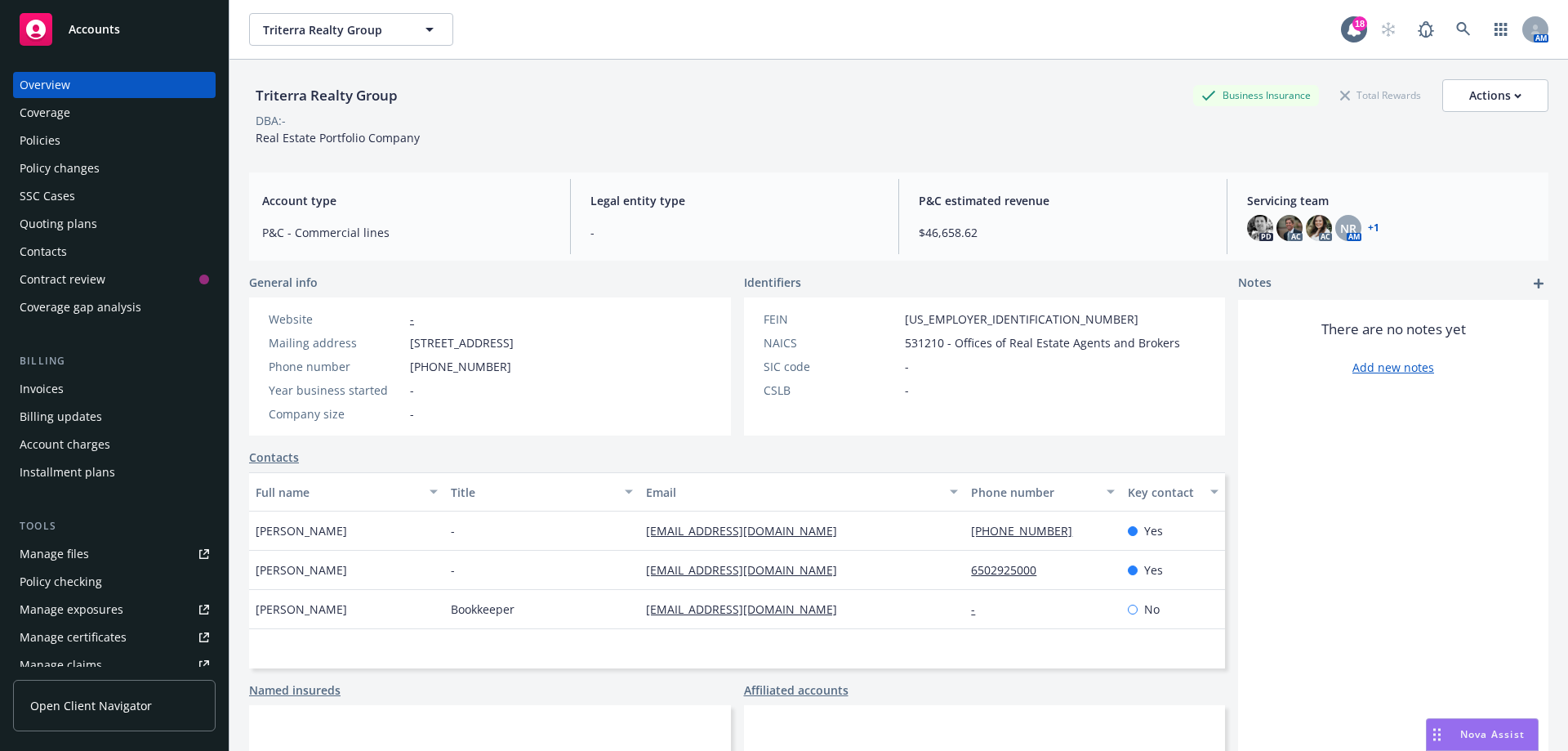
click at [39, 142] on div "Policies" at bounding box center [40, 141] width 40 height 26
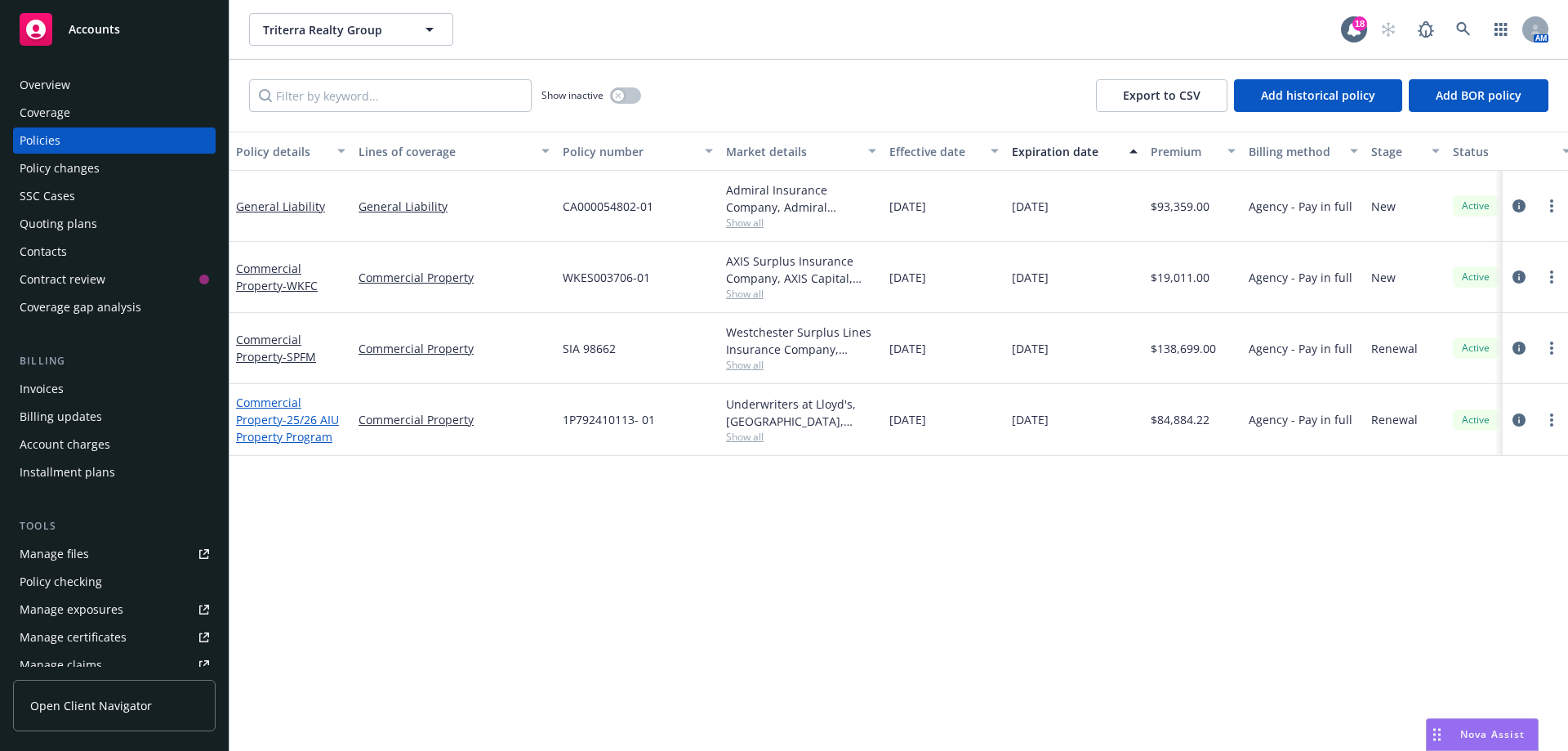
click at [290, 422] on span "- 25/26 AIU Property Program" at bounding box center [288, 428] width 103 height 33
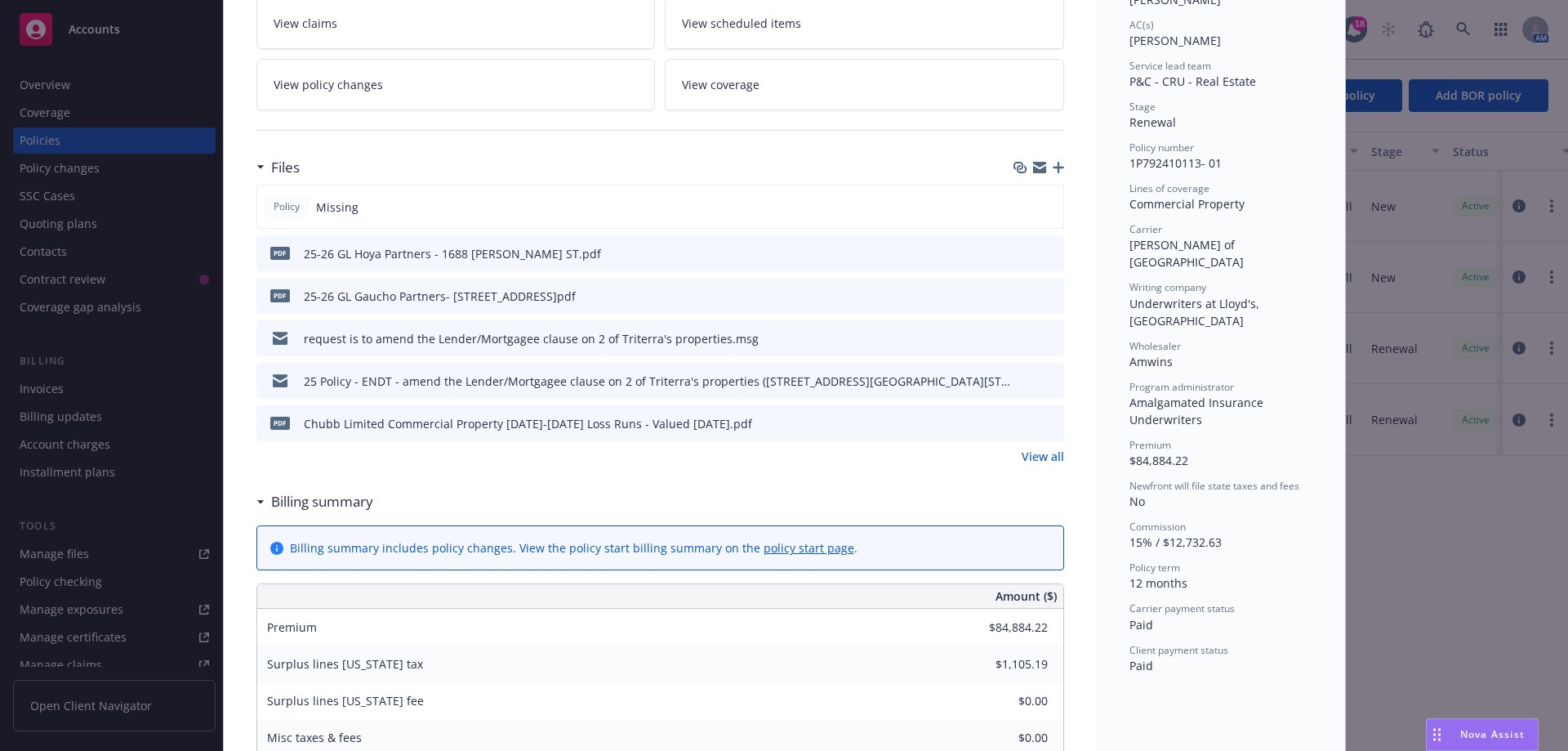
scroll to position [326, 0]
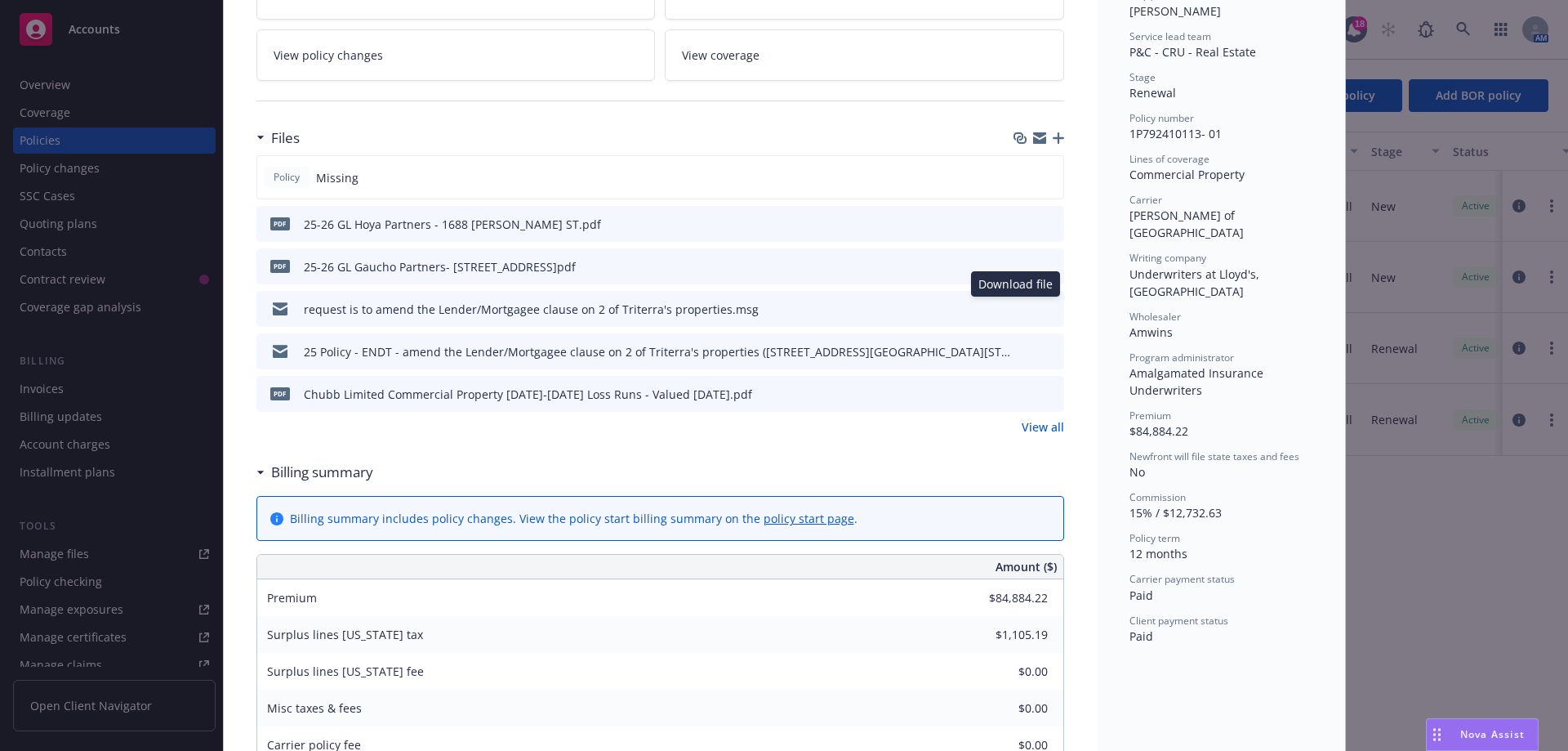
click at [1019, 308] on icon "download file" at bounding box center [1021, 308] width 13 height 13
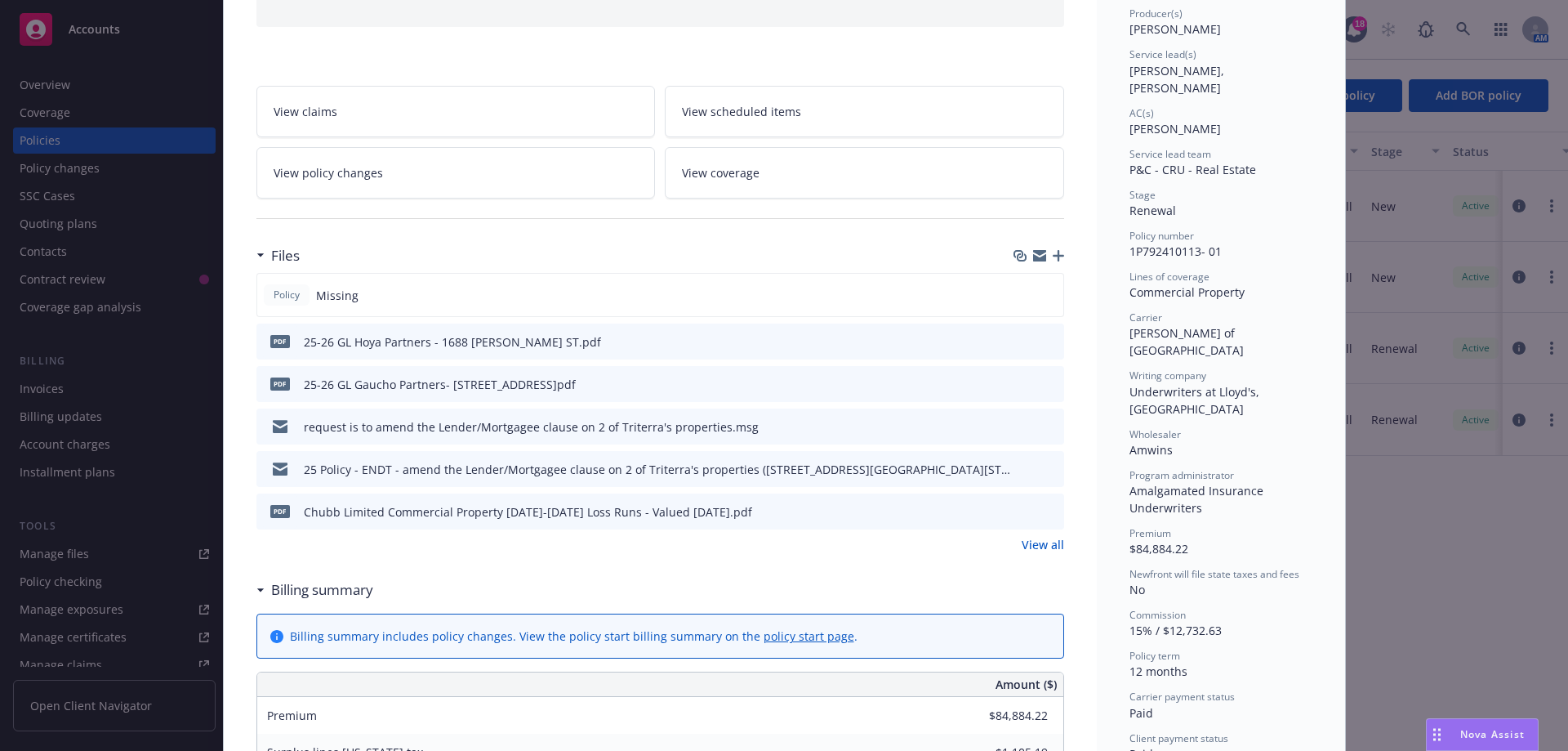
scroll to position [245, 0]
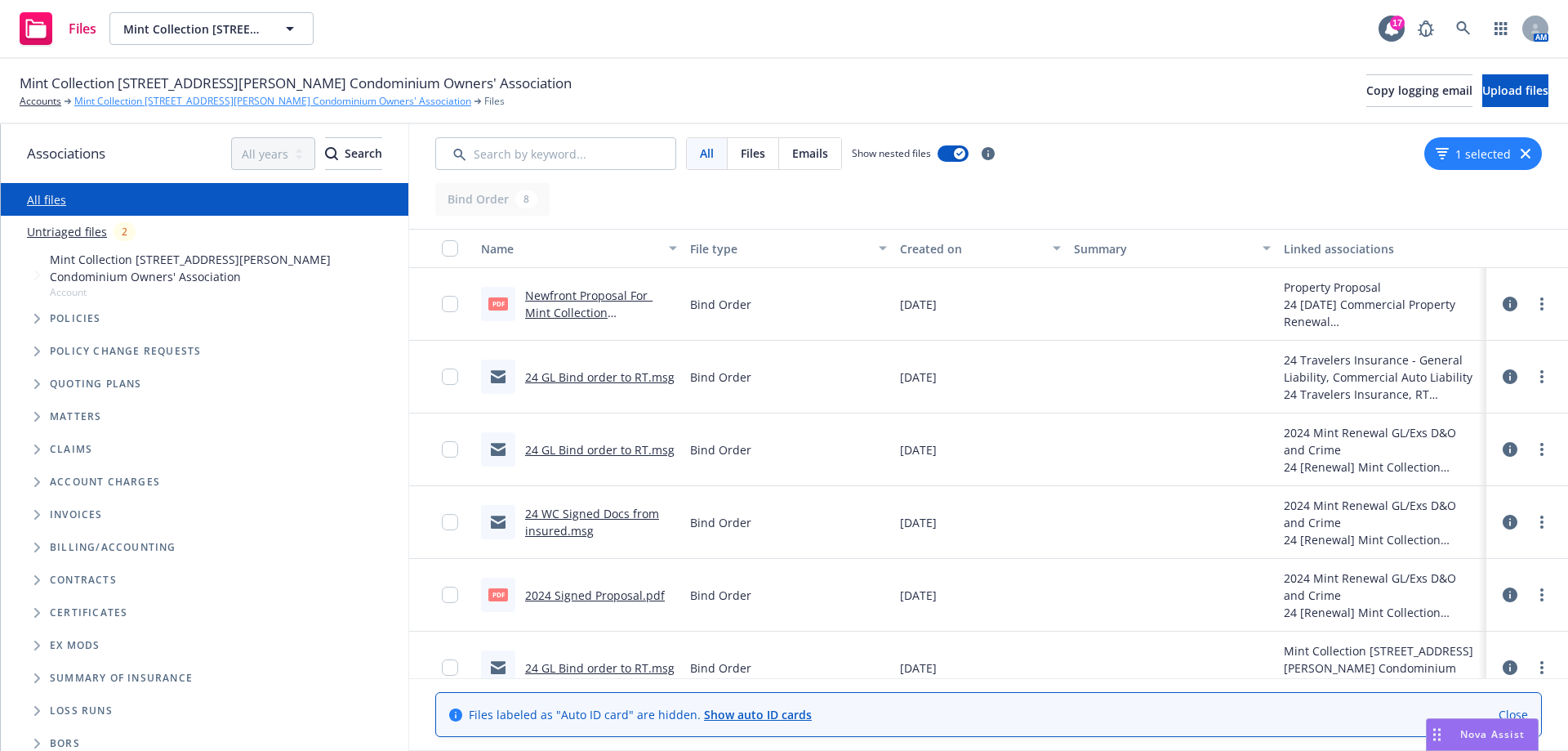
click at [169, 101] on link "Mint Collection [STREET_ADDRESS][PERSON_NAME] Condominium Owners' Association" at bounding box center [273, 101] width 397 height 15
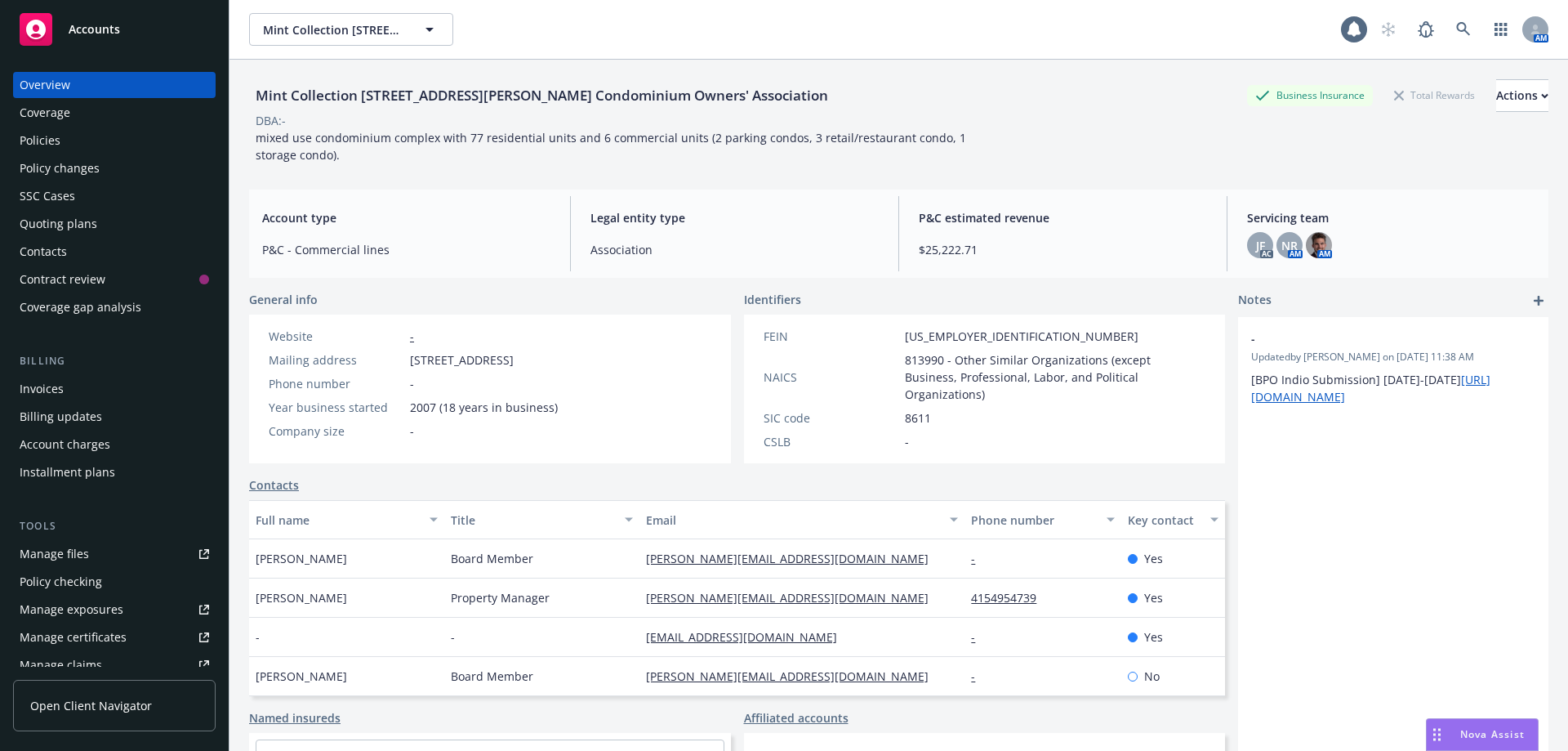
click at [25, 135] on div "Policies" at bounding box center [40, 141] width 40 height 26
